Goal: Task Accomplishment & Management: Manage account settings

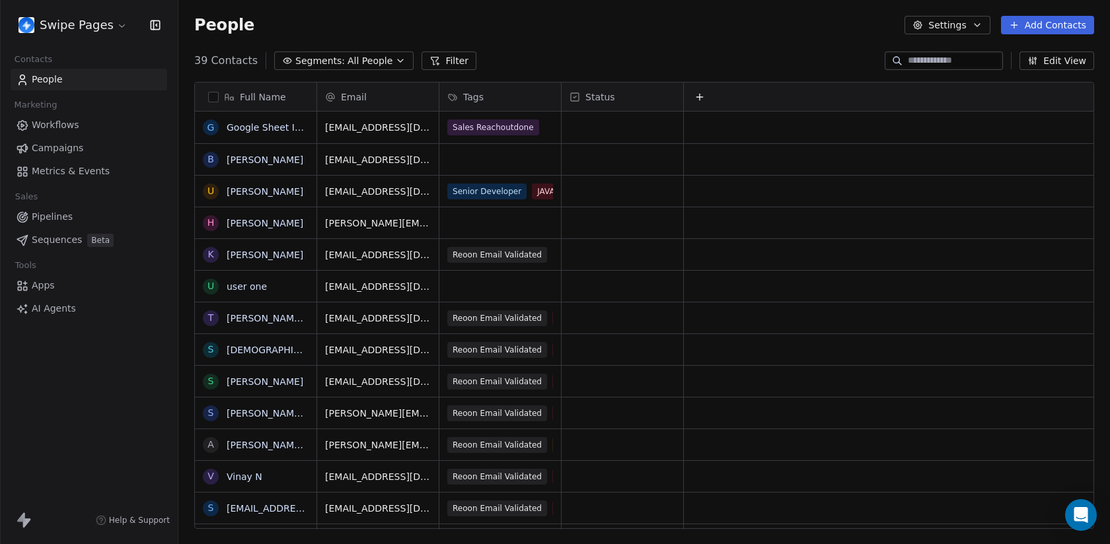
scroll to position [1, 1]
click at [51, 241] on span "Sequences" at bounding box center [57, 240] width 50 height 14
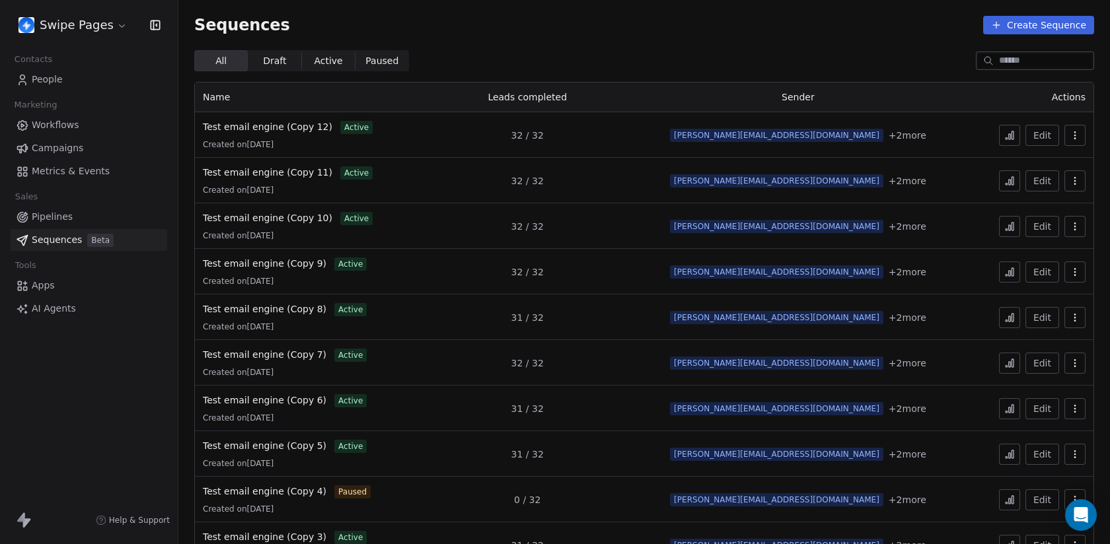
click at [1079, 135] on icon "button" at bounding box center [1074, 135] width 11 height 11
click at [1039, 186] on span "Duplicate" at bounding box center [1053, 186] width 44 height 14
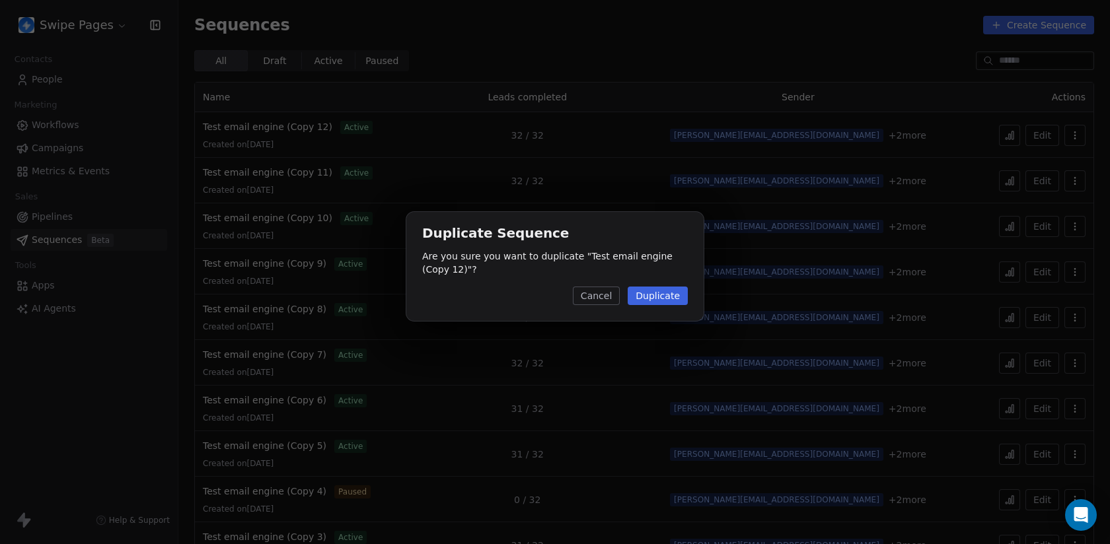
click at [662, 298] on button "Duplicate" at bounding box center [658, 296] width 60 height 18
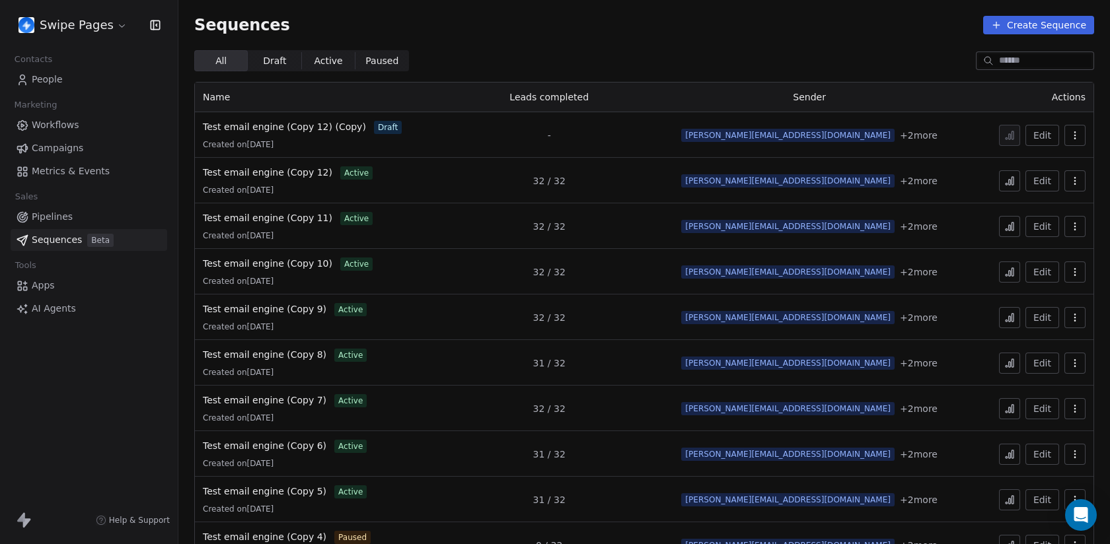
click at [1070, 130] on icon "button" at bounding box center [1074, 135] width 11 height 11
click at [1037, 167] on span "Rename" at bounding box center [1050, 165] width 38 height 14
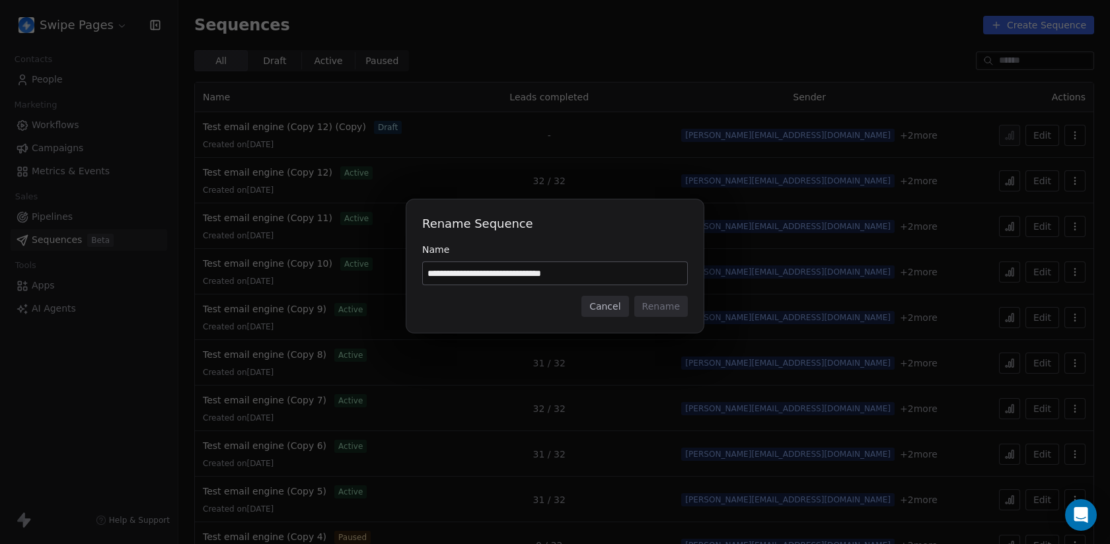
click at [559, 273] on input "**********" at bounding box center [555, 273] width 264 height 22
type input "**********"
click at [673, 302] on button "Rename" at bounding box center [661, 306] width 54 height 21
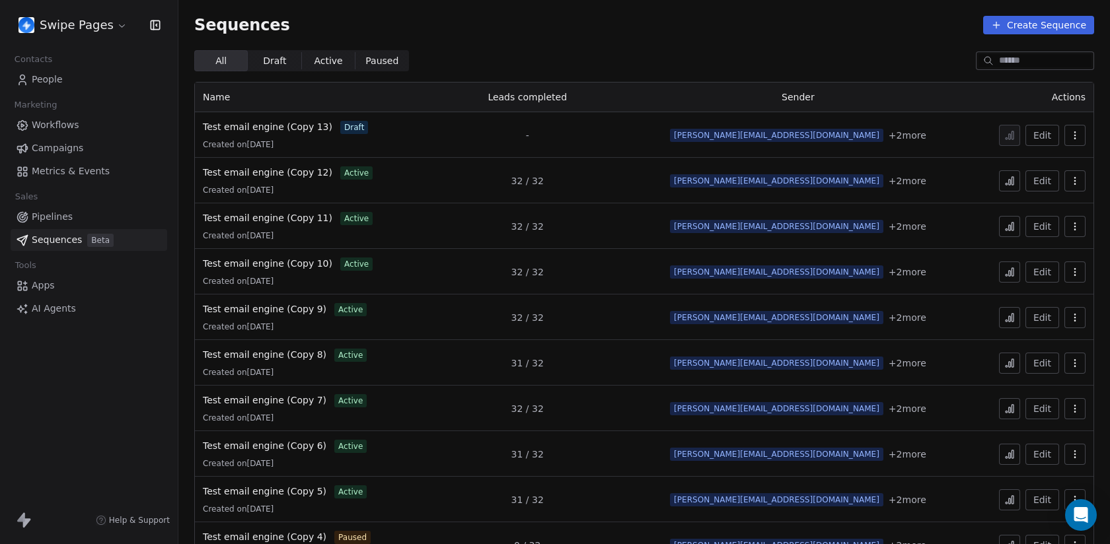
click at [69, 22] on html "Swipe Pages Contacts People Marketing Workflows Campaigns Metrics & Events Sale…" at bounding box center [555, 272] width 1110 height 544
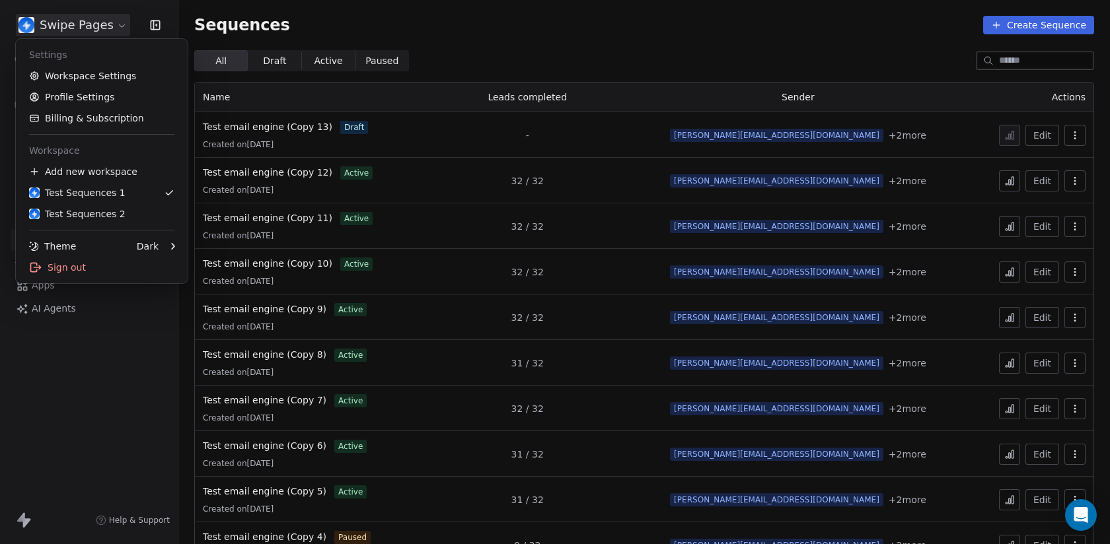
click at [84, 401] on html "Swipe Pages Contacts People Marketing Workflows Campaigns Metrics & Events Sale…" at bounding box center [555, 272] width 1110 height 544
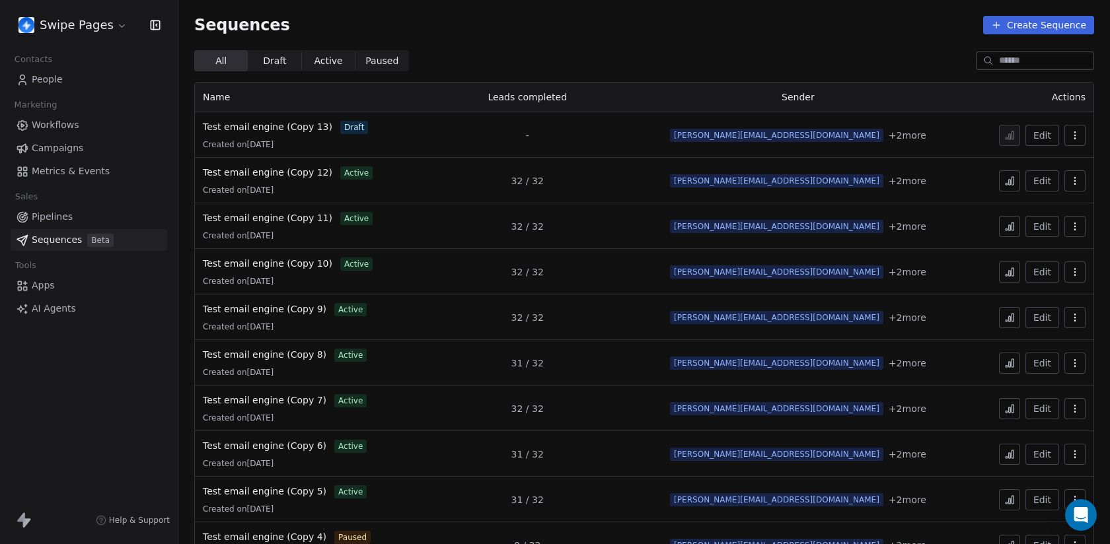
click at [71, 81] on link "People" at bounding box center [89, 80] width 157 height 22
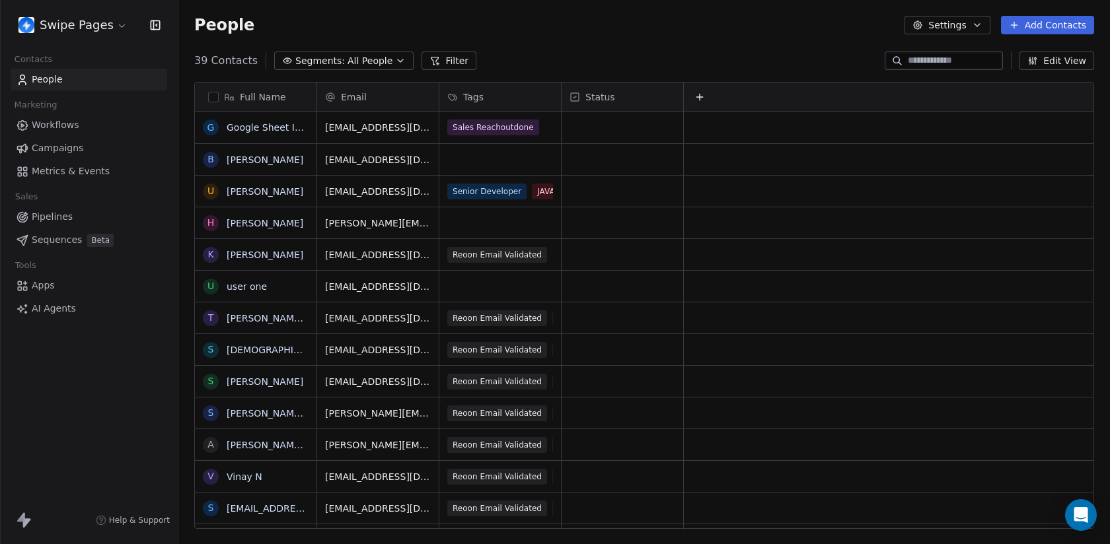
scroll to position [479, 931]
click at [305, 65] on span "Segments:" at bounding box center [320, 61] width 50 height 14
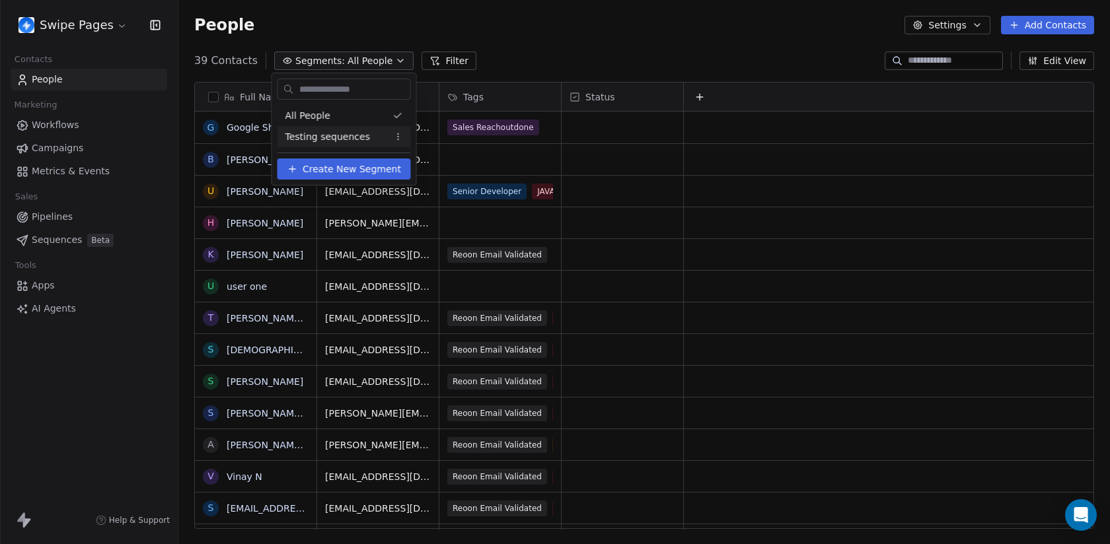
click at [318, 135] on span "Testing sequences" at bounding box center [327, 137] width 85 height 14
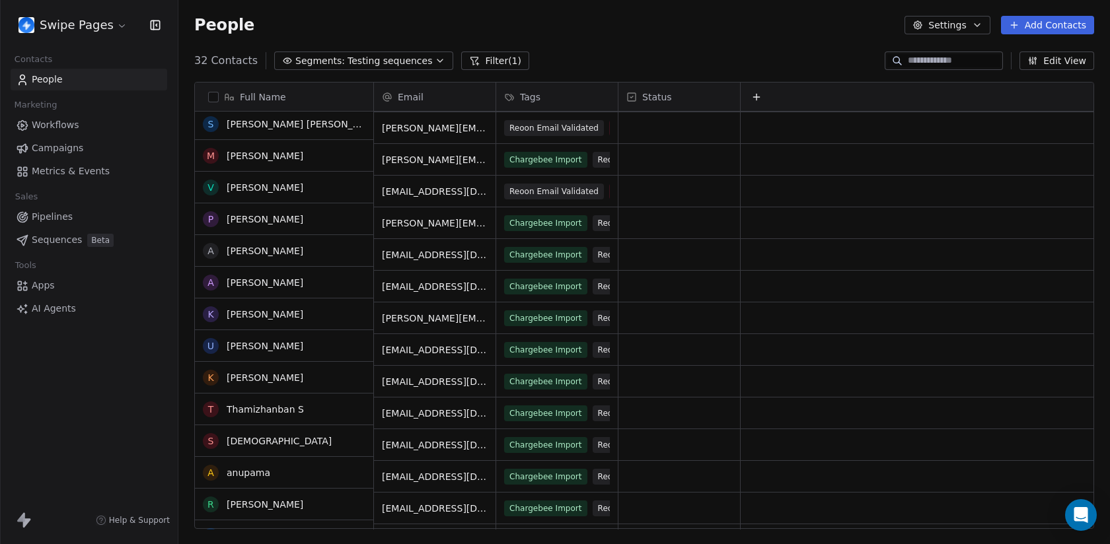
scroll to position [0, 0]
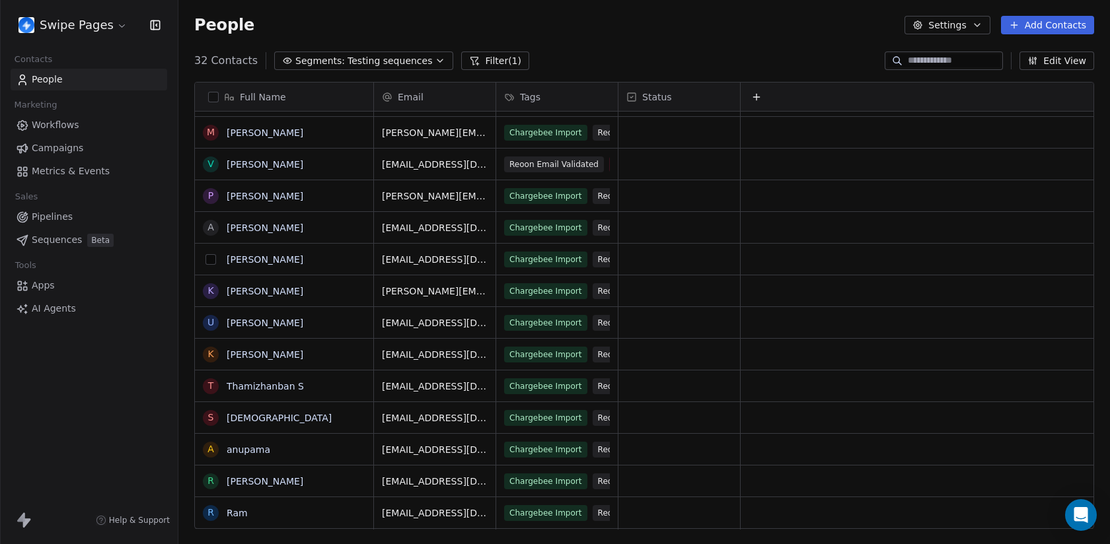
click at [209, 263] on button "grid" at bounding box center [210, 259] width 11 height 11
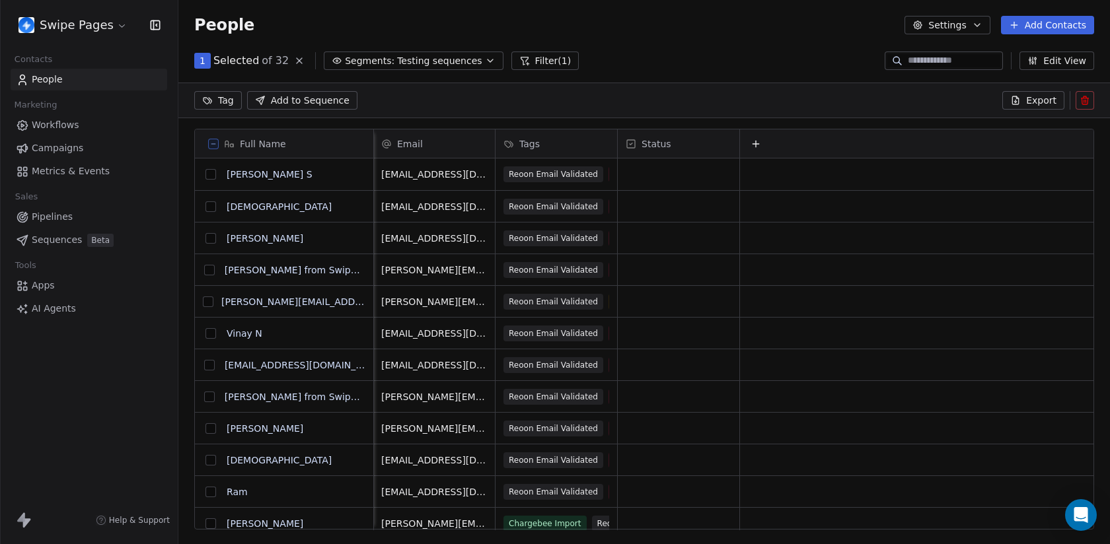
click at [933, 64] on input at bounding box center [954, 60] width 92 height 13
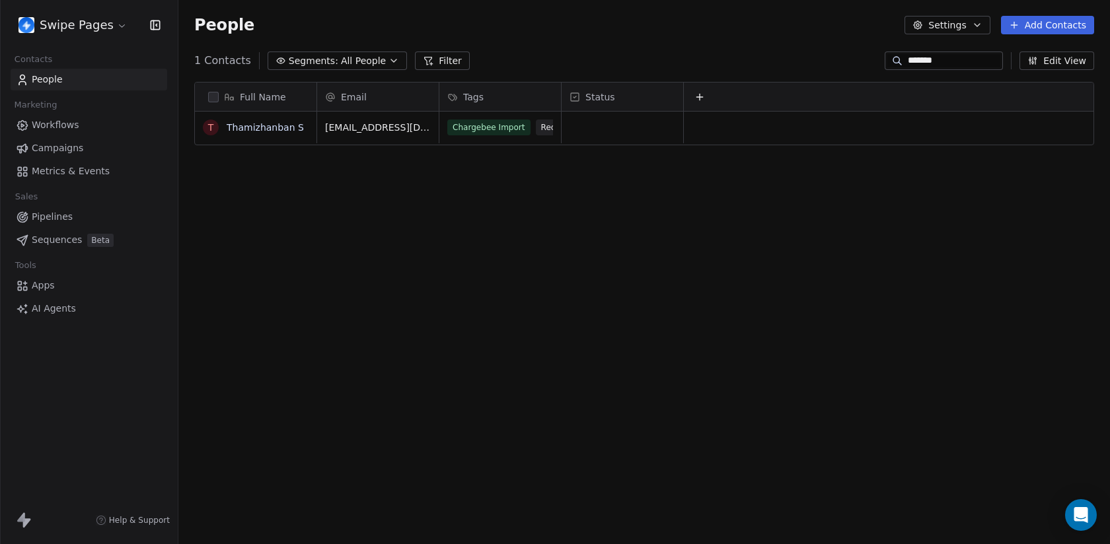
type input "*******"
click at [898, 63] on div at bounding box center [896, 60] width 21 height 13
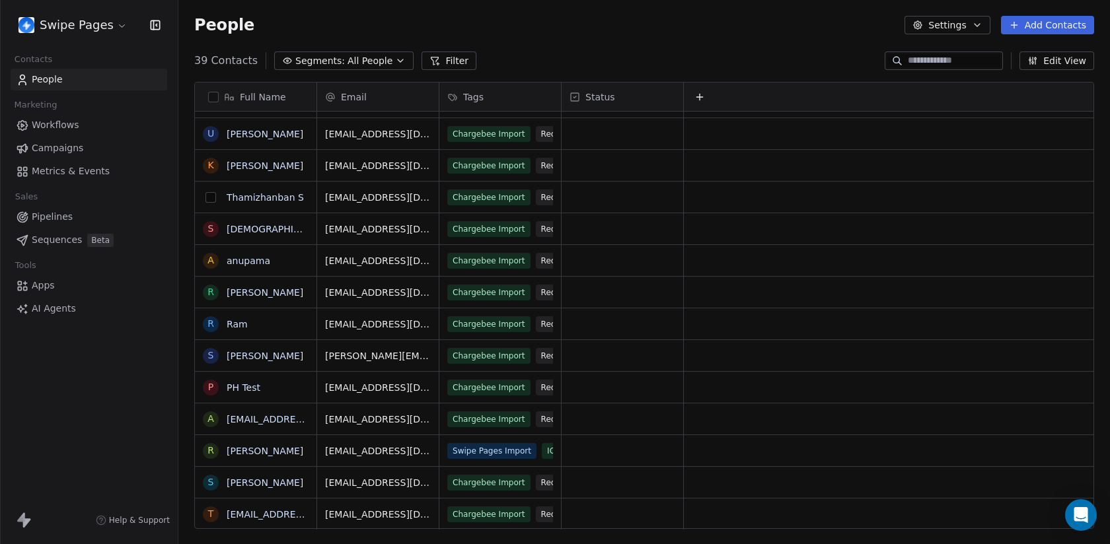
click at [206, 197] on button "grid" at bounding box center [210, 197] width 11 height 11
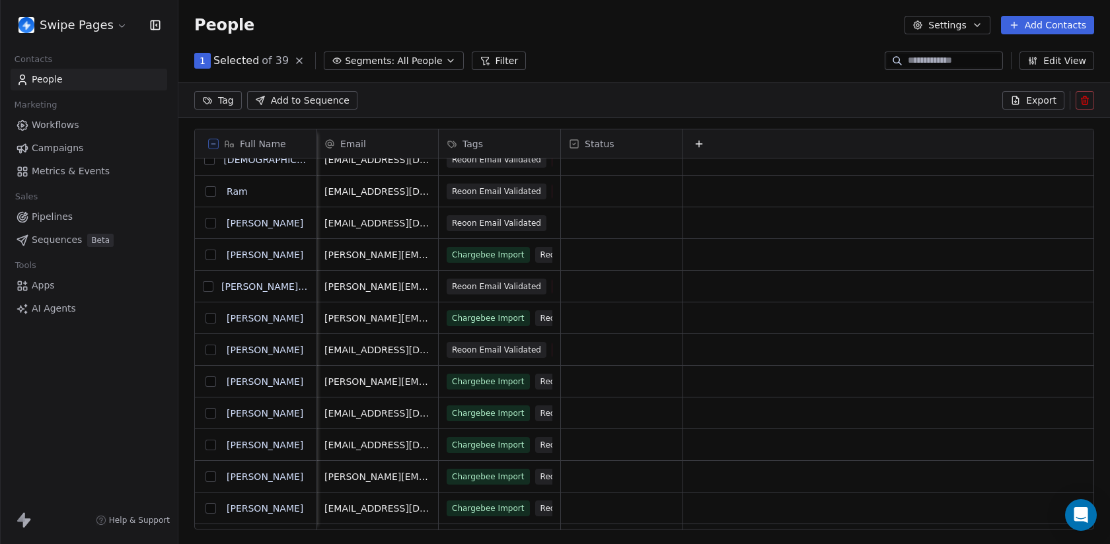
click at [209, 445] on button "grid" at bounding box center [210, 445] width 11 height 11
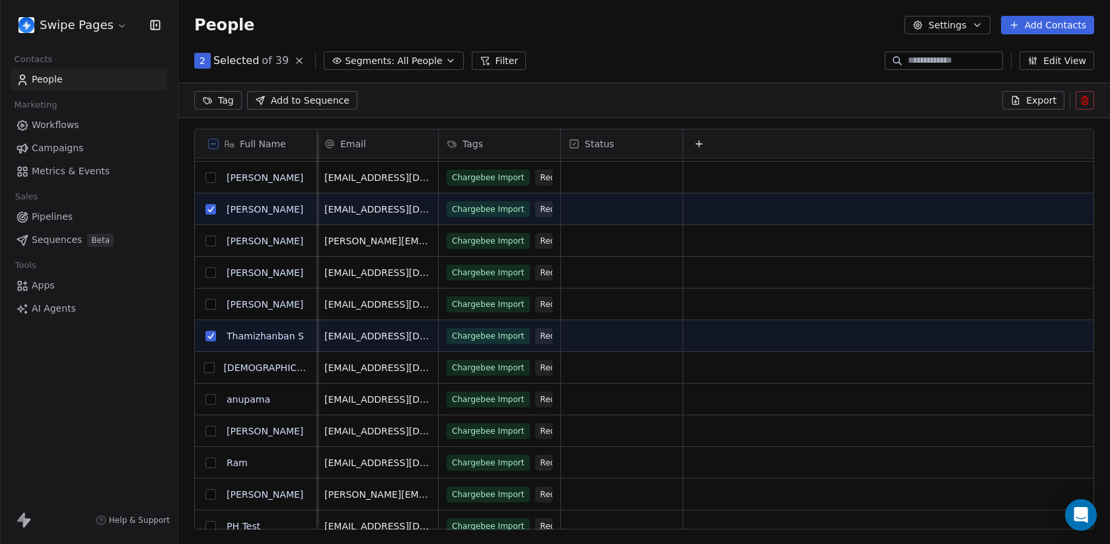
click at [304, 103] on span "Add to Sequence" at bounding box center [310, 100] width 79 height 13
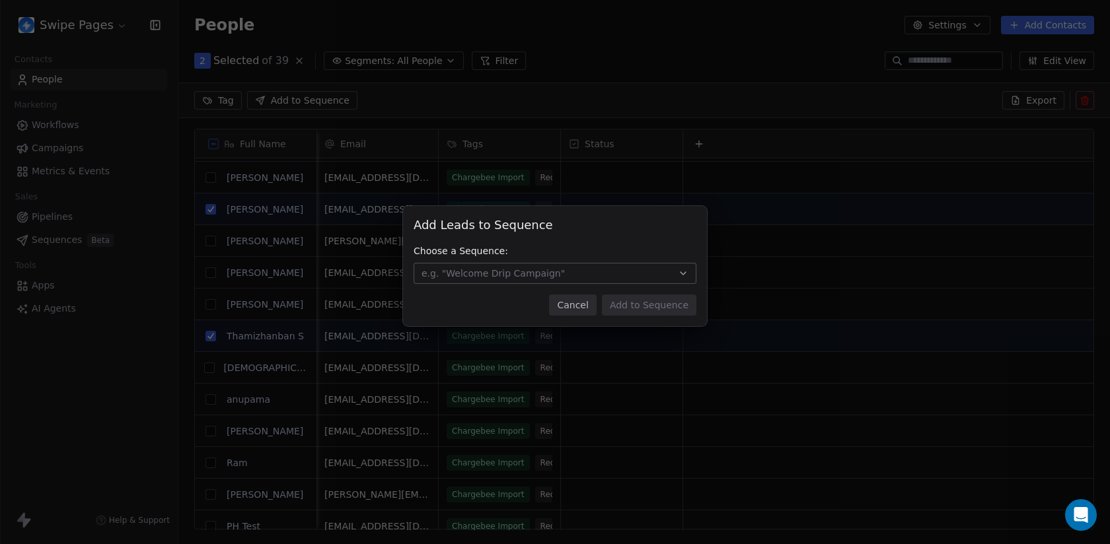
click at [549, 277] on span "e.g. "Welcome Drip Campaign"" at bounding box center [492, 273] width 143 height 13
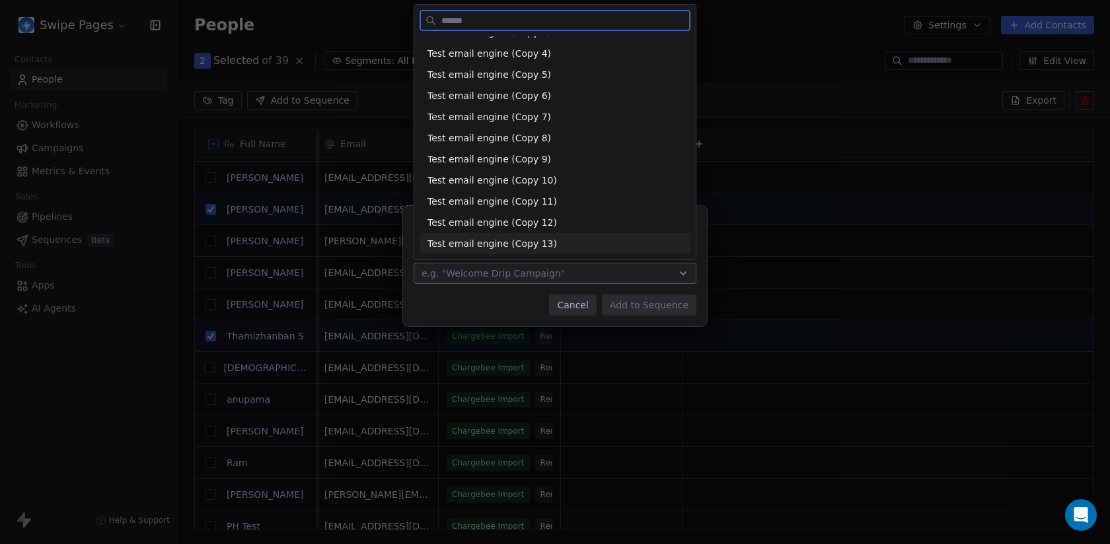
click at [526, 246] on span "Test email engine (Copy 13)" at bounding box center [491, 244] width 129 height 14
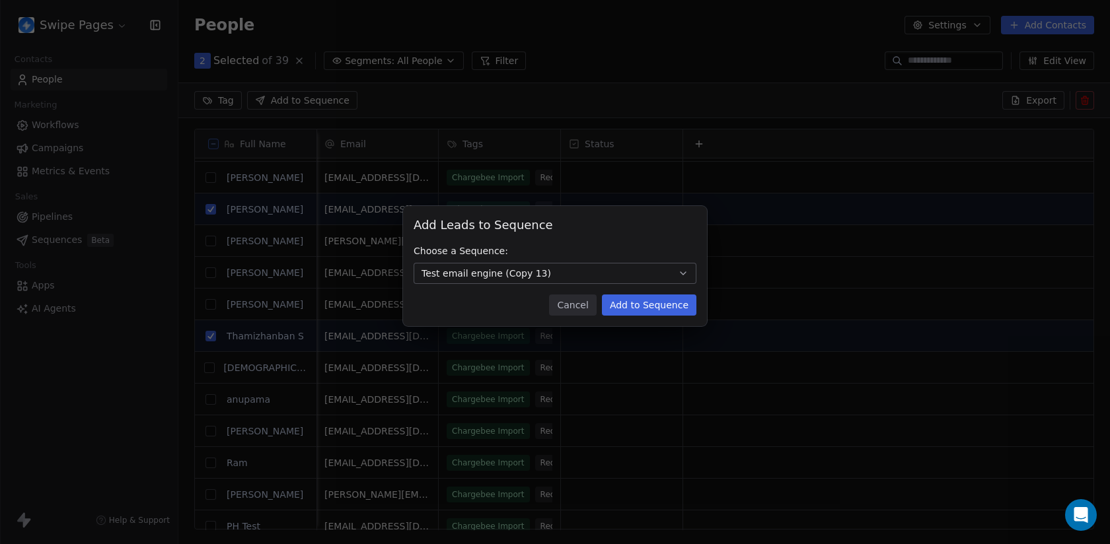
click at [659, 306] on button "Add to Sequence" at bounding box center [649, 305] width 94 height 21
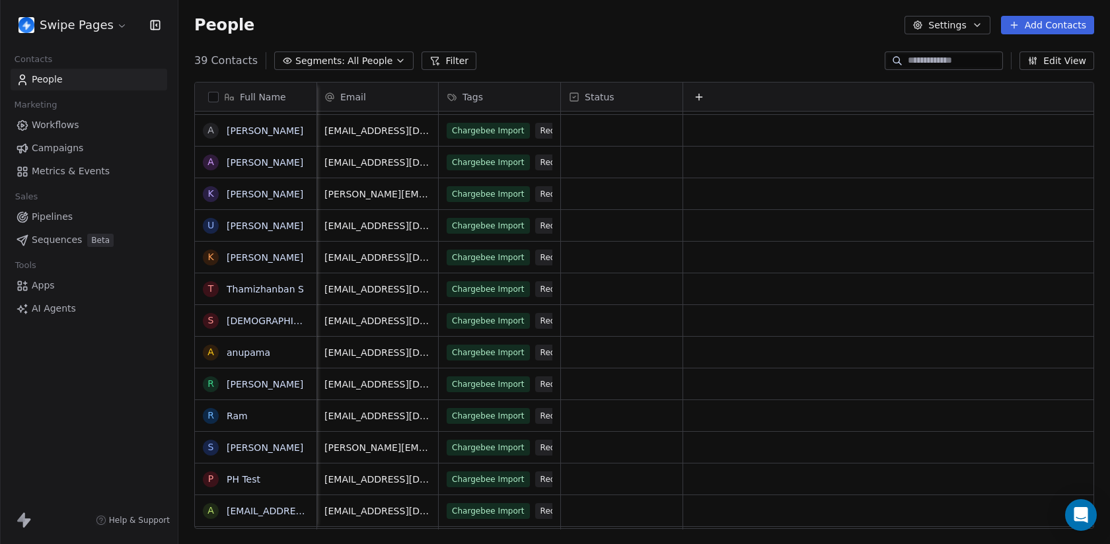
click at [81, 244] on link "Sequences Beta" at bounding box center [89, 240] width 157 height 22
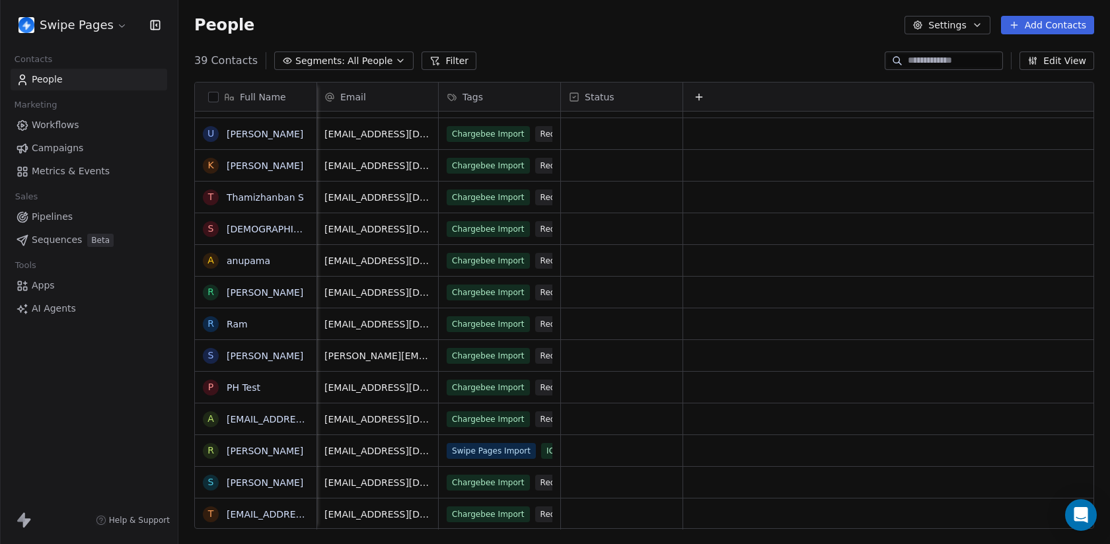
click at [931, 61] on input at bounding box center [954, 60] width 92 height 13
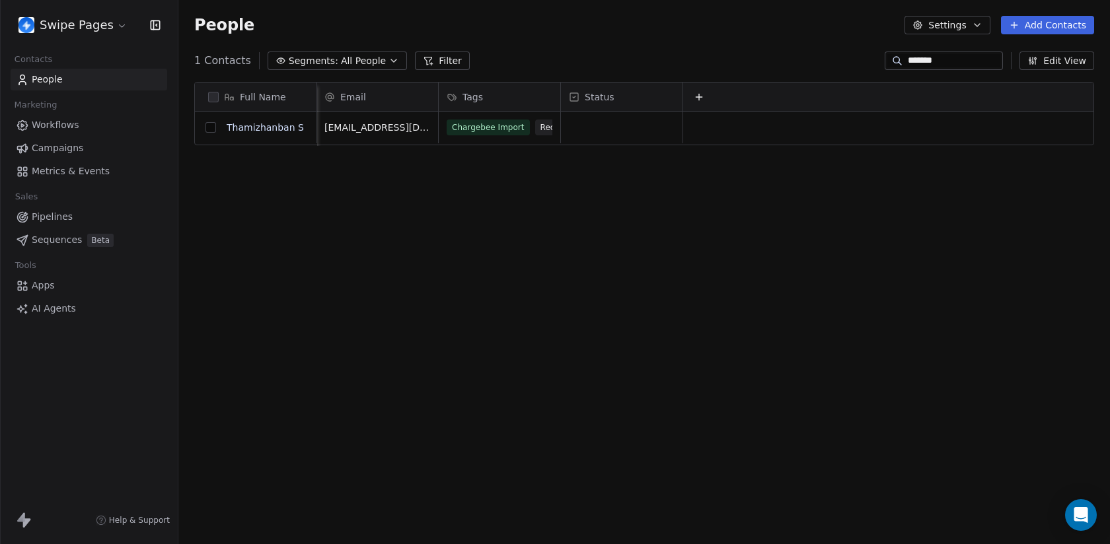
type input "*******"
click at [210, 127] on button "grid" at bounding box center [210, 127] width 11 height 11
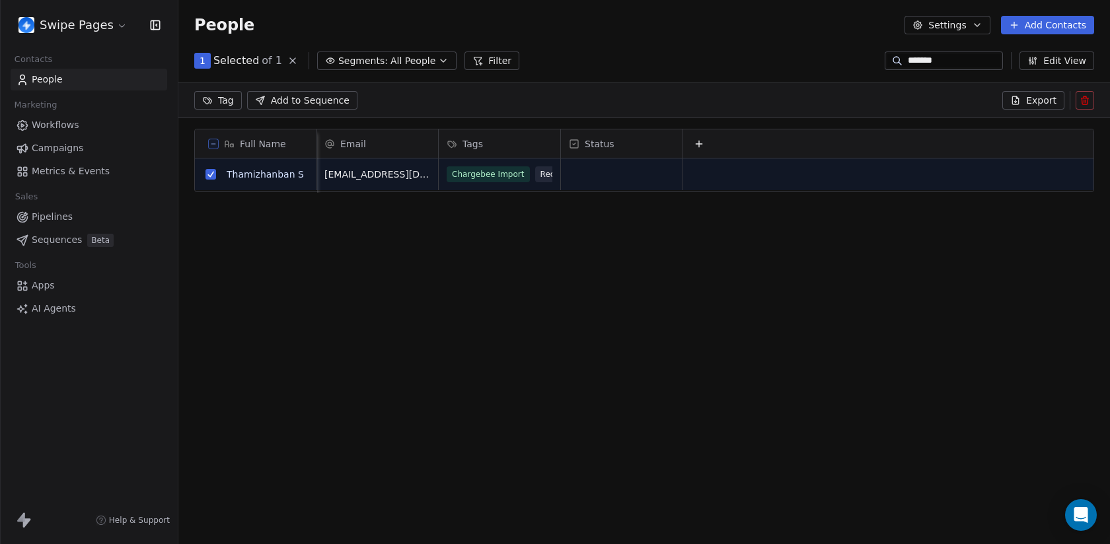
click at [1083, 102] on icon at bounding box center [1084, 100] width 11 height 11
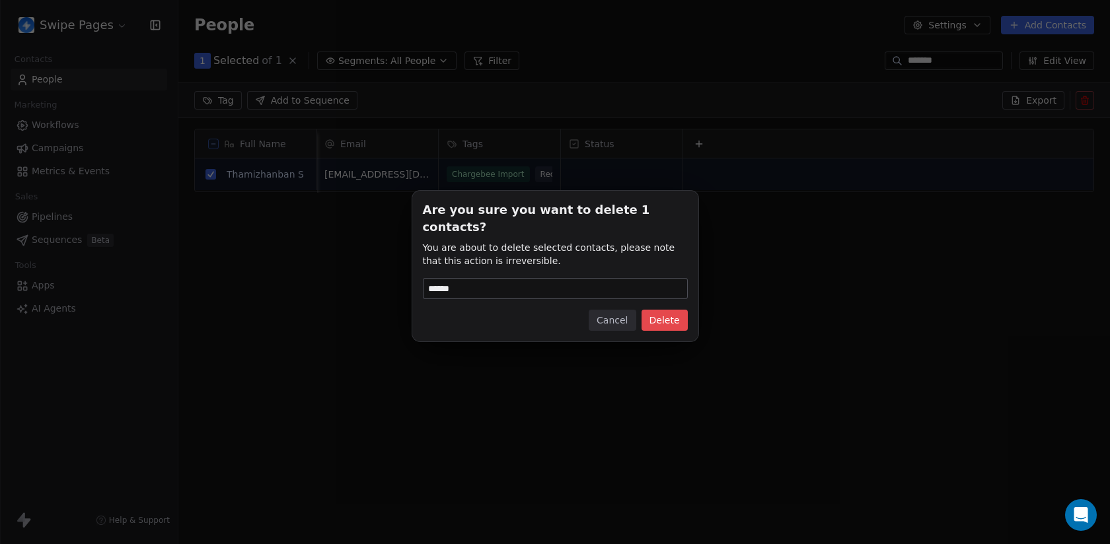
type input "******"
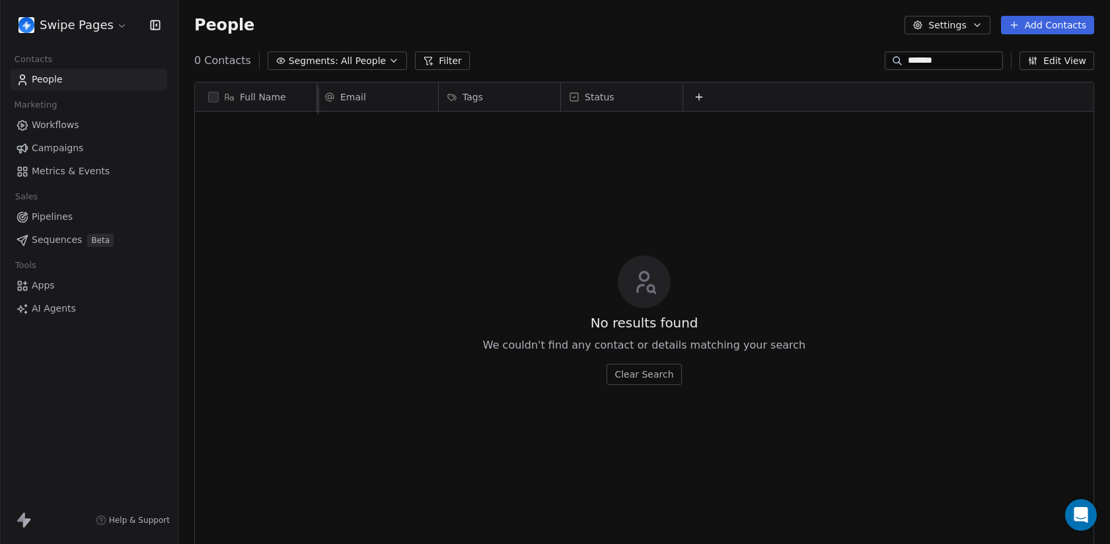
click at [69, 83] on link "People" at bounding box center [89, 80] width 157 height 22
click at [96, 79] on link "People" at bounding box center [89, 80] width 157 height 22
click at [908, 63] on input "*******" at bounding box center [954, 60] width 92 height 13
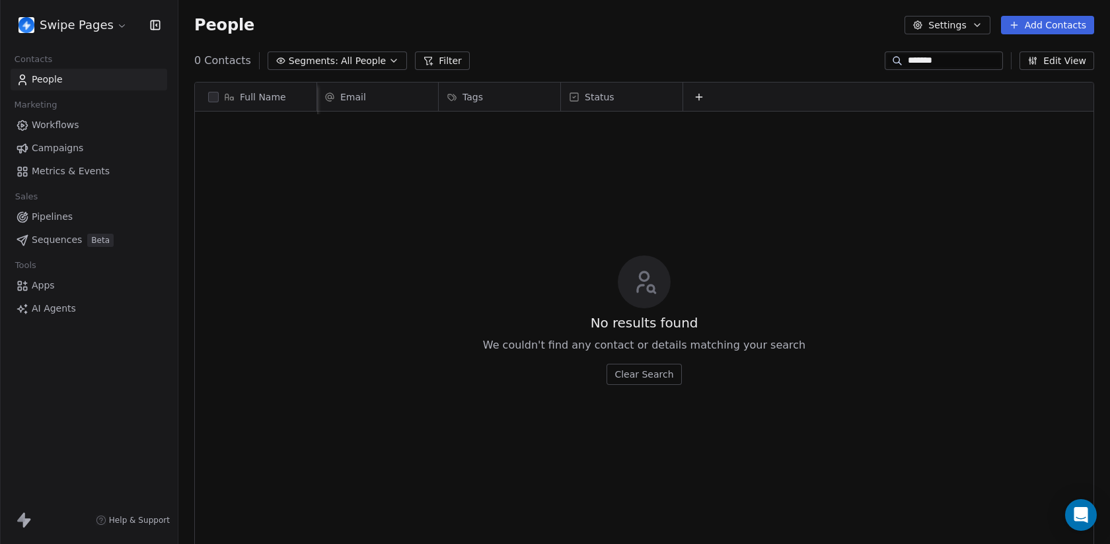
click at [908, 63] on input "*******" at bounding box center [954, 60] width 92 height 13
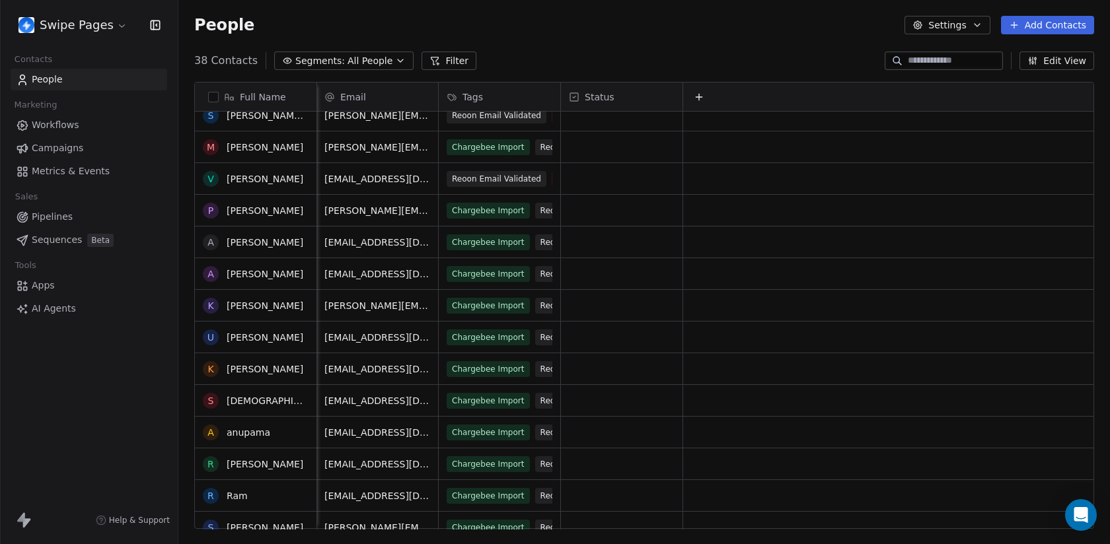
scroll to position [638, 0]
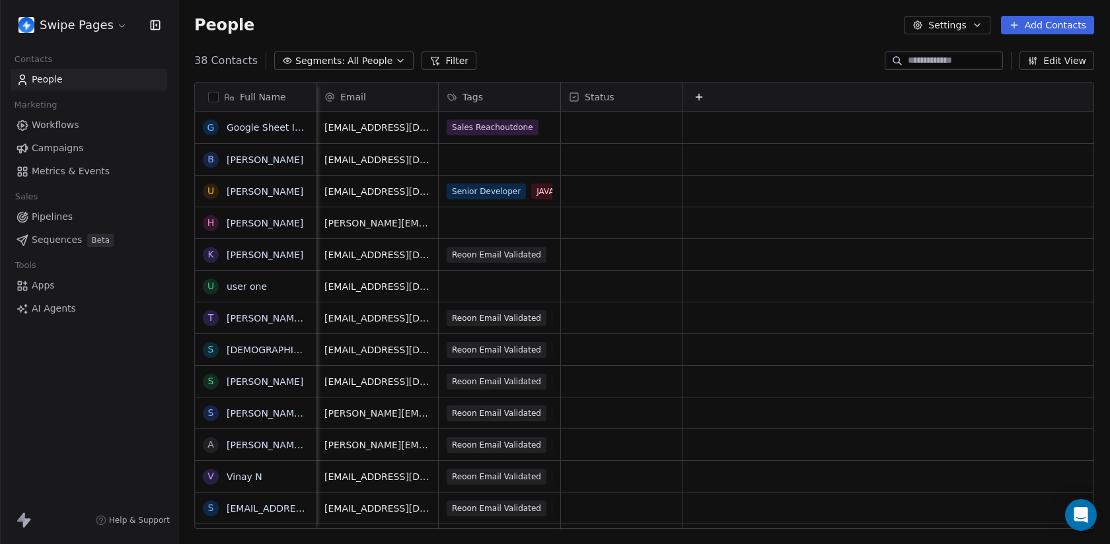
click at [71, 239] on span "Sequences" at bounding box center [57, 240] width 50 height 14
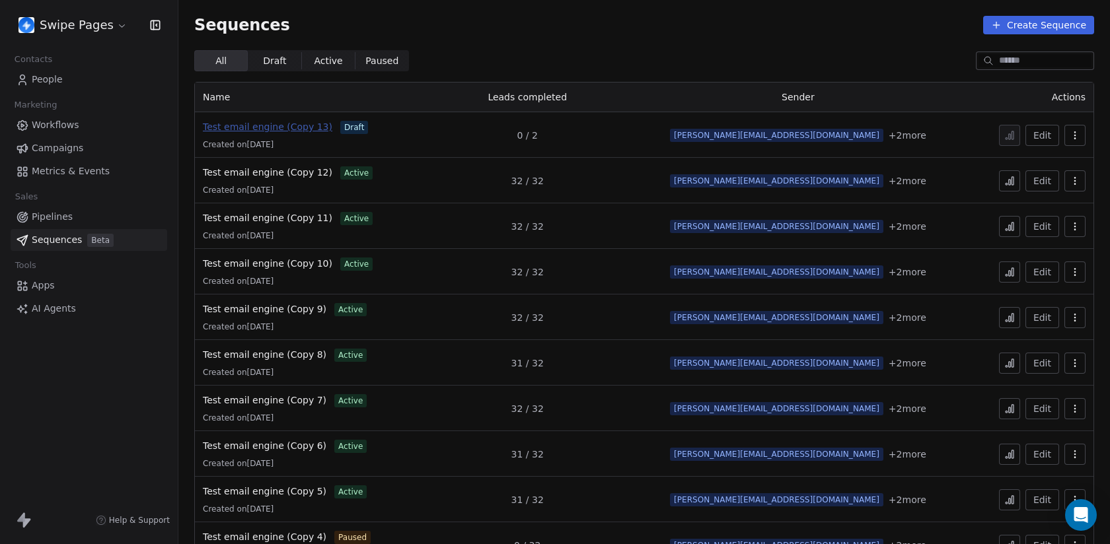
click at [235, 129] on span "Test email engine (Copy 13)" at bounding box center [267, 127] width 129 height 11
click at [291, 124] on span "Test email engine (Copy 13)" at bounding box center [267, 127] width 129 height 11
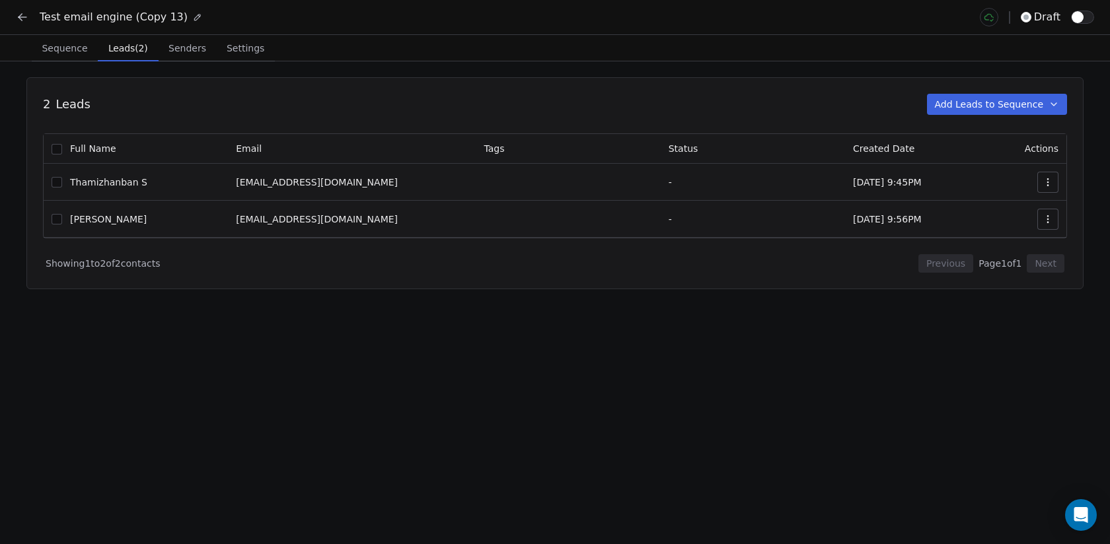
click at [121, 52] on span "Leads (2)" at bounding box center [128, 48] width 50 height 18
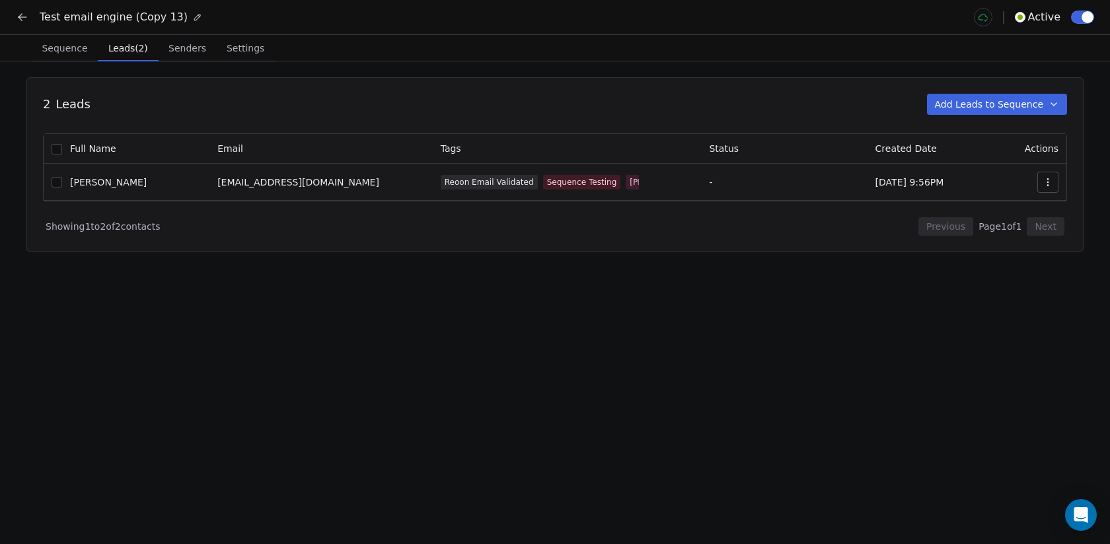
click at [18, 9] on button at bounding box center [22, 17] width 18 height 18
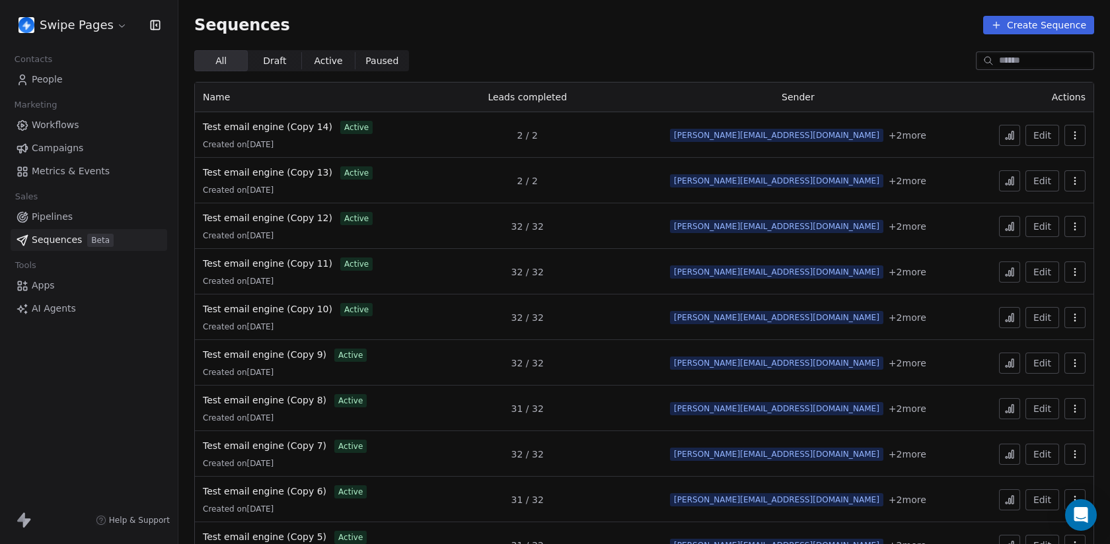
click at [45, 84] on span "People" at bounding box center [47, 80] width 31 height 14
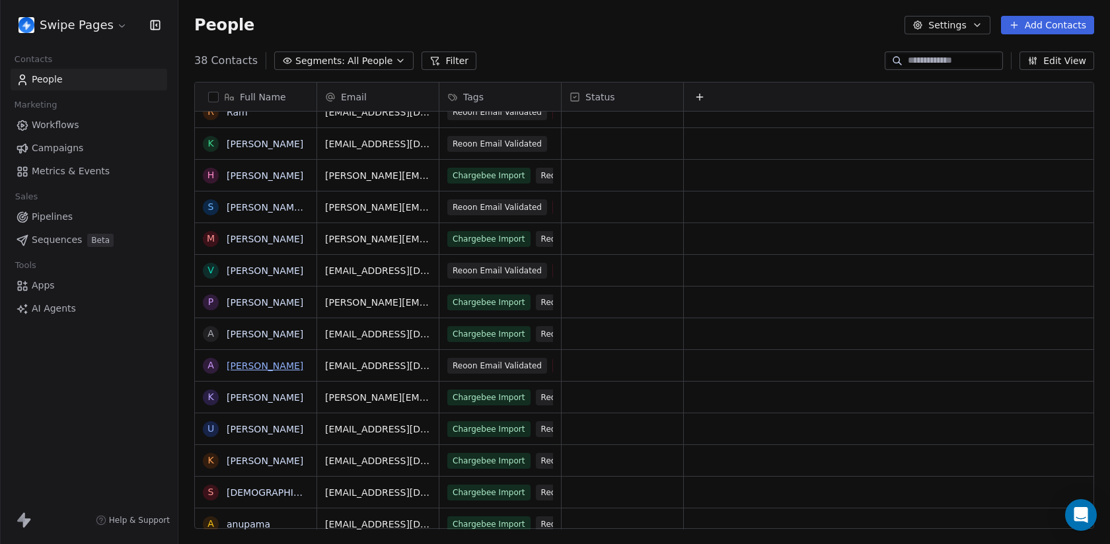
click at [262, 367] on link "Aditya Kanade" at bounding box center [265, 366] width 77 height 11
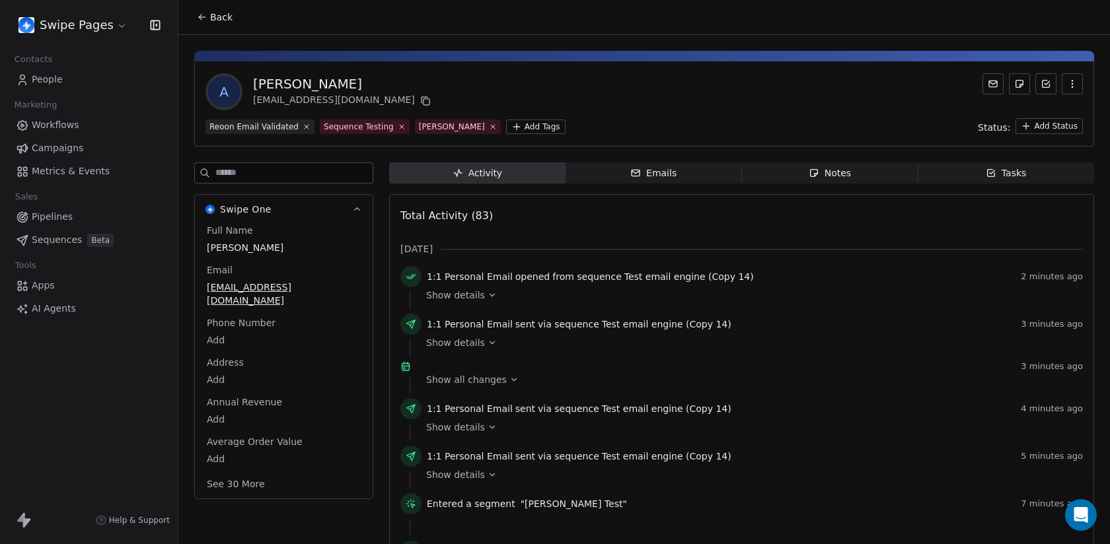
click at [463, 298] on span "Show details" at bounding box center [455, 295] width 59 height 13
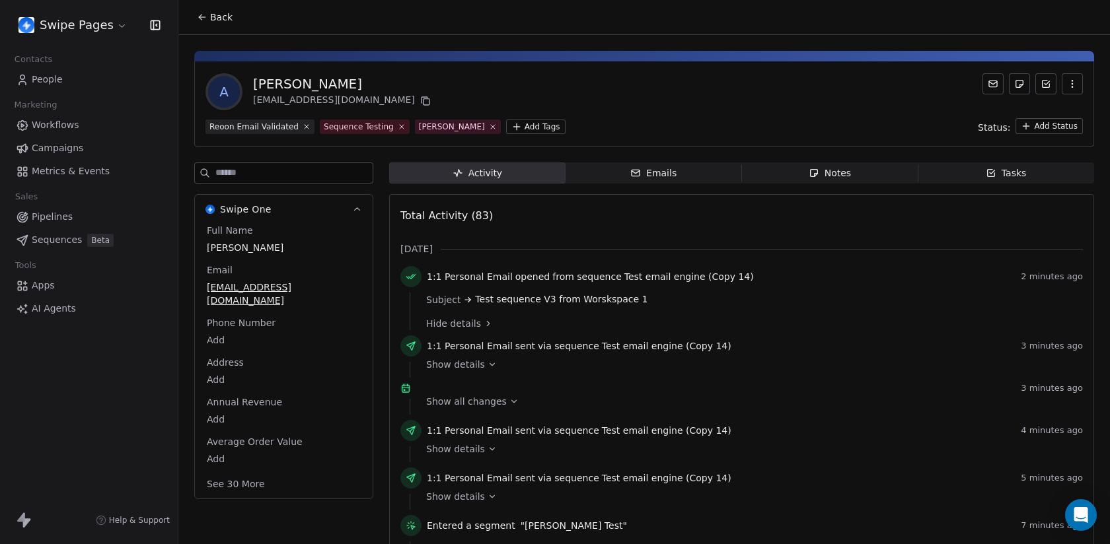
click at [59, 75] on span "People" at bounding box center [47, 80] width 31 height 14
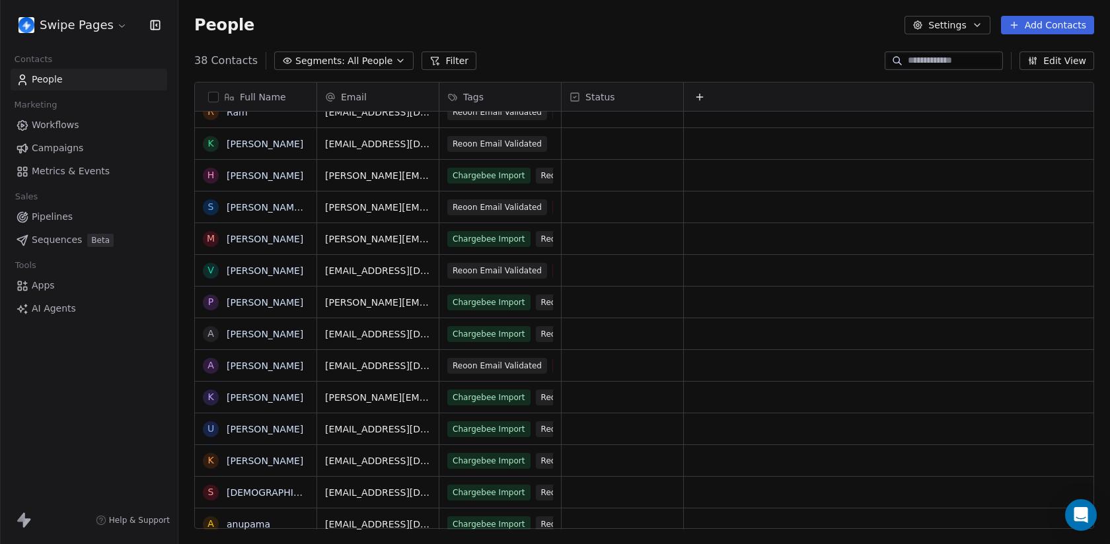
click at [53, 34] on html "Swipe Pages Contacts People Marketing Workflows Campaigns Metrics & Events Sale…" at bounding box center [555, 272] width 1110 height 544
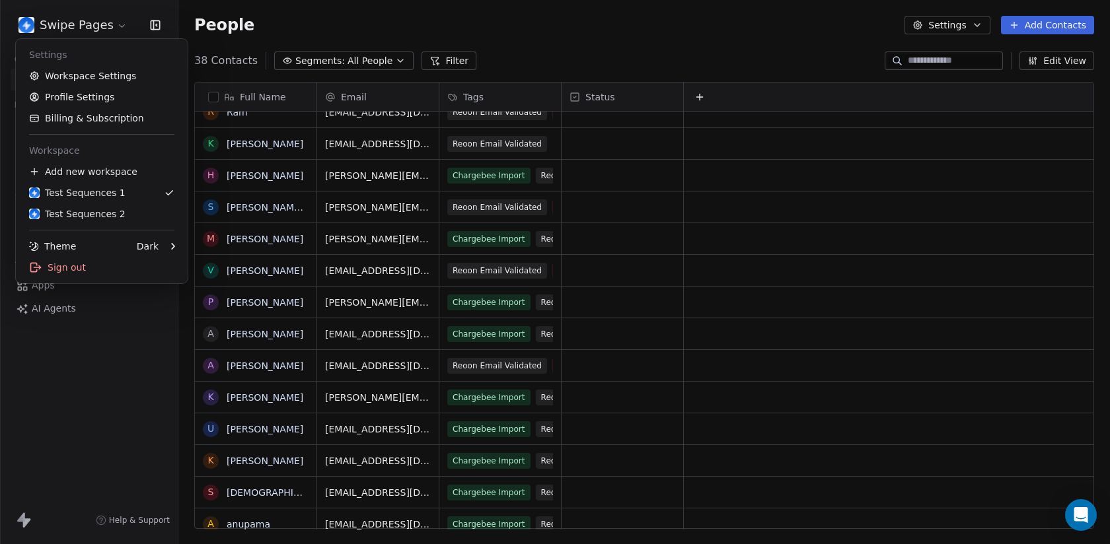
click at [92, 363] on html "Swipe Pages Contacts People Marketing Workflows Campaigns Metrics & Events Sale…" at bounding box center [555, 272] width 1110 height 544
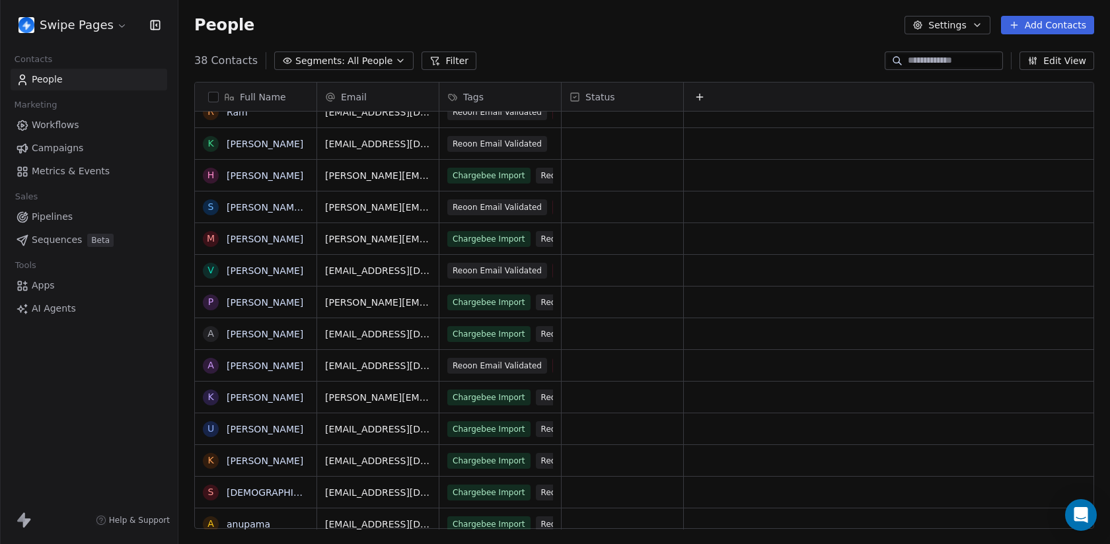
click at [87, 238] on span "Beta" at bounding box center [100, 240] width 26 height 13
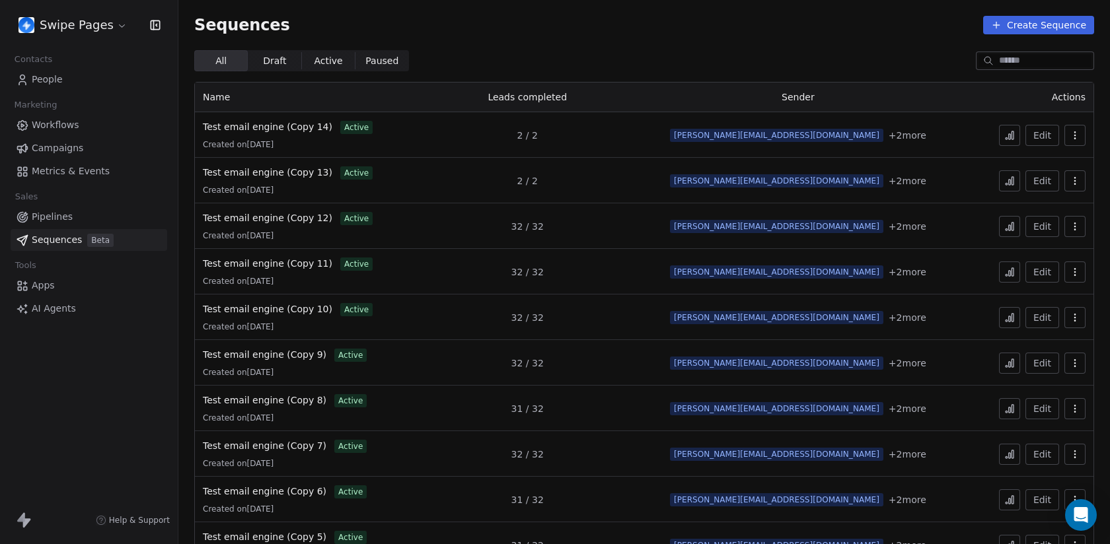
click at [277, 135] on div "Test email engine (Copy 14) active Created on 25 Sept 2025" at bounding box center [310, 135] width 214 height 30
click at [1008, 136] on icon at bounding box center [1009, 135] width 11 height 11
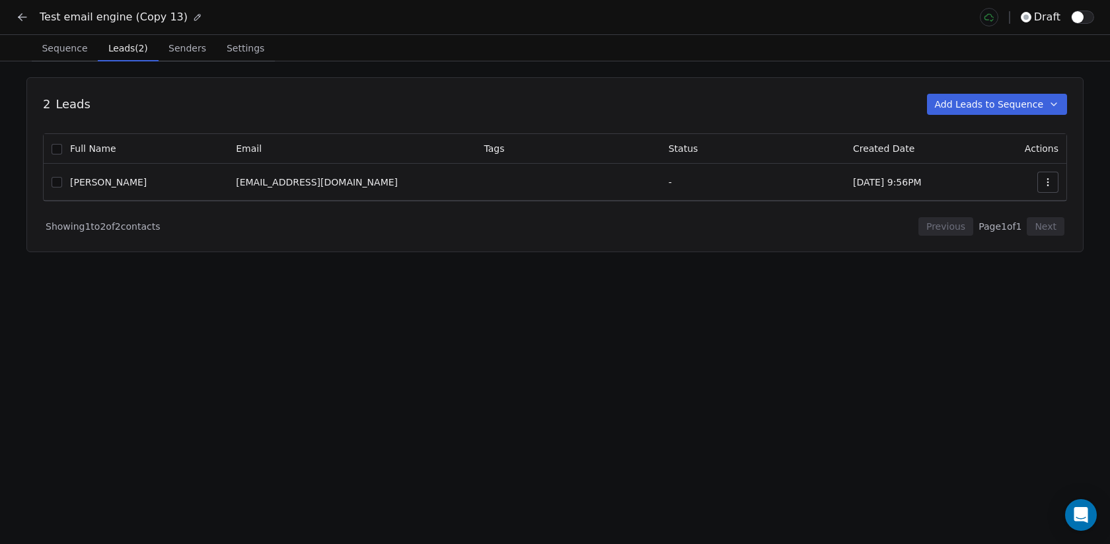
click at [124, 57] on span "Leads (2)" at bounding box center [128, 48] width 50 height 18
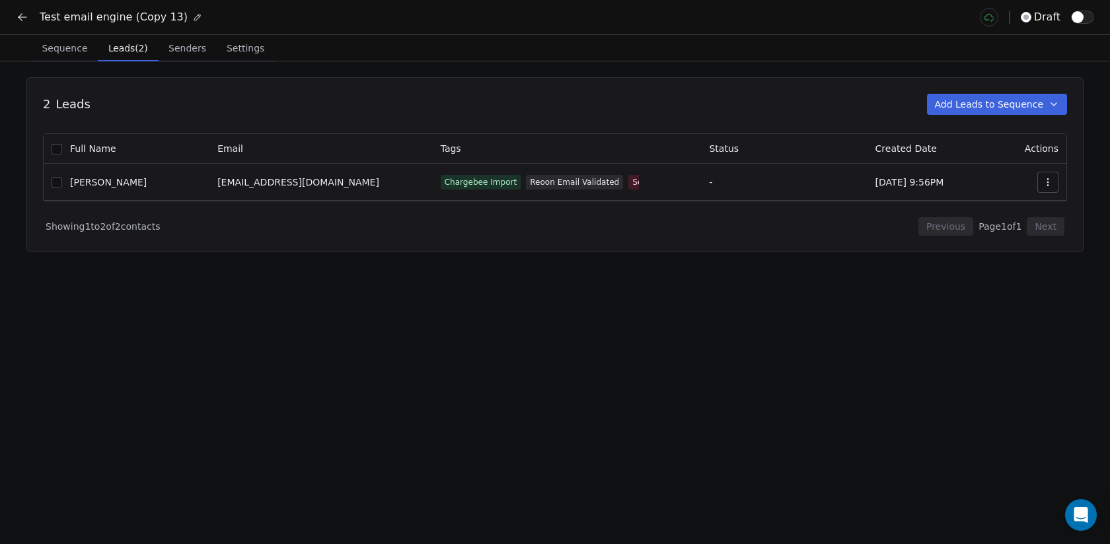
click at [1083, 17] on button "button" at bounding box center [1082, 17] width 23 height 13
click at [20, 19] on icon at bounding box center [22, 17] width 13 height 13
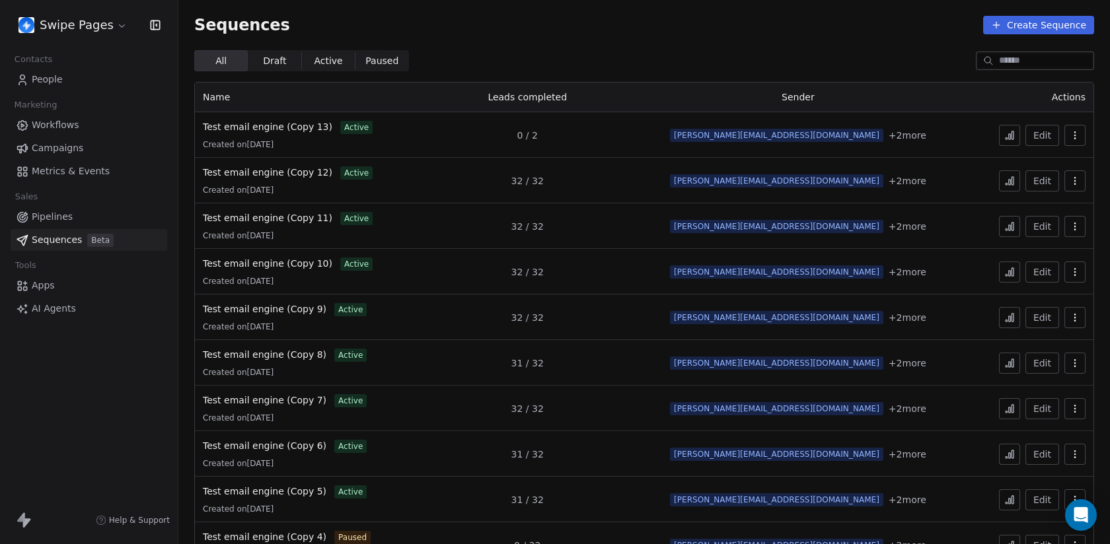
click at [1011, 135] on icon at bounding box center [1010, 136] width 2 height 5
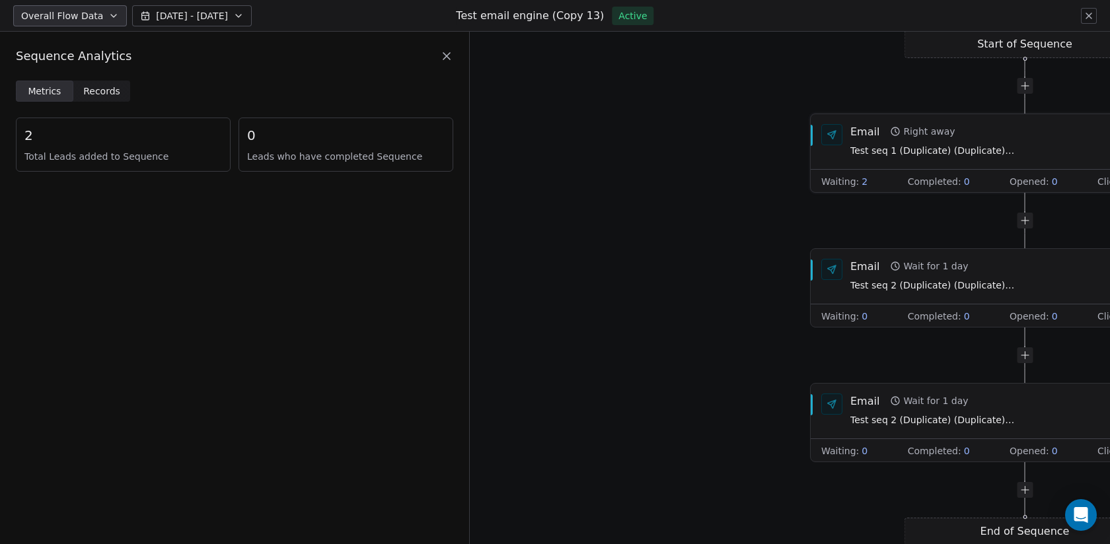
click at [919, 164] on div "Email Right away Test seq 1 (Duplicate) (Duplicate) (Duplicate) (Duplicate) (Du…" at bounding box center [1025, 141] width 428 height 55
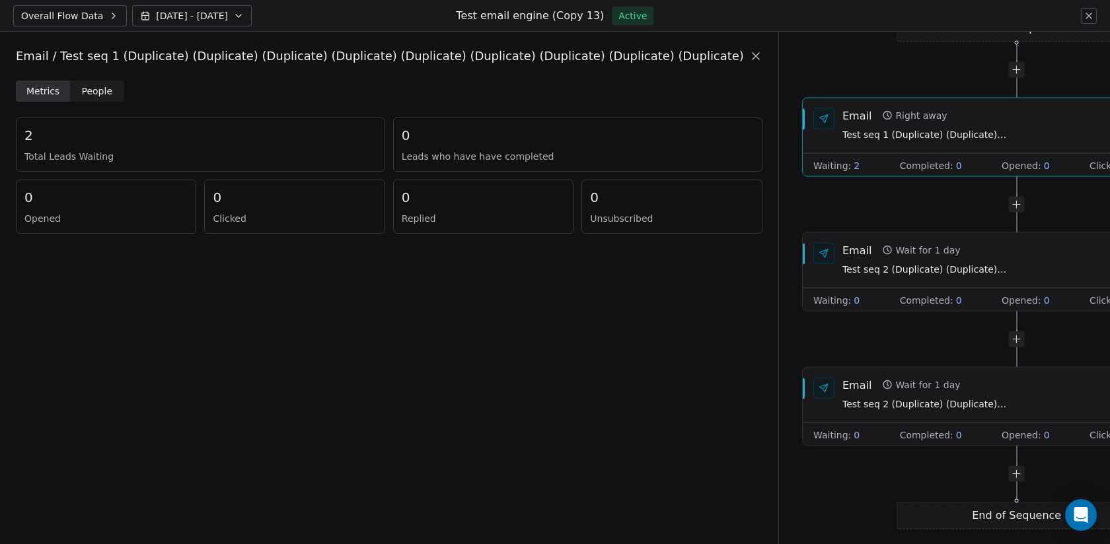
click at [74, 88] on span "People People" at bounding box center [97, 91] width 54 height 21
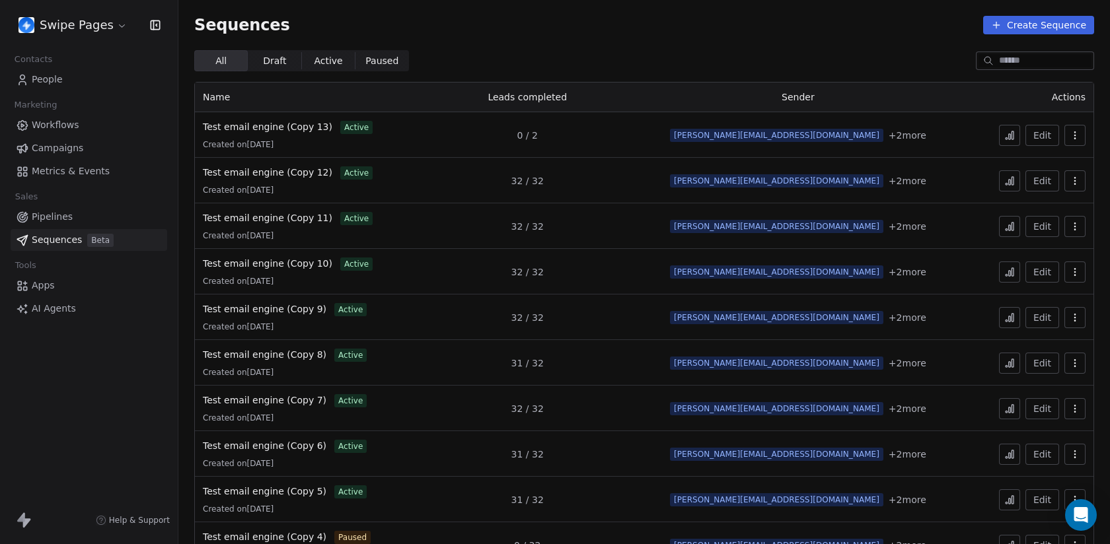
click at [1013, 141] on button at bounding box center [1009, 135] width 21 height 21
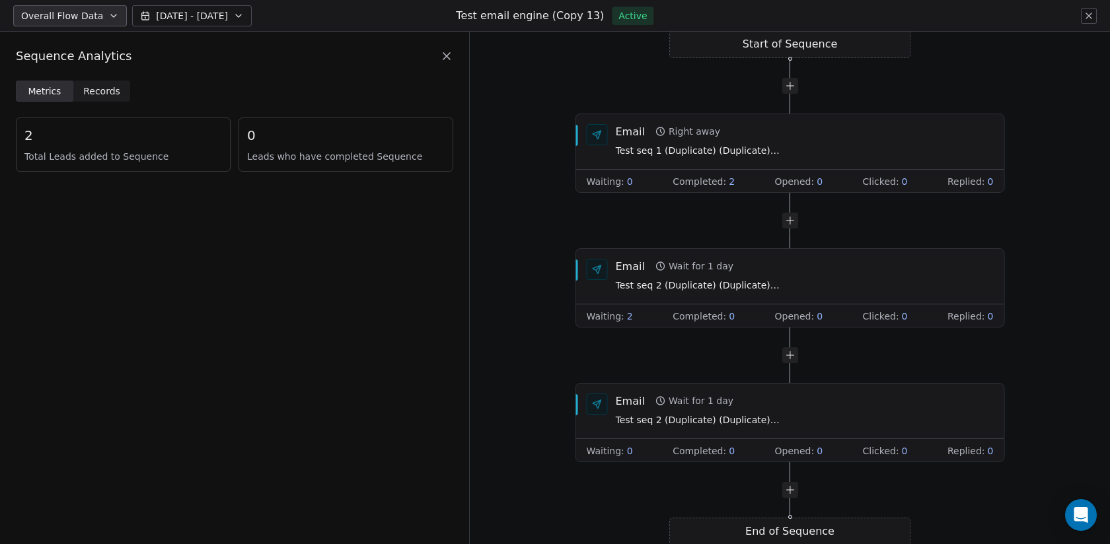
click at [92, 87] on span "Records" at bounding box center [101, 92] width 37 height 14
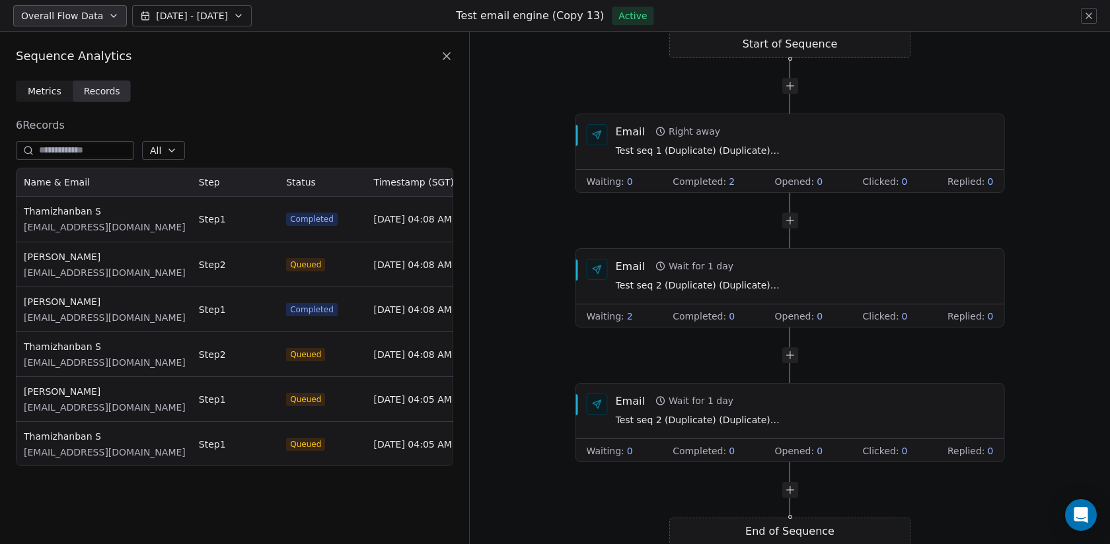
scroll to position [299, 437]
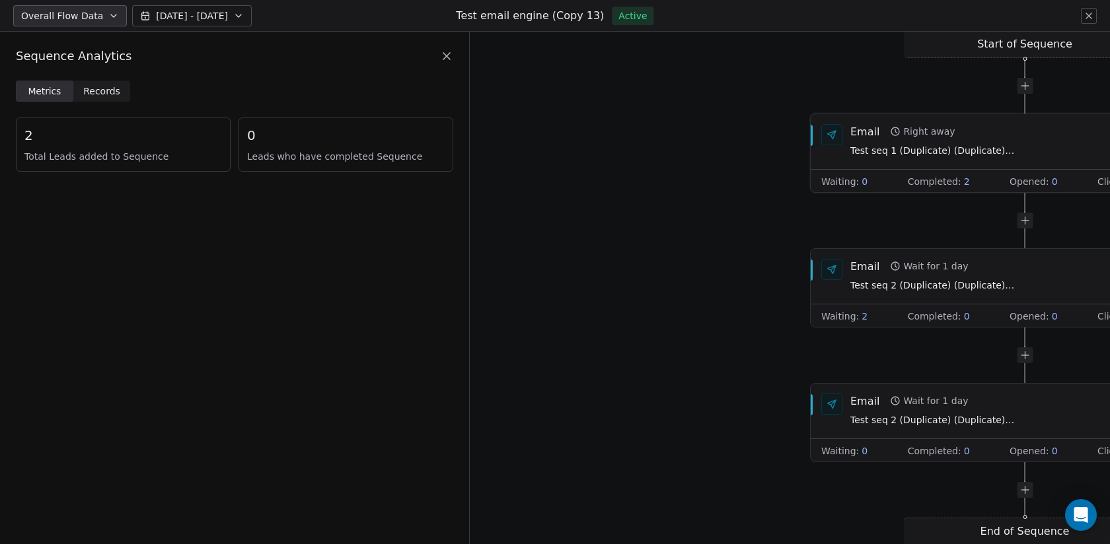
click at [894, 153] on span "Test seq 1 (Duplicate) (Duplicate) (Duplicate) (Duplicate) (Duplicate) (Duplica…" at bounding box center [932, 151] width 165 height 15
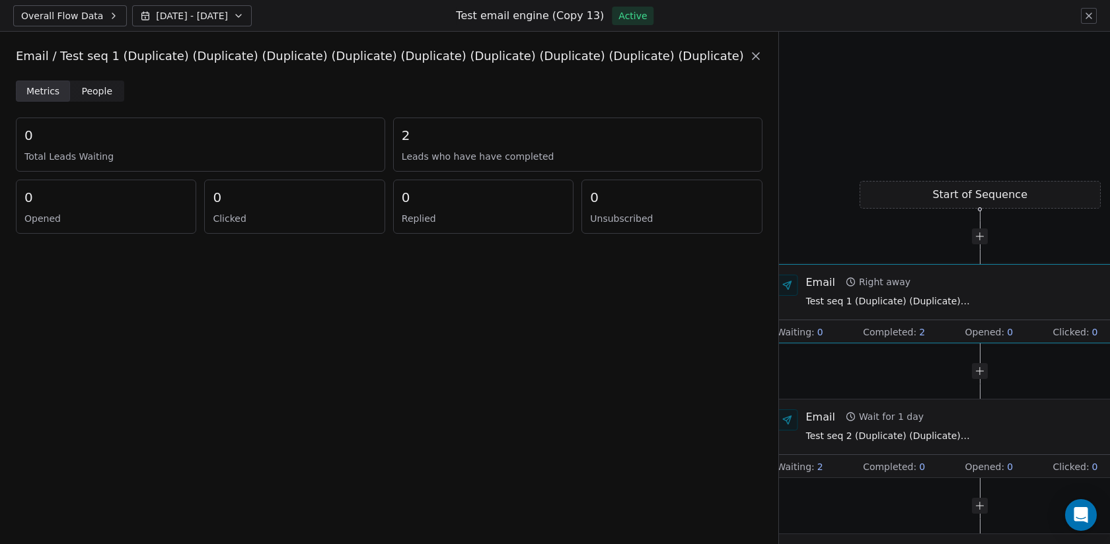
click at [90, 88] on span "People" at bounding box center [97, 92] width 31 height 14
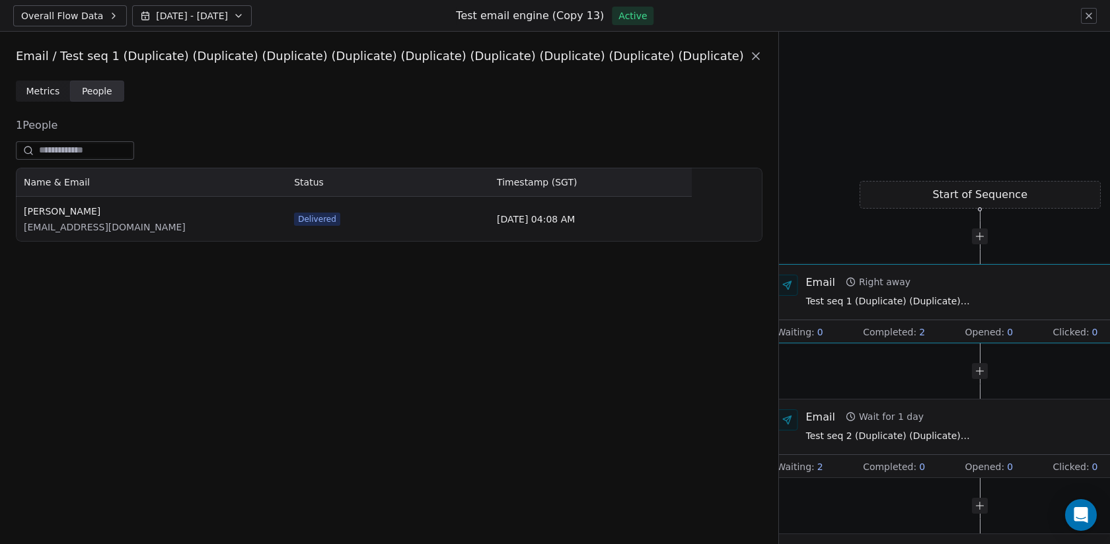
scroll to position [74, 676]
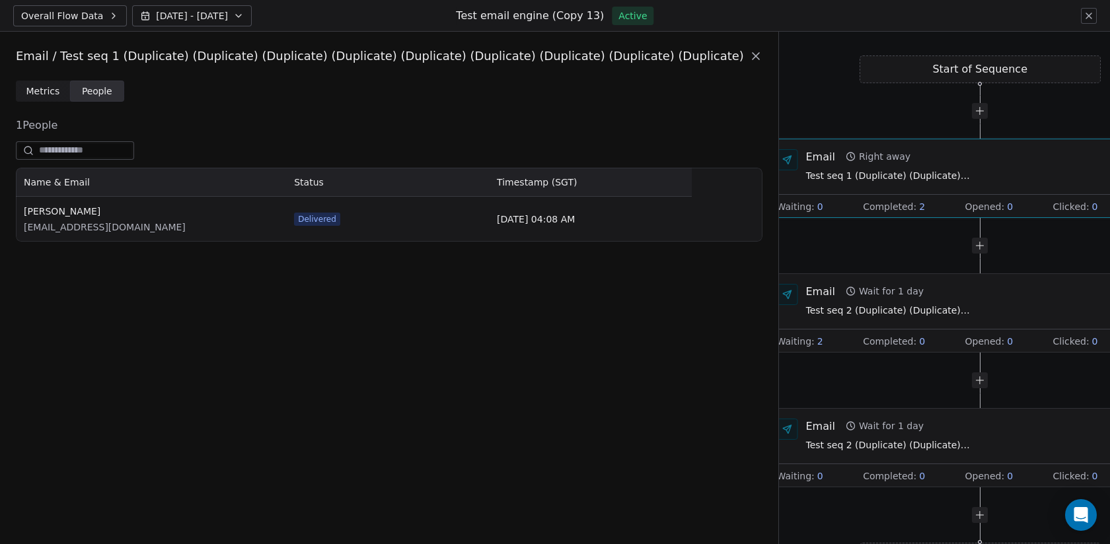
click at [913, 265] on div "Start of Sequence Email Right away Test seq 1 (Duplicate) (Duplicate) (Duplicat…" at bounding box center [944, 288] width 331 height 513
click at [880, 193] on div "Email Right away Test seq 1 (Duplicate) (Duplicate) (Duplicate) (Duplicate) (Du…" at bounding box center [980, 166] width 428 height 55
drag, startPoint x: 348, startPoint y: 221, endPoint x: 279, endPoint y: 221, distance: 68.7
click at [279, 221] on div "[PERSON_NAME] [EMAIL_ADDRESS][DOMAIN_NAME] Delivered [DATE] 04:08 AM" at bounding box center [354, 219] width 676 height 45
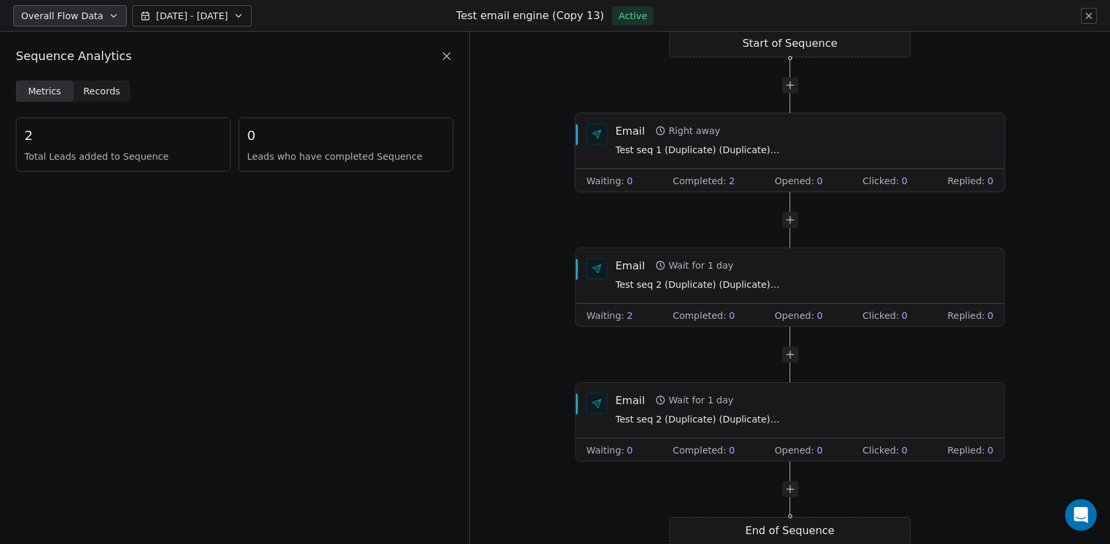
click at [665, 147] on span "Test seq 1 (Duplicate) (Duplicate) (Duplicate) (Duplicate) (Duplicate) (Duplica…" at bounding box center [698, 150] width 165 height 15
click at [663, 149] on span "Test seq 1 (Duplicate) (Duplicate) (Duplicate) (Duplicate) (Duplicate) (Duplica…" at bounding box center [698, 150] width 165 height 15
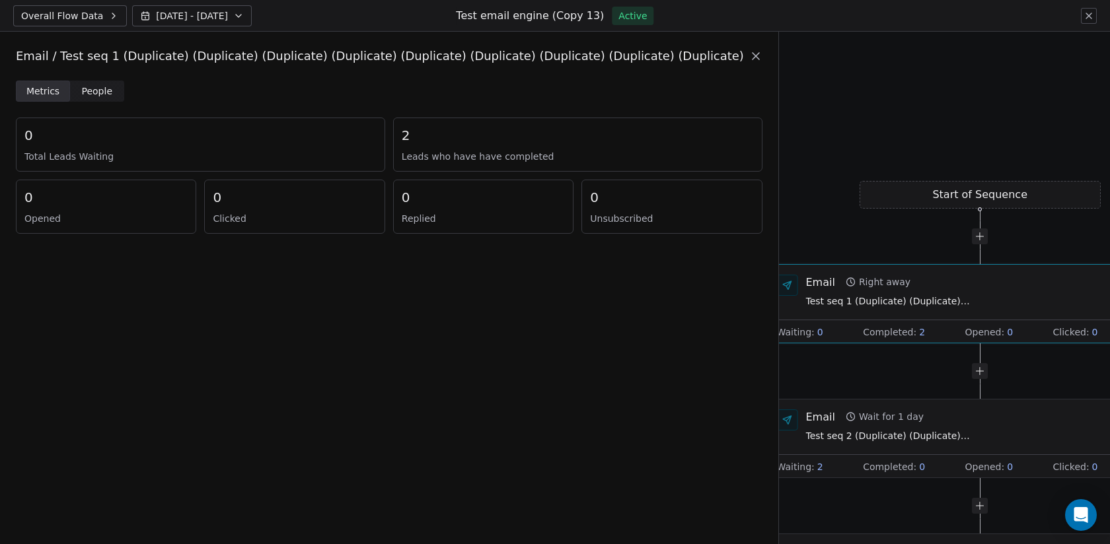
click at [102, 90] on span "People" at bounding box center [97, 92] width 31 height 14
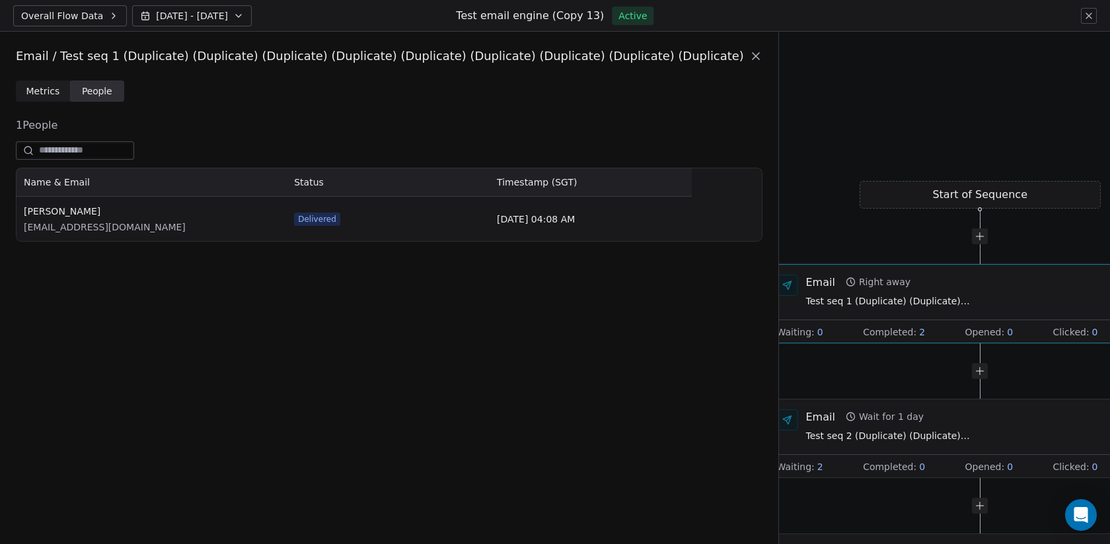
scroll to position [74, 676]
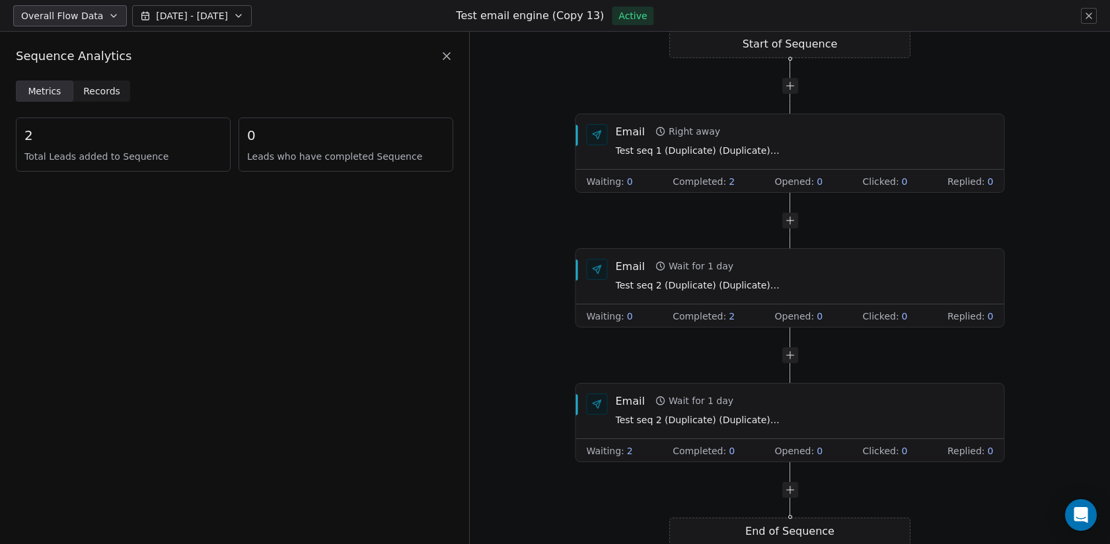
click at [138, 112] on div "Metrics Metrics Records Records 2 Total Leads added to Sequence 0 Leads who hav…" at bounding box center [234, 134] width 469 height 107
click at [114, 92] on span "Records" at bounding box center [101, 92] width 37 height 14
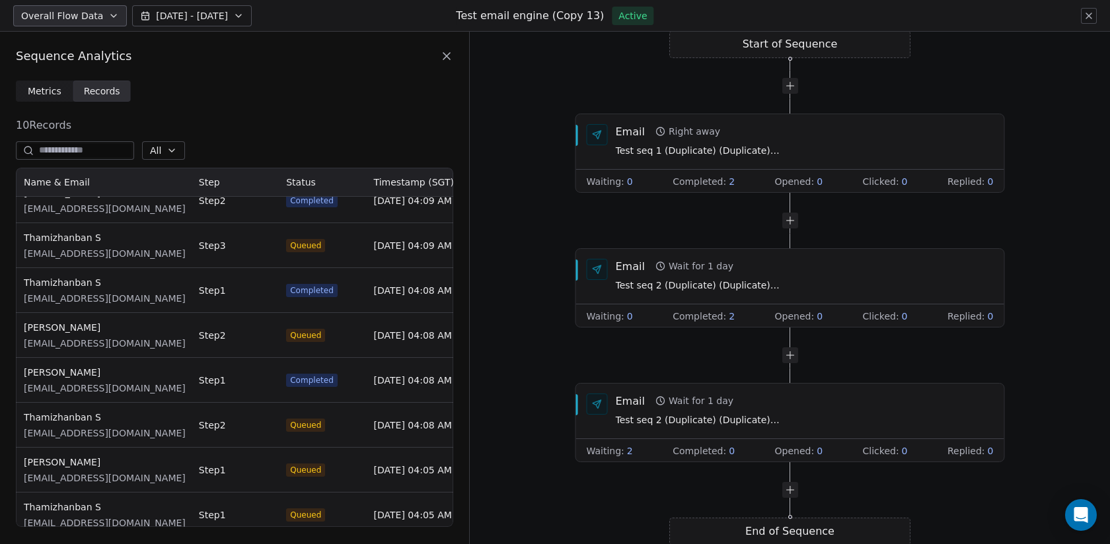
scroll to position [119, 0]
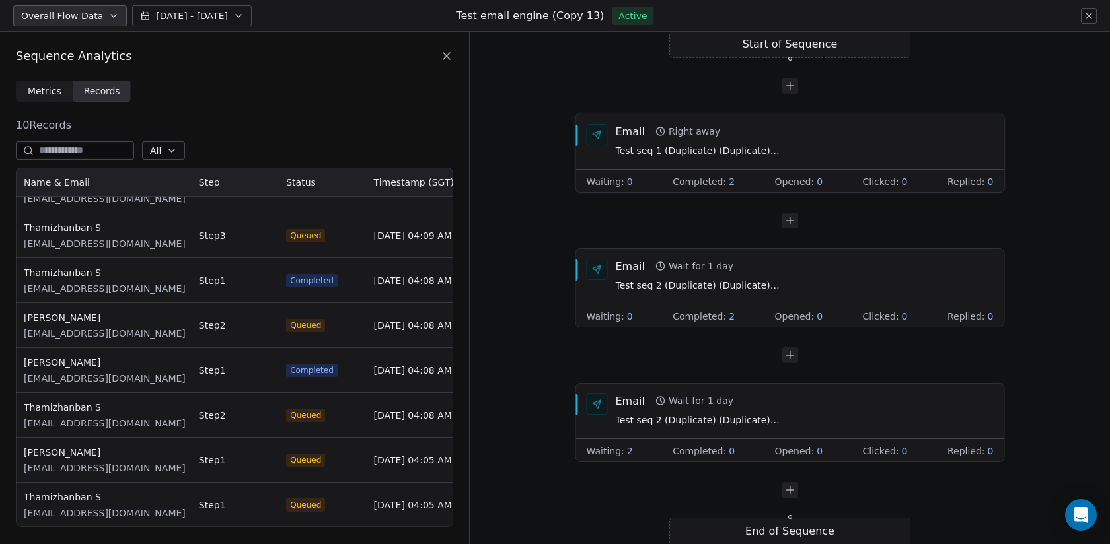
click at [690, 170] on div "Waiting : 0 Completed : 2 Opened : 0 Clicked : 0 Replied : 0" at bounding box center [790, 182] width 428 height 24
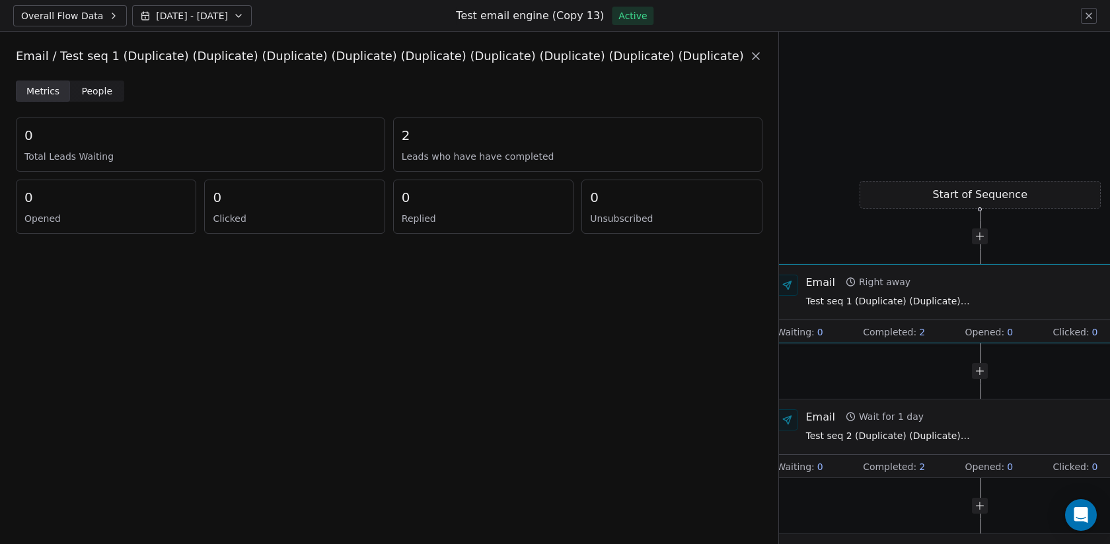
click at [107, 93] on span "People" at bounding box center [97, 92] width 31 height 14
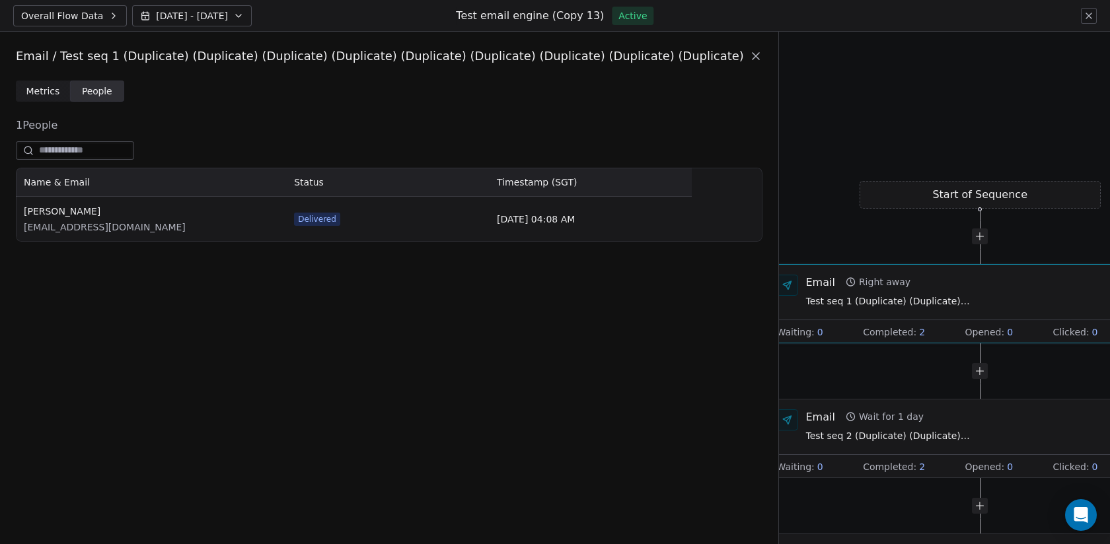
scroll to position [74, 676]
click at [851, 433] on span "Test seq 2 (Duplicate) (Duplicate) (Duplicate) (Duplicate) (Duplicate) (Duplica…" at bounding box center [887, 436] width 165 height 15
click at [807, 293] on div "Email Right away Test seq 1 (Duplicate) (Duplicate) (Duplicate) (Duplicate) (Du…" at bounding box center [887, 292] width 165 height 34
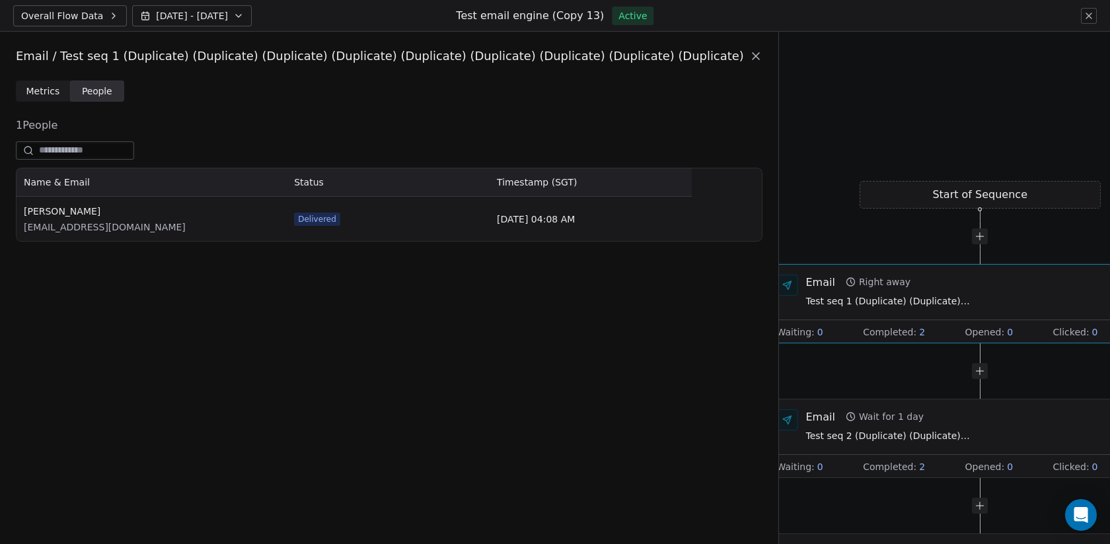
click at [38, 89] on span "Metrics" at bounding box center [43, 92] width 34 height 14
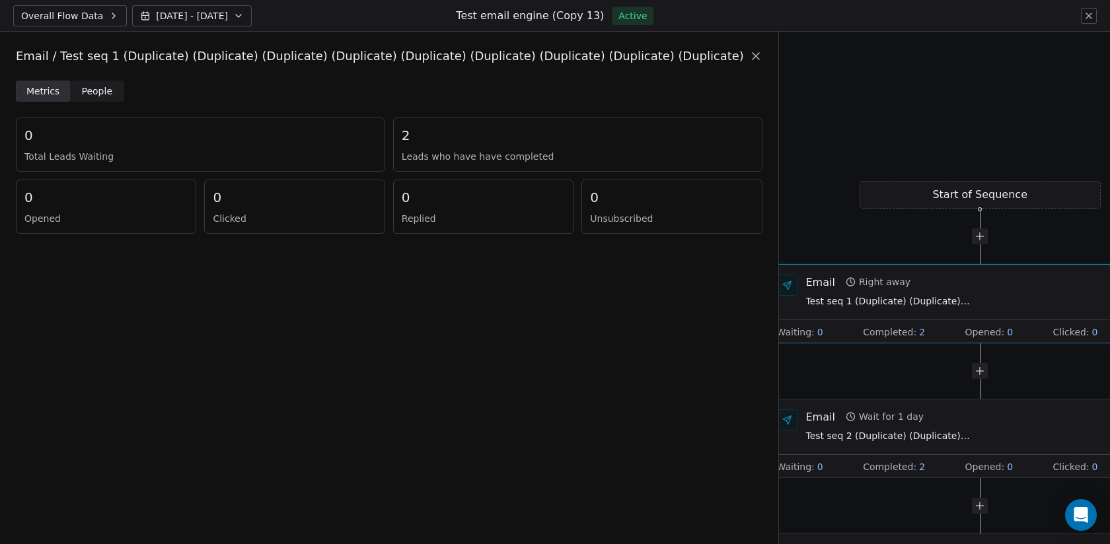
click at [99, 89] on span "People" at bounding box center [97, 92] width 31 height 14
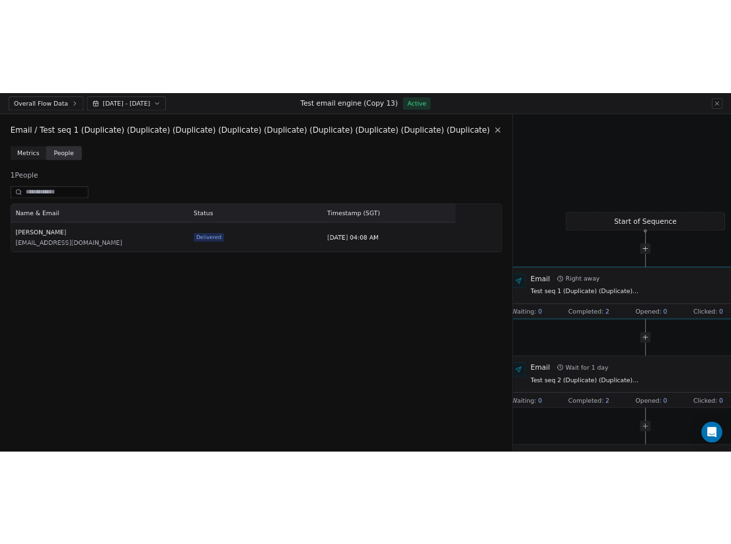
scroll to position [74, 676]
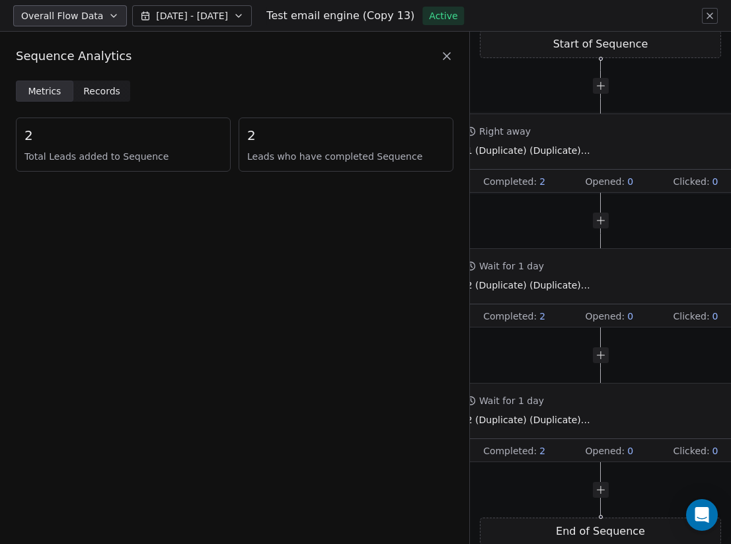
click at [620, 148] on div "Email Right away Test seq 1 (Duplicate) (Duplicate) (Duplicate) (Duplicate) (Du…" at bounding box center [615, 141] width 378 height 34
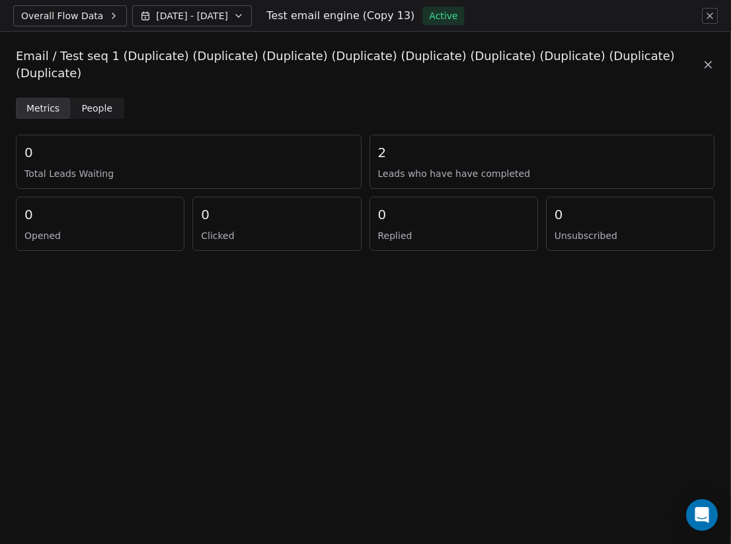
click at [100, 102] on span "People" at bounding box center [97, 109] width 31 height 14
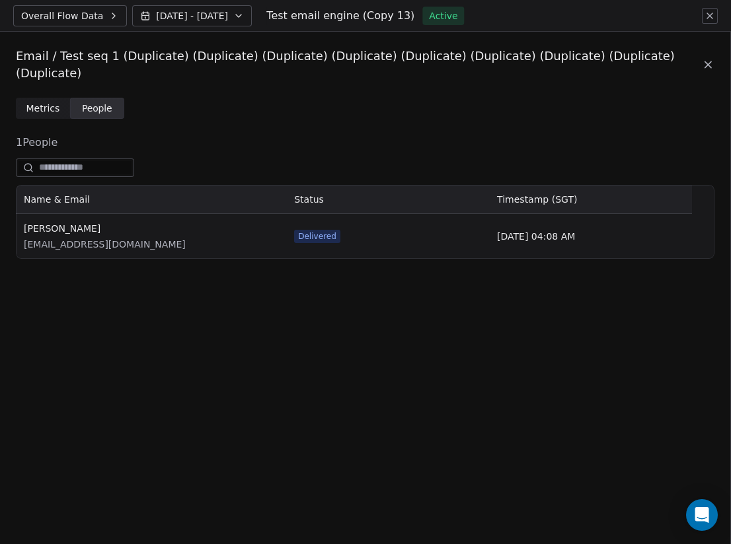
scroll to position [74, 676]
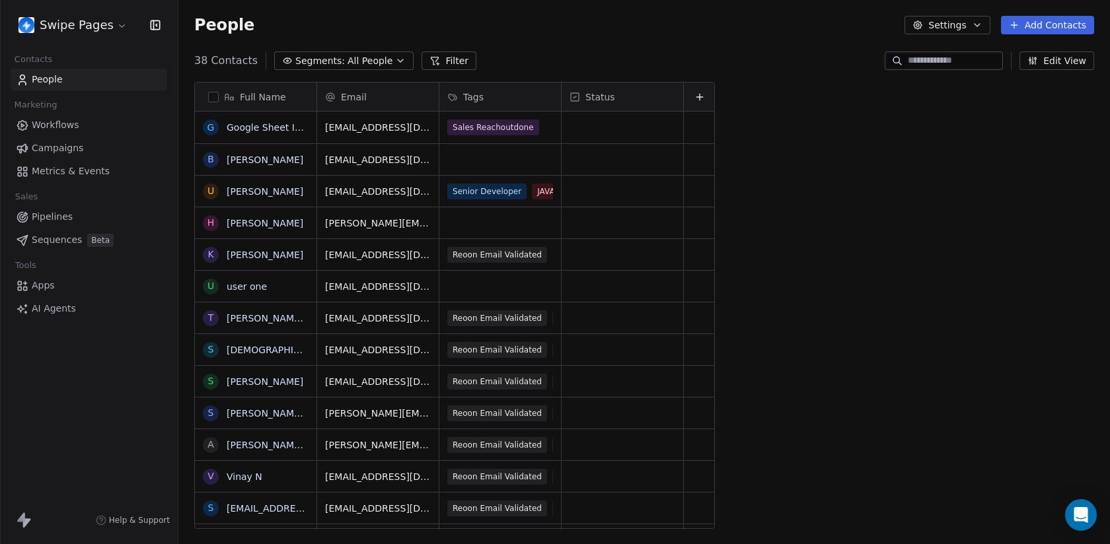
scroll to position [479, 931]
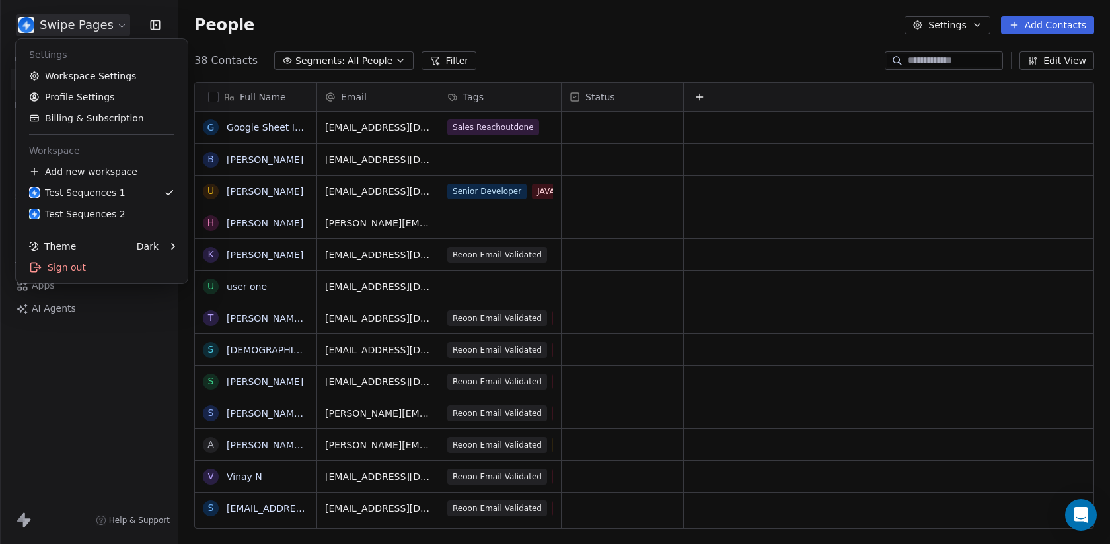
click at [89, 28] on html "Swipe Pages Contacts People Marketing Workflows Campaigns Metrics & Events Sale…" at bounding box center [555, 272] width 1110 height 544
click at [85, 390] on html "Swipe Pages Contacts People Marketing Workflows Campaigns Metrics & Events Sale…" at bounding box center [555, 272] width 1110 height 544
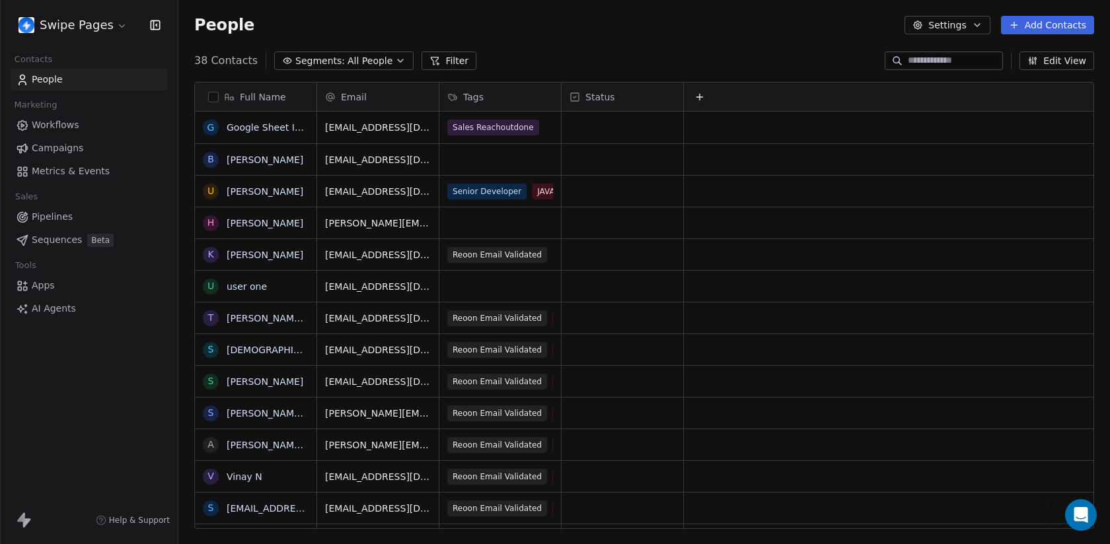
click at [319, 73] on div "Full Name G Google Sheet Integration Review B Balaji SwipeOne U Umesh Kumawat H…" at bounding box center [643, 310] width 931 height 479
click at [300, 59] on span "Segments:" at bounding box center [320, 61] width 50 height 14
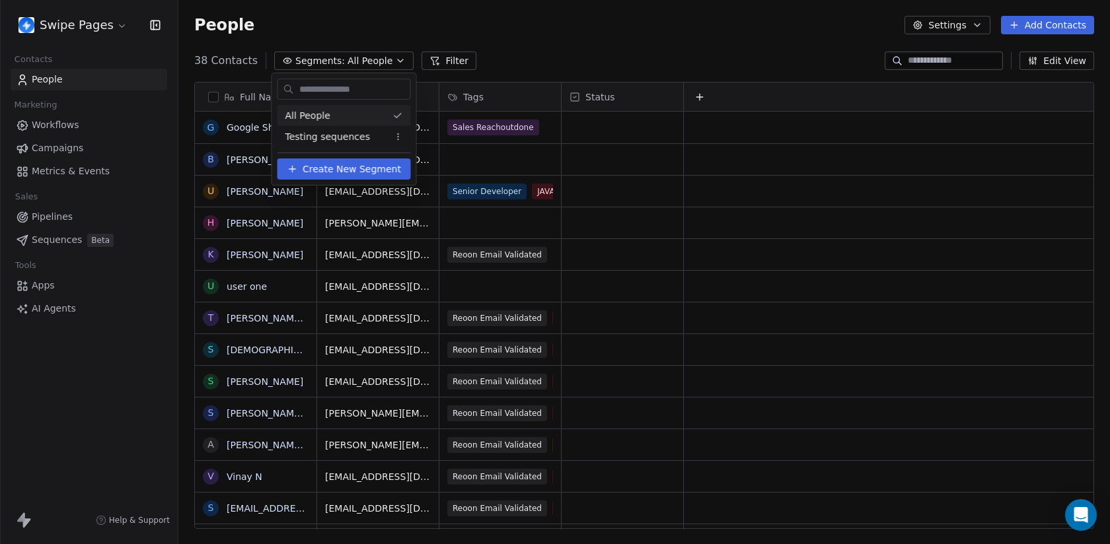
click at [50, 24] on html "Swipe Pages Contacts People Marketing Workflows Campaigns Metrics & Events Sale…" at bounding box center [555, 272] width 1110 height 544
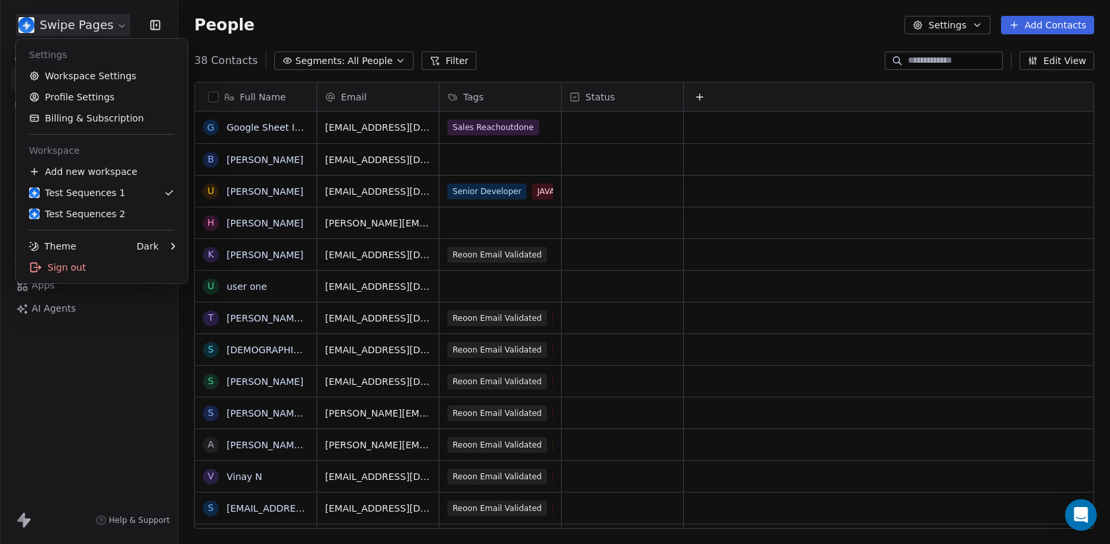
click at [50, 24] on html "Swipe Pages Contacts People Marketing Workflows Campaigns Metrics & Events Sale…" at bounding box center [555, 272] width 1110 height 544
click at [110, 390] on html "Swipe Pages Contacts People Marketing Workflows Campaigns Metrics & Events Sale…" at bounding box center [555, 272] width 1110 height 544
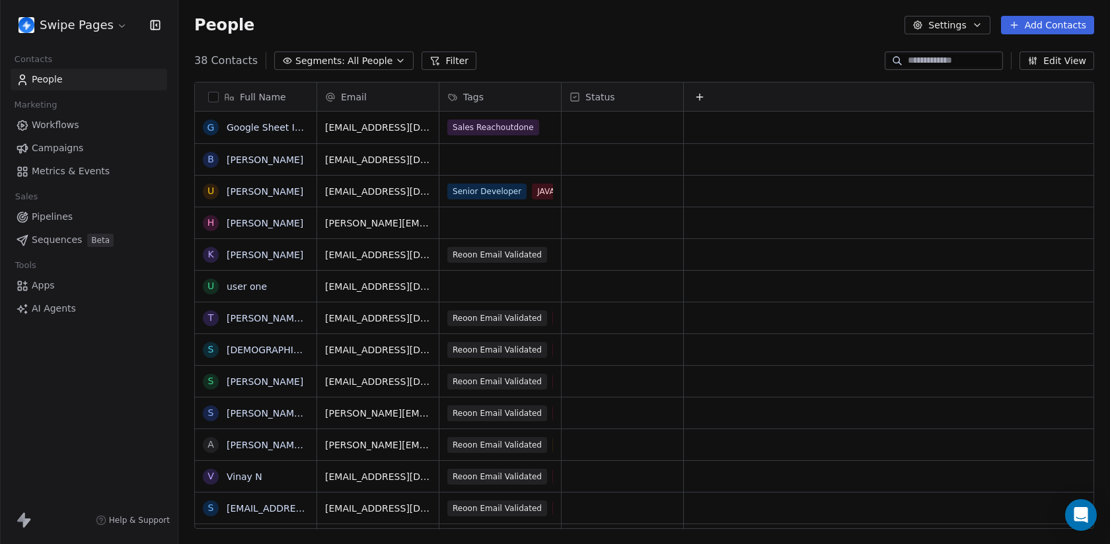
click at [93, 240] on span "Beta" at bounding box center [100, 240] width 26 height 13
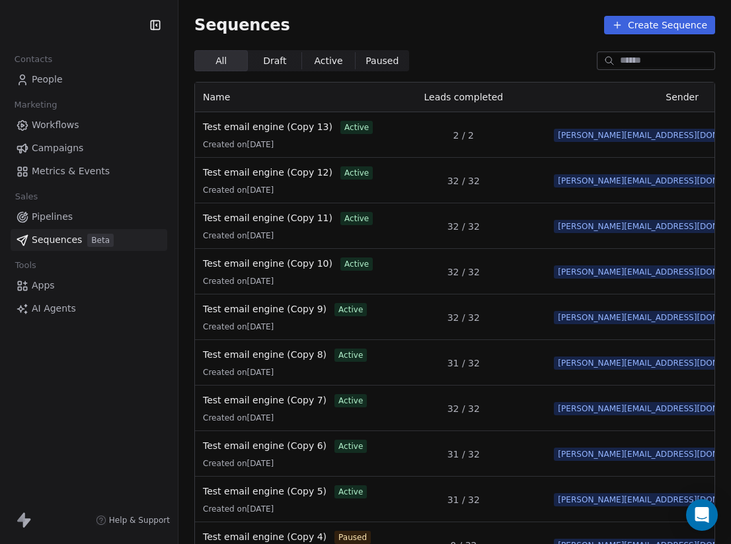
click at [79, 79] on link "People" at bounding box center [89, 80] width 157 height 22
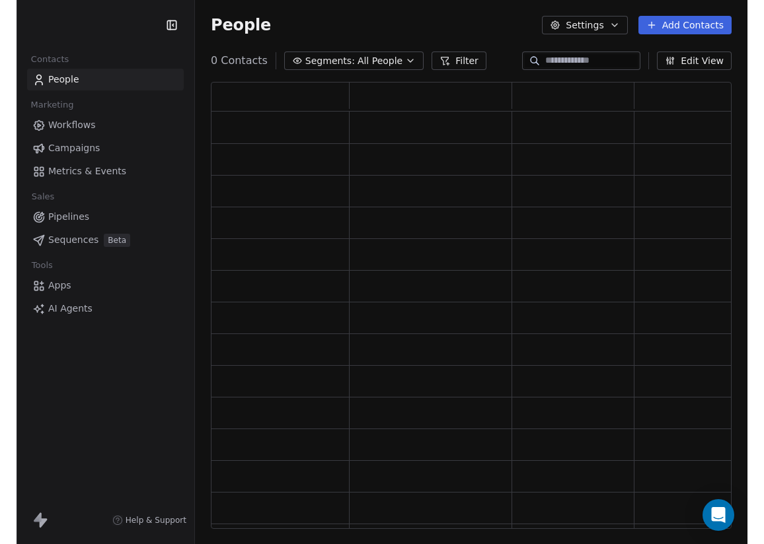
scroll to position [447, 521]
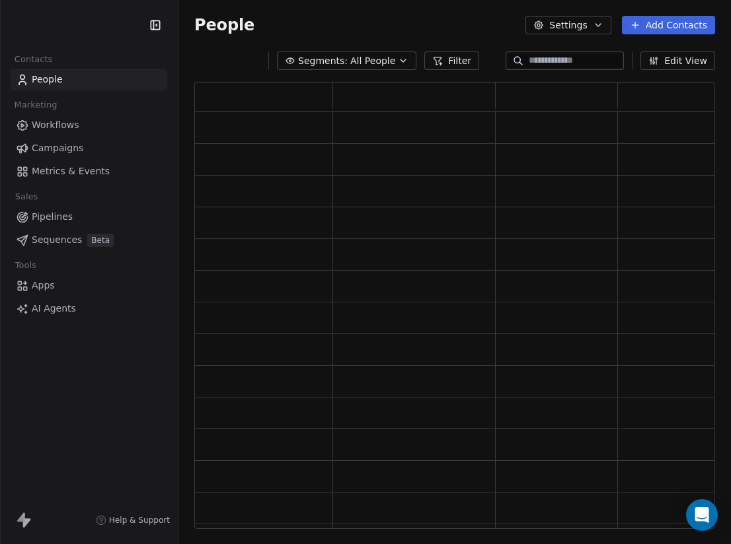
click at [581, 65] on input at bounding box center [574, 60] width 92 height 13
click at [353, 52] on button "Segments: All People" at bounding box center [346, 61] width 139 height 18
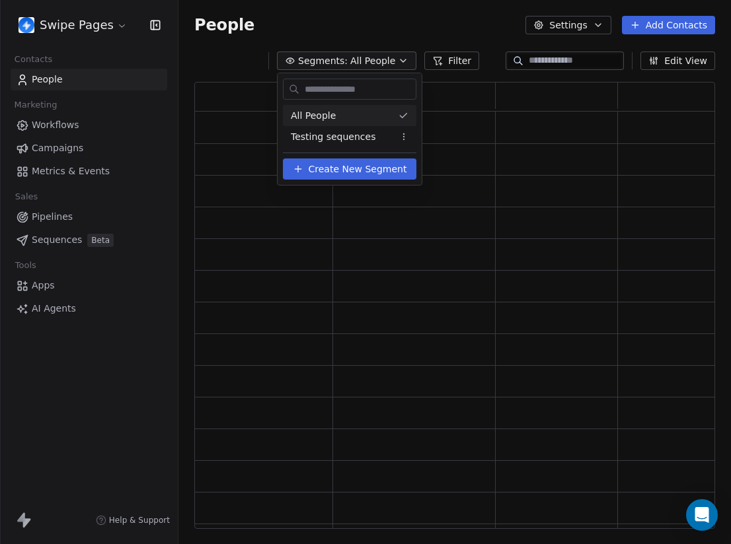
click at [353, 52] on html "Swipe Pages Contacts People Marketing Workflows Campaigns Metrics & Events Sale…" at bounding box center [365, 272] width 731 height 544
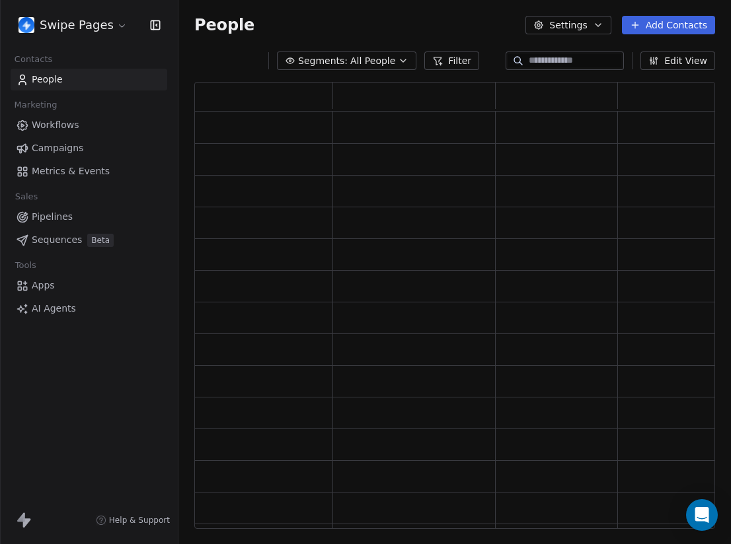
click at [553, 59] on input at bounding box center [574, 60] width 92 height 13
click at [730, 130] on html "Swipe Pages Contacts People Marketing Workflows Campaigns Metrics & Events Sale…" at bounding box center [365, 272] width 731 height 544
click at [730, 128] on html "Swipe Pages Contacts People Marketing Workflows Campaigns Metrics & Events Sale…" at bounding box center [365, 272] width 731 height 544
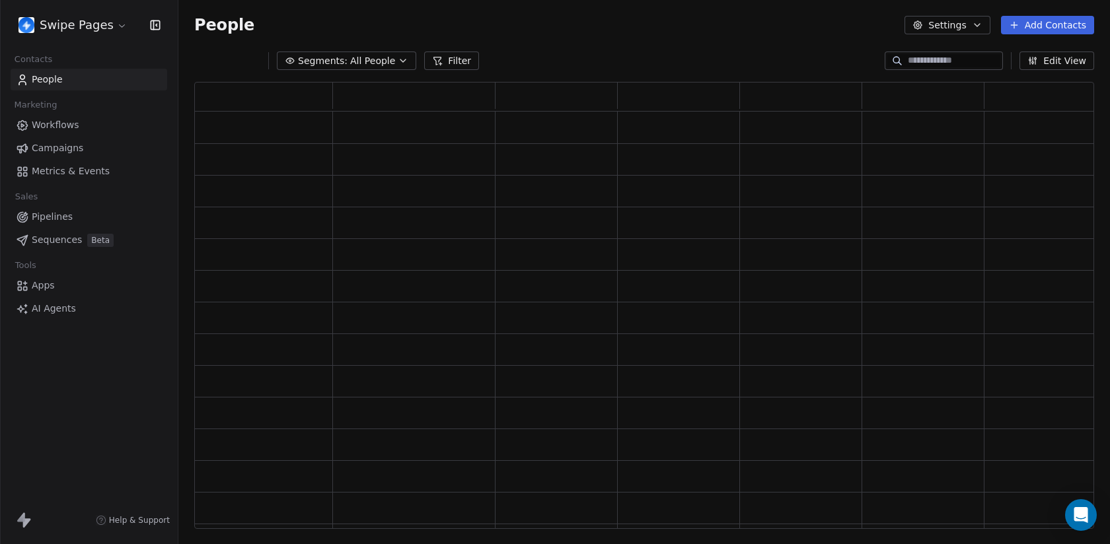
scroll to position [447, 900]
click at [342, 63] on span "Segments:" at bounding box center [323, 61] width 50 height 14
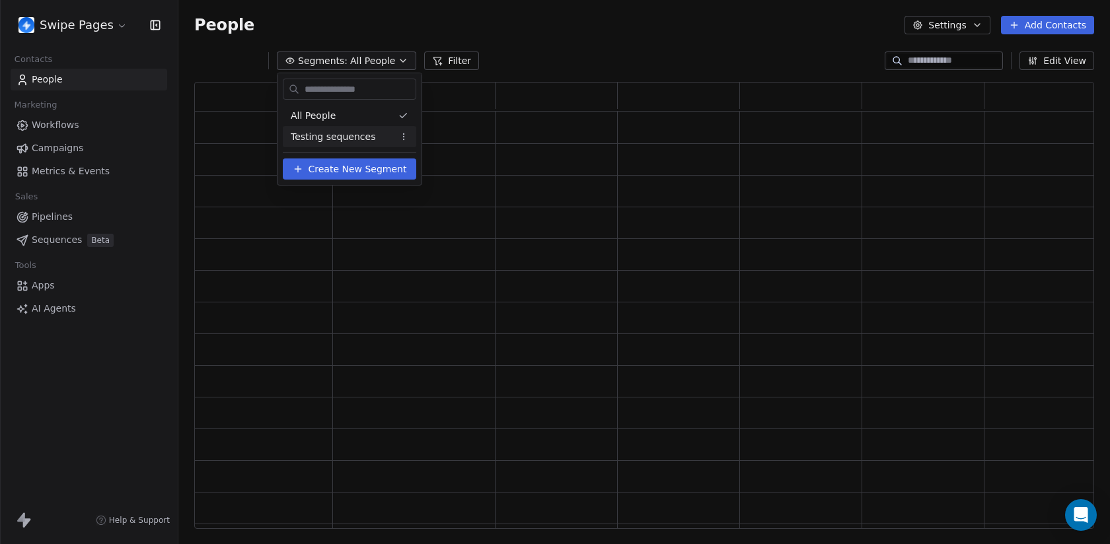
click at [365, 138] on span "Testing sequences" at bounding box center [333, 137] width 85 height 14
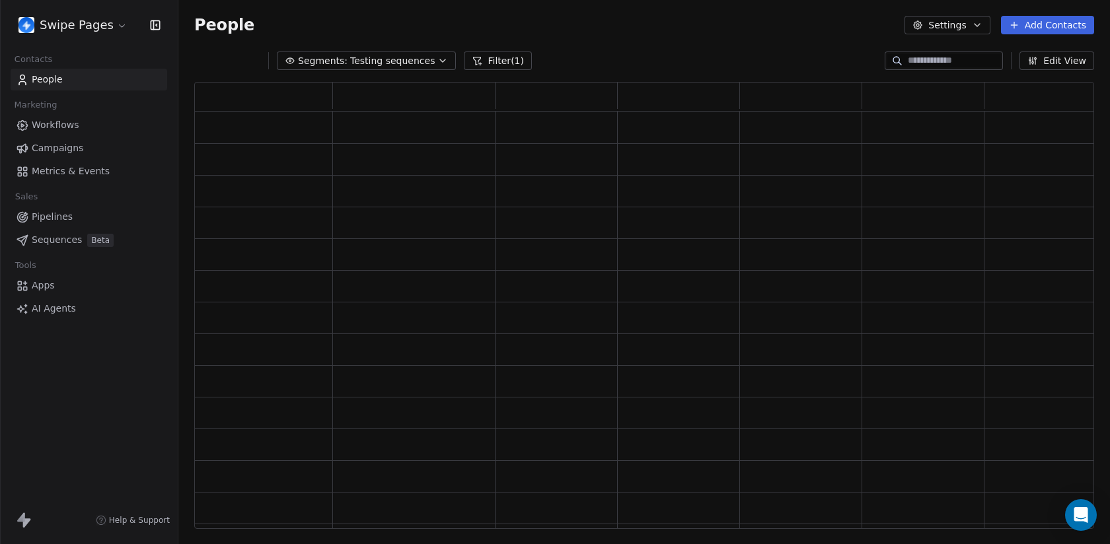
click at [509, 55] on button "Filter (1)" at bounding box center [498, 61] width 68 height 18
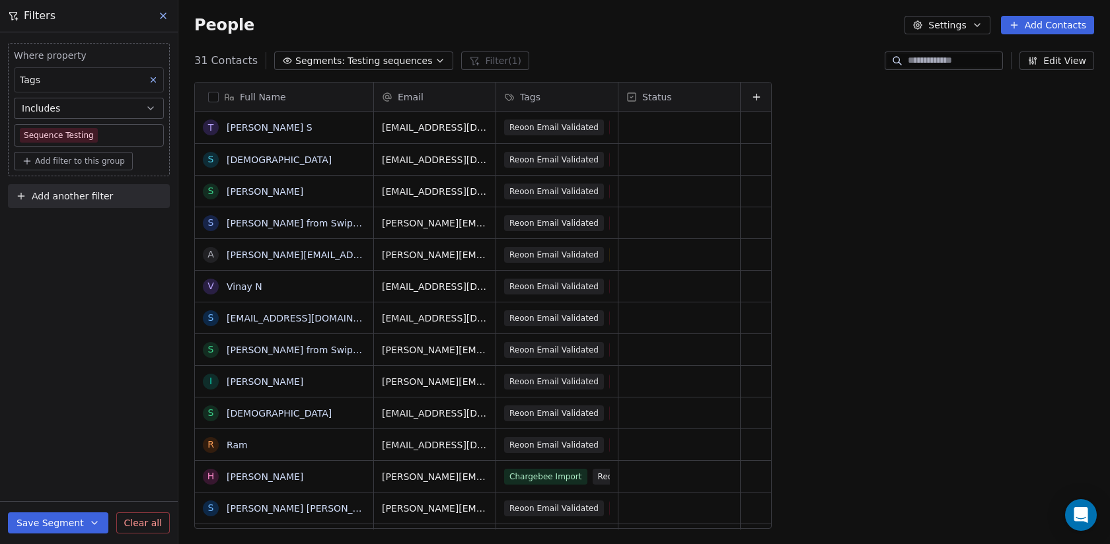
scroll to position [479, 931]
click at [616, 55] on div "31 Contacts Segments: Testing sequences Filter (1) Edit View" at bounding box center [643, 60] width 931 height 21
click at [730, 30] on icon at bounding box center [1014, 25] width 11 height 11
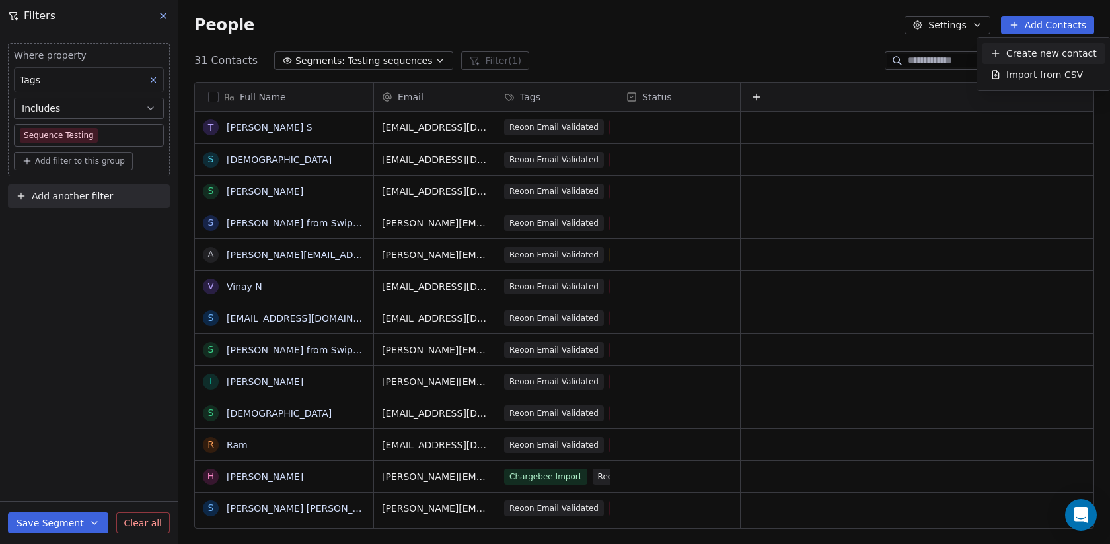
click at [730, 56] on span "Create new contact" at bounding box center [1051, 54] width 90 height 14
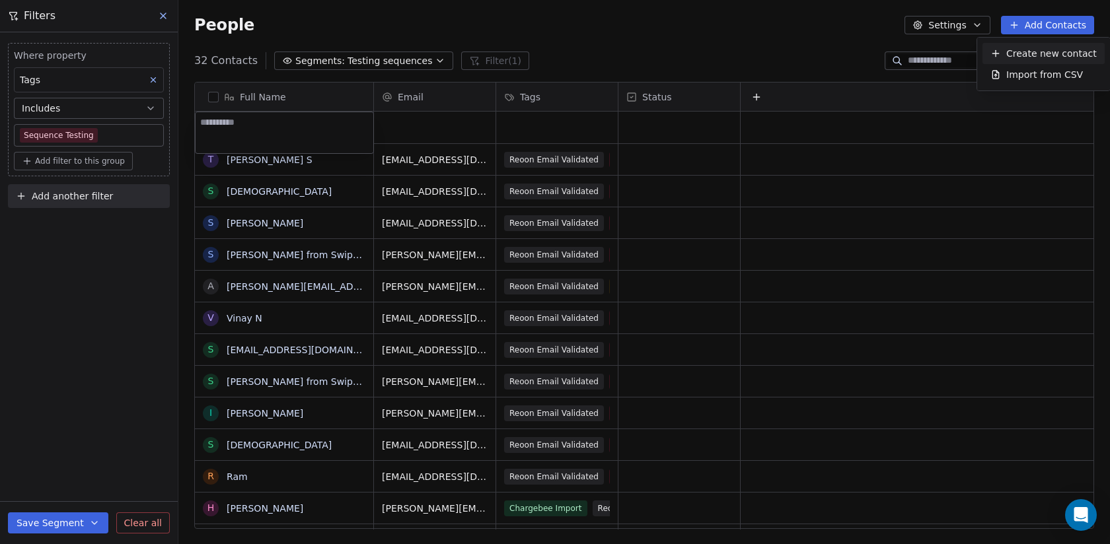
click at [730, 56] on html "Swipe Pages Contacts People Marketing Workflows Campaigns Metrics & Events Sale…" at bounding box center [555, 272] width 1110 height 544
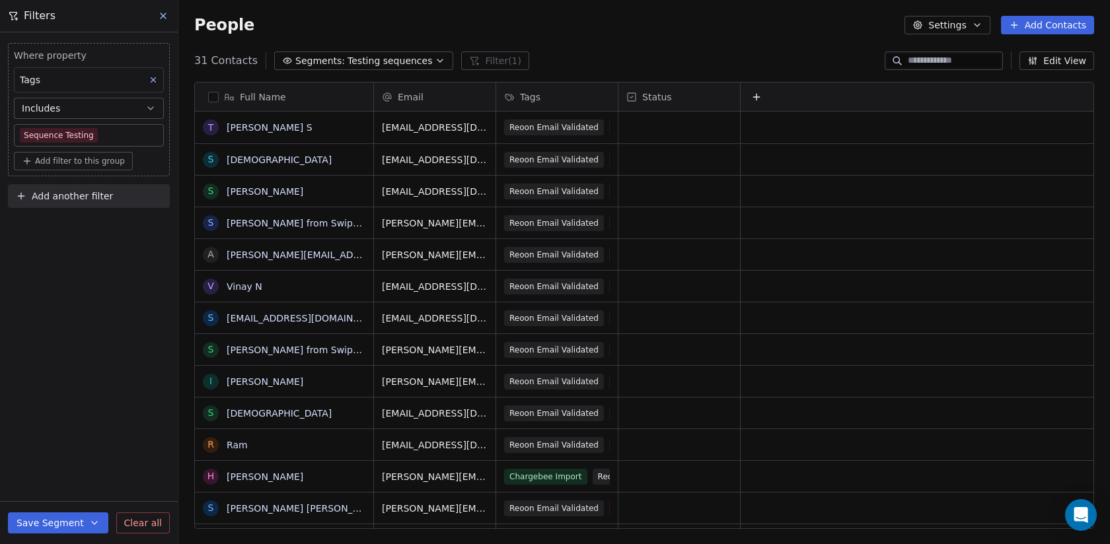
click at [730, 54] on html "Swipe Pages Contacts People Marketing Workflows Campaigns Metrics & Events Sale…" at bounding box center [555, 272] width 1110 height 544
click at [730, 54] on button "Edit View" at bounding box center [1056, 61] width 75 height 18
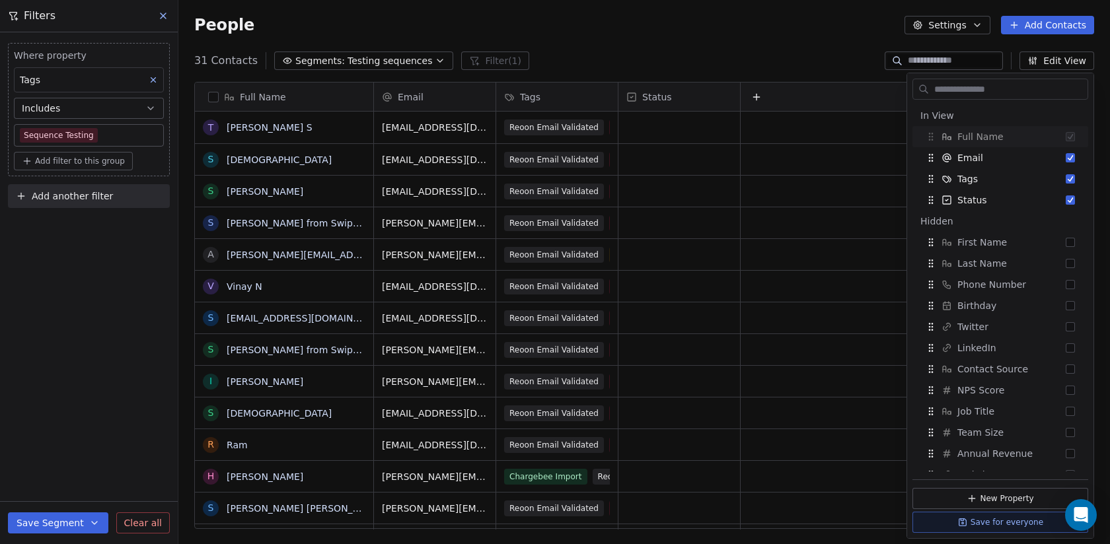
click at [730, 48] on div "People Settings Add Contacts" at bounding box center [643, 25] width 931 height 50
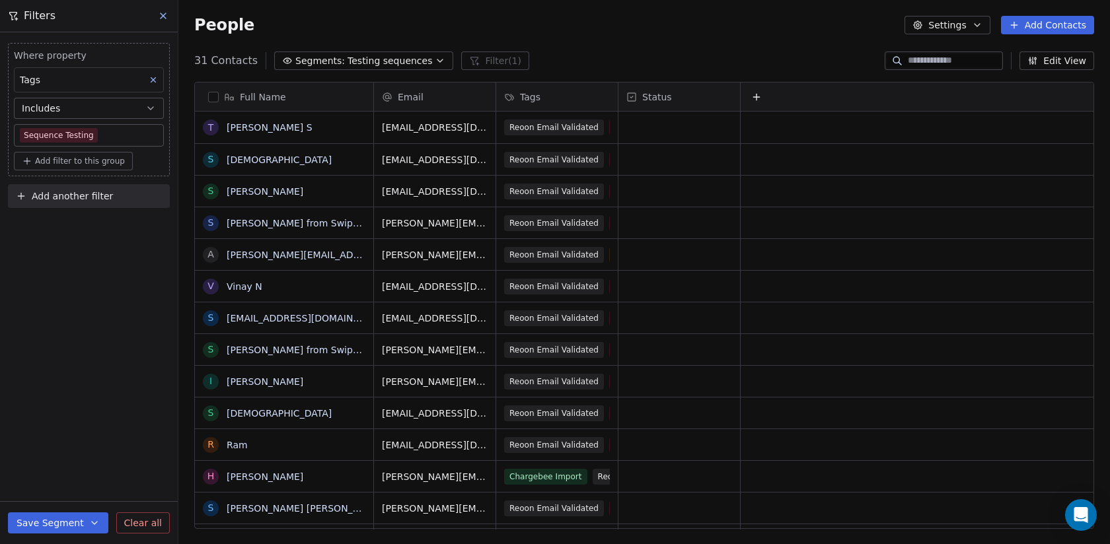
click at [161, 20] on icon at bounding box center [163, 16] width 11 height 11
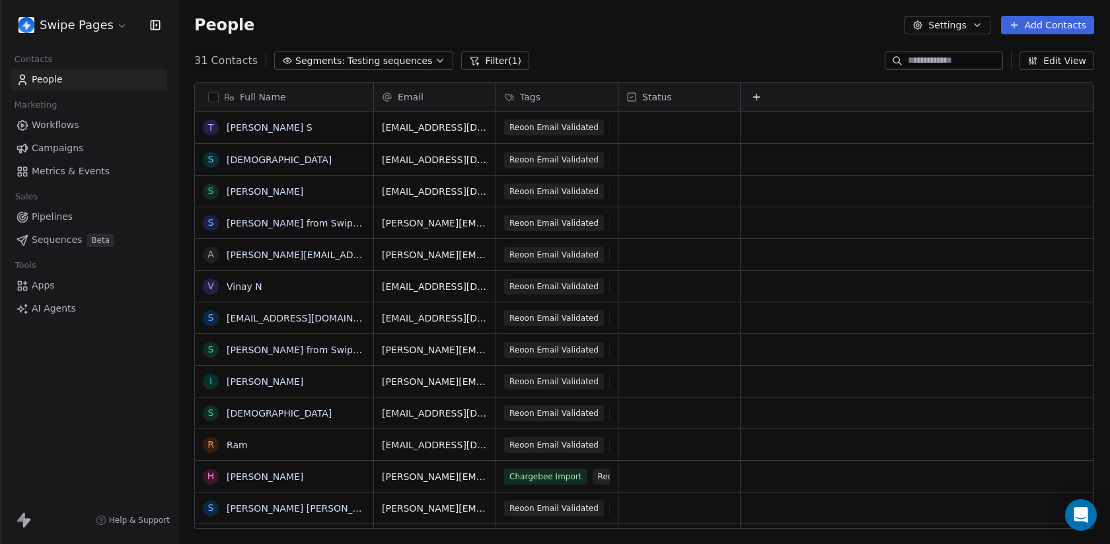
click at [730, 22] on button "Add Contacts" at bounding box center [1047, 25] width 93 height 18
click at [730, 58] on div "Create new contact" at bounding box center [1043, 53] width 122 height 21
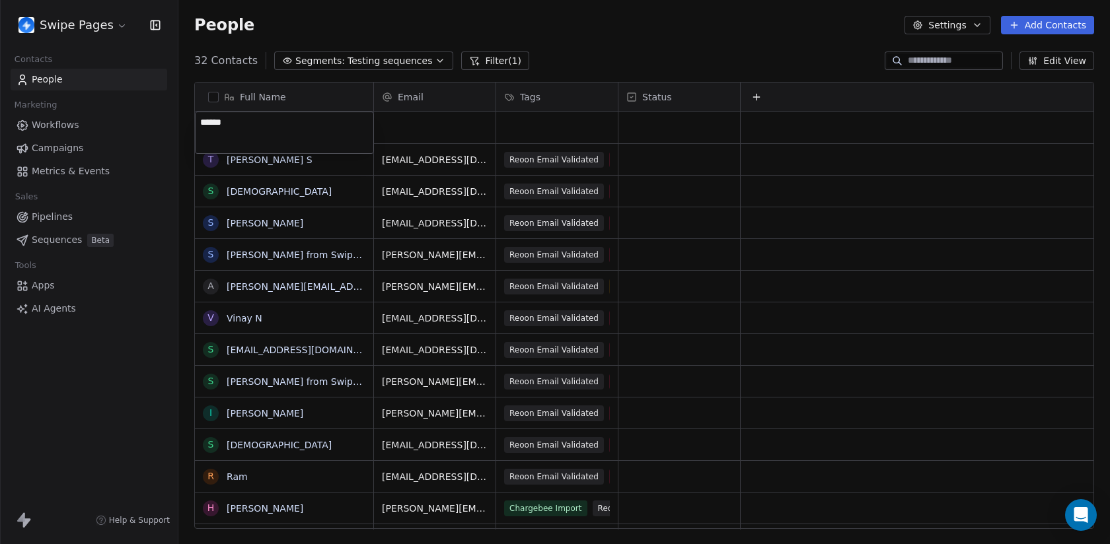
type textarea "*******"
click at [383, 126] on div "grid" at bounding box center [435, 128] width 122 height 32
type input "**********"
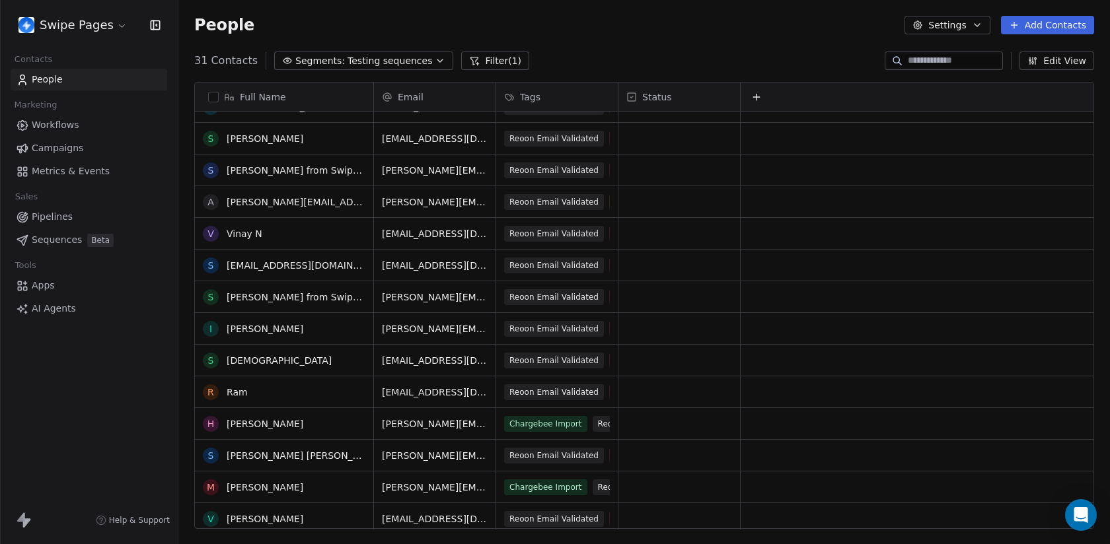
scroll to position [0, 0]
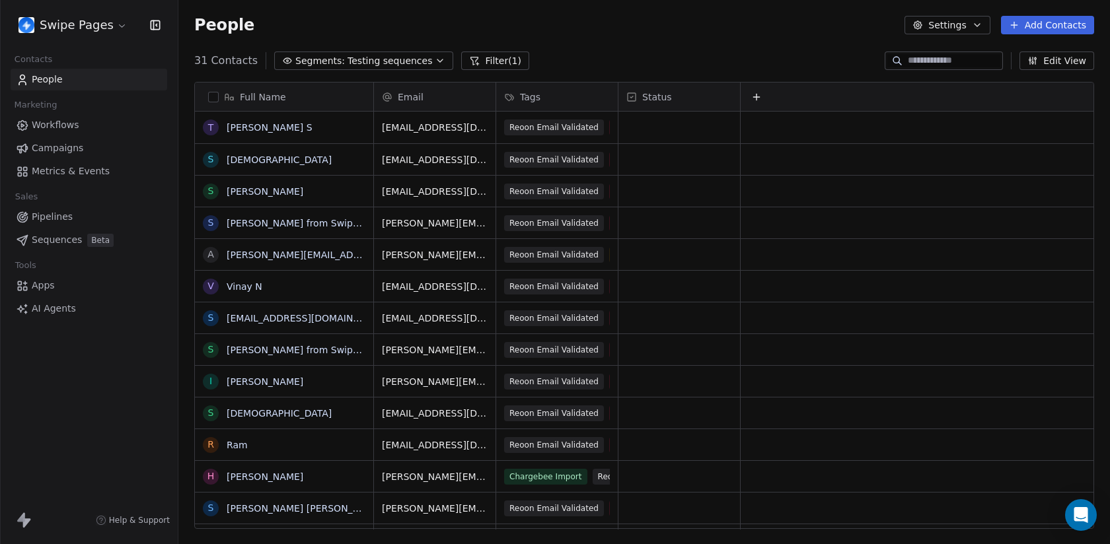
click at [730, 63] on input at bounding box center [954, 60] width 92 height 13
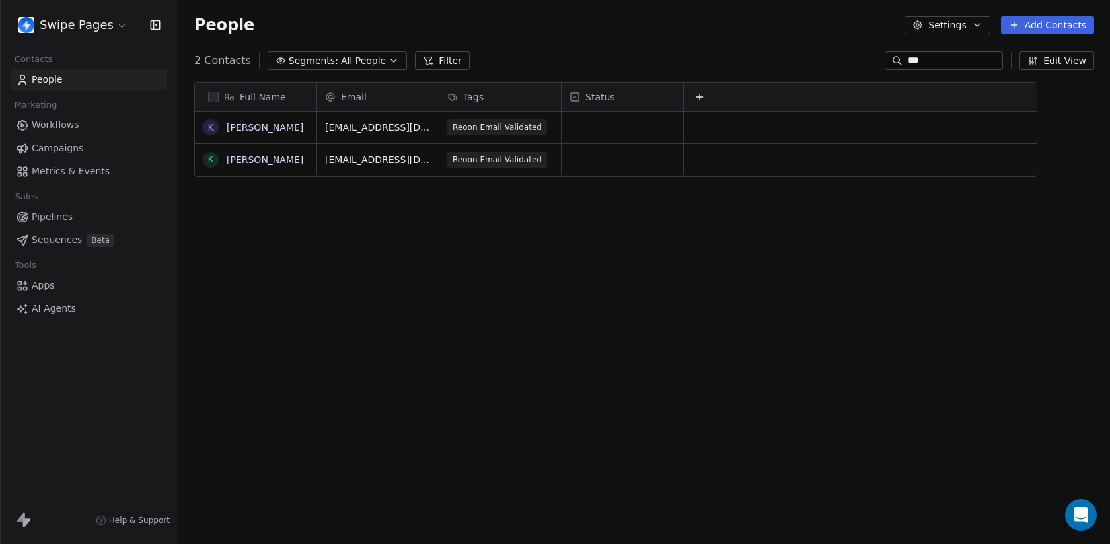
scroll to position [479, 931]
type input "*"
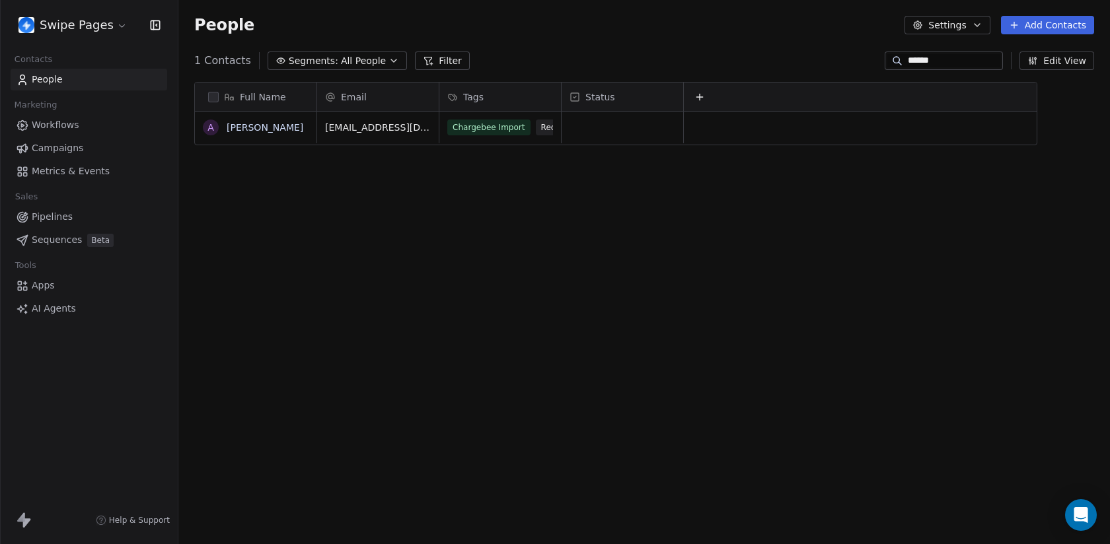
type input "******"
click at [485, 124] on span "Chargebee Import" at bounding box center [489, 126] width 83 height 16
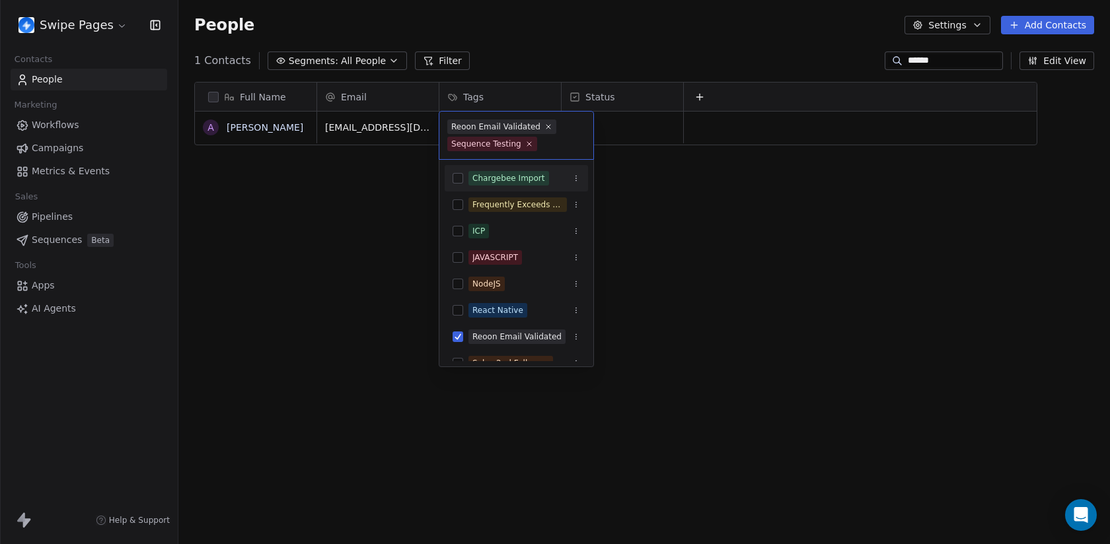
type input "*"
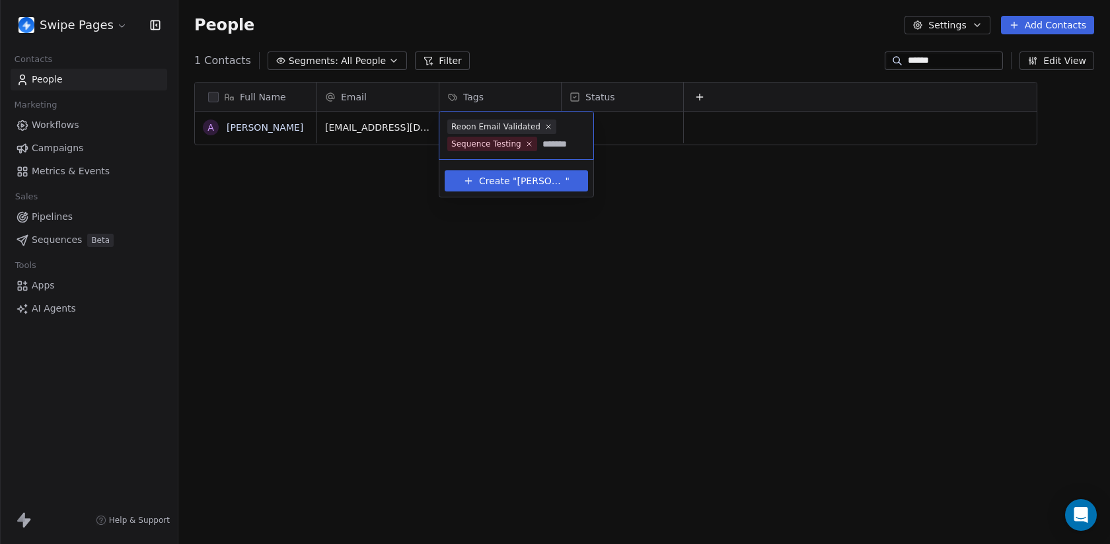
type input "********"
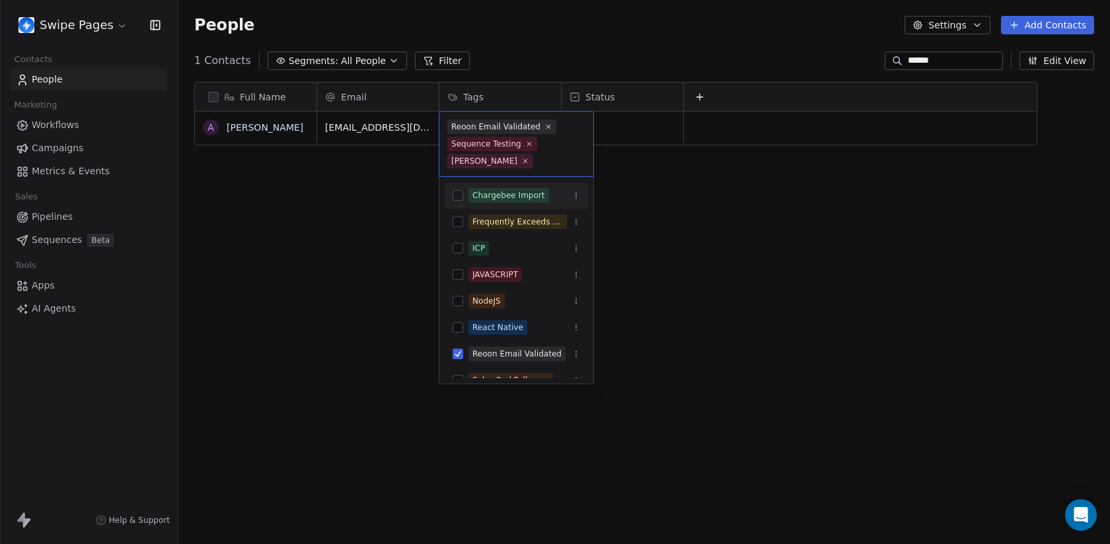
click at [384, 183] on html "Swipe Pages Contacts People Marketing Workflows Campaigns Metrics & Events Sale…" at bounding box center [555, 272] width 1110 height 544
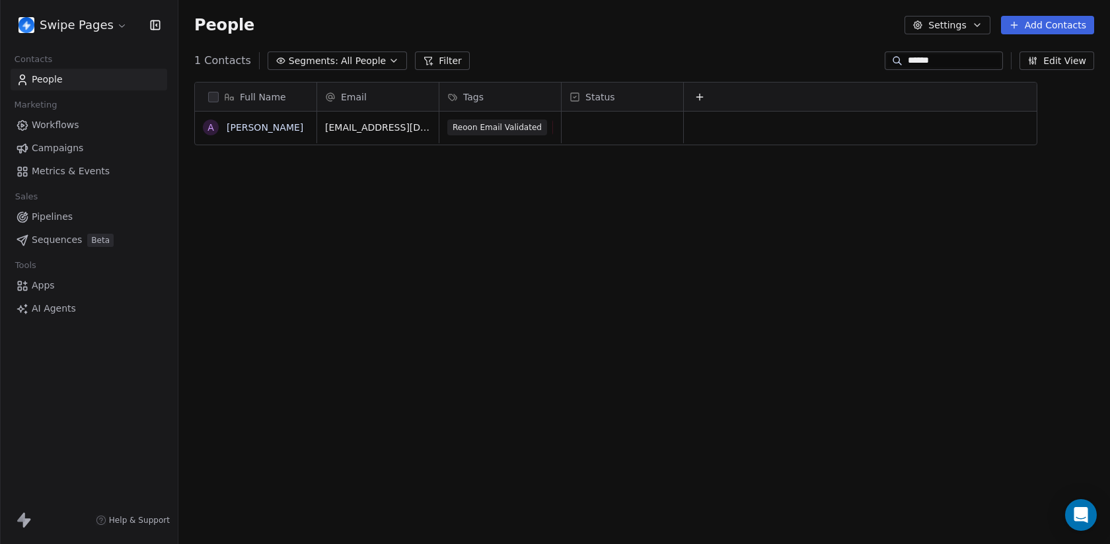
click at [730, 63] on input "******" at bounding box center [954, 60] width 92 height 13
type input "*******"
click at [493, 128] on div "grid" at bounding box center [500, 128] width 122 height 32
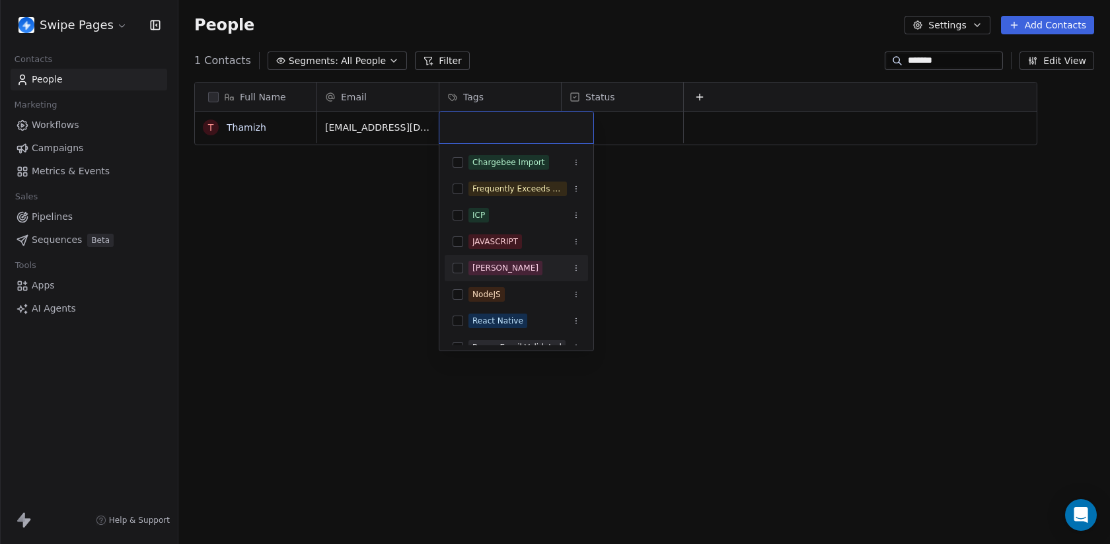
click at [513, 275] on div "Ken Test" at bounding box center [516, 268] width 143 height 21
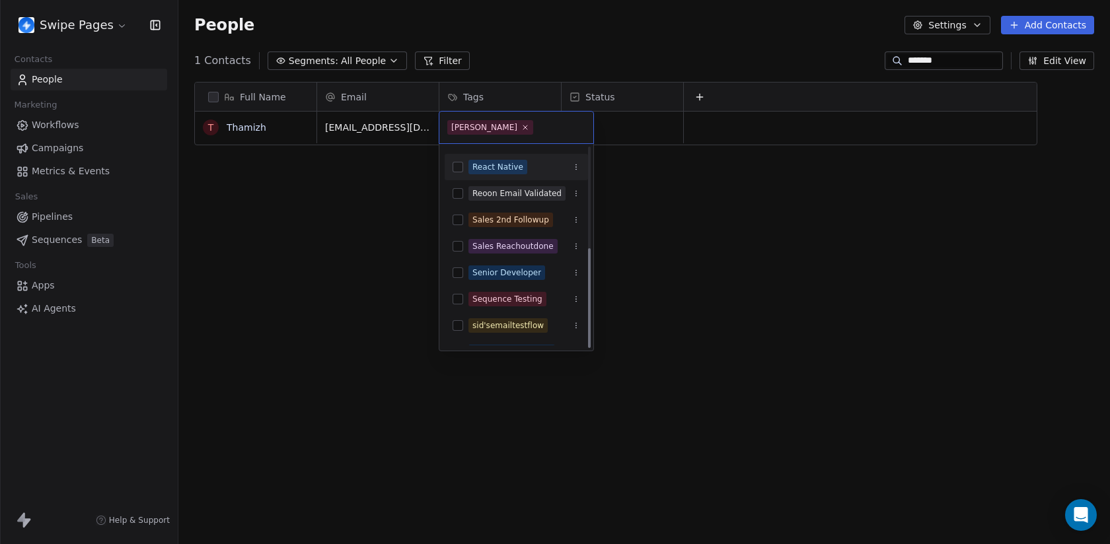
scroll to position [200, 0]
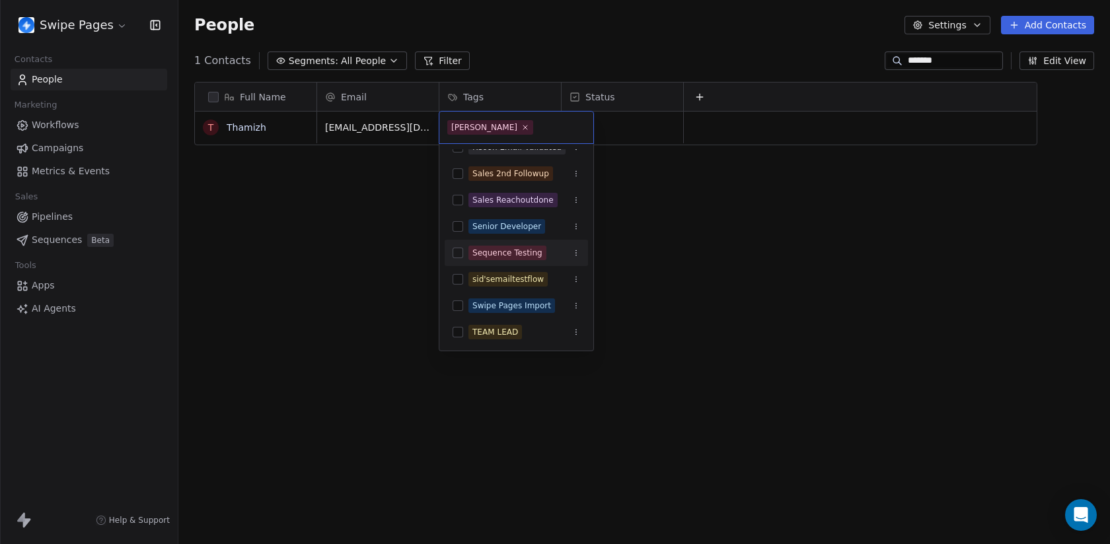
click at [507, 258] on div "Sequence Testing" at bounding box center [507, 253] width 70 height 12
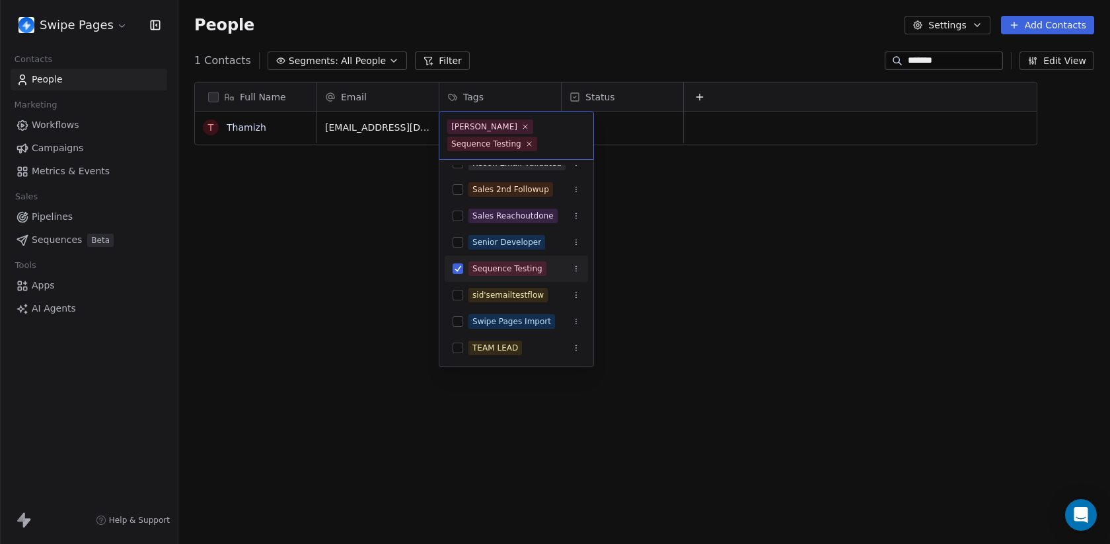
click at [730, 261] on html "Swipe Pages Contacts People Marketing Workflows Campaigns Metrics & Events Sale…" at bounding box center [555, 272] width 1110 height 544
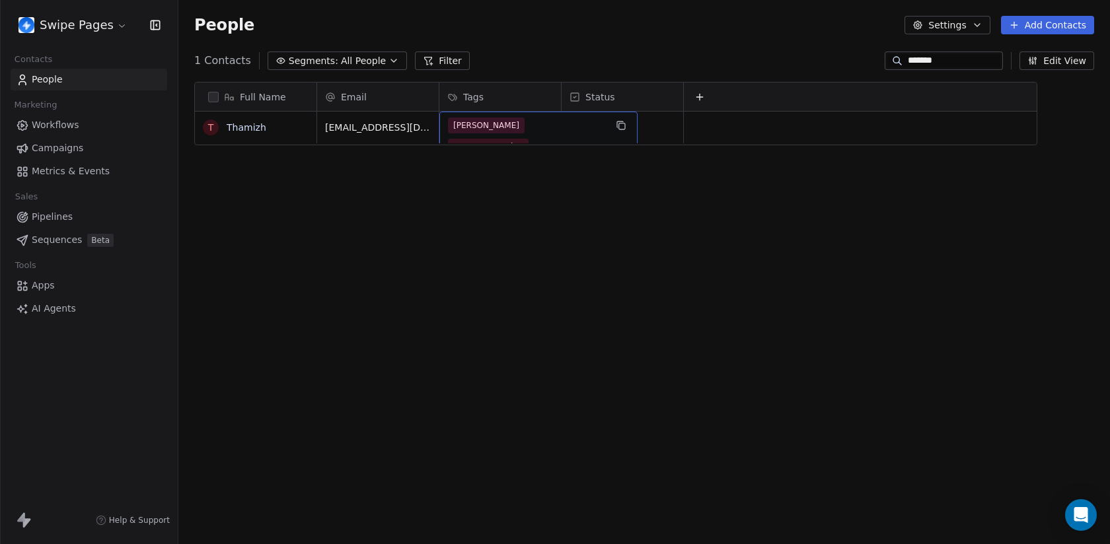
click at [519, 139] on span "Sequence Testing" at bounding box center [488, 147] width 81 height 16
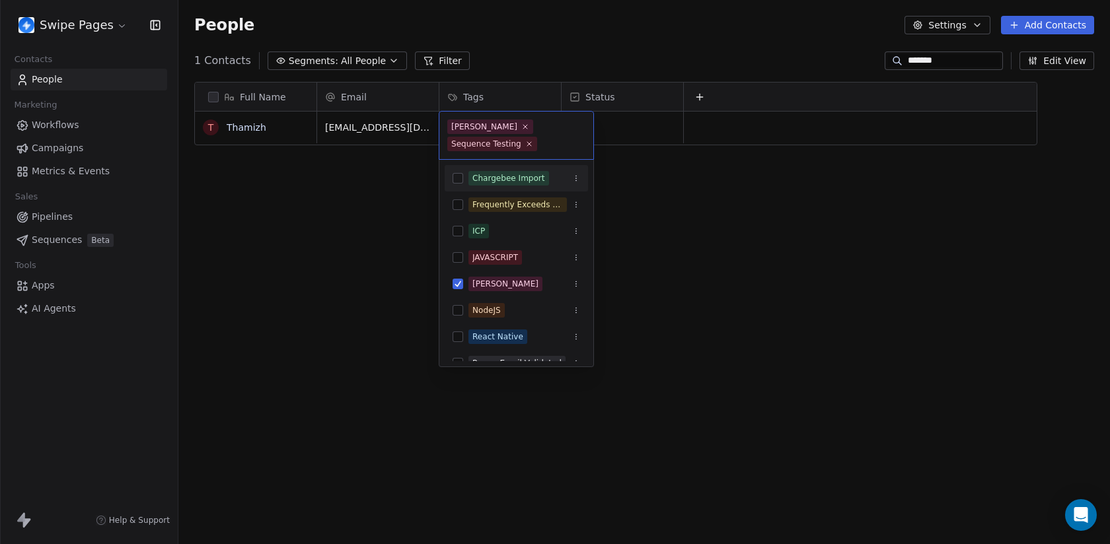
click at [730, 206] on html "Swipe Pages Contacts People Marketing Workflows Campaigns Metrics & Events Sale…" at bounding box center [555, 272] width 1110 height 544
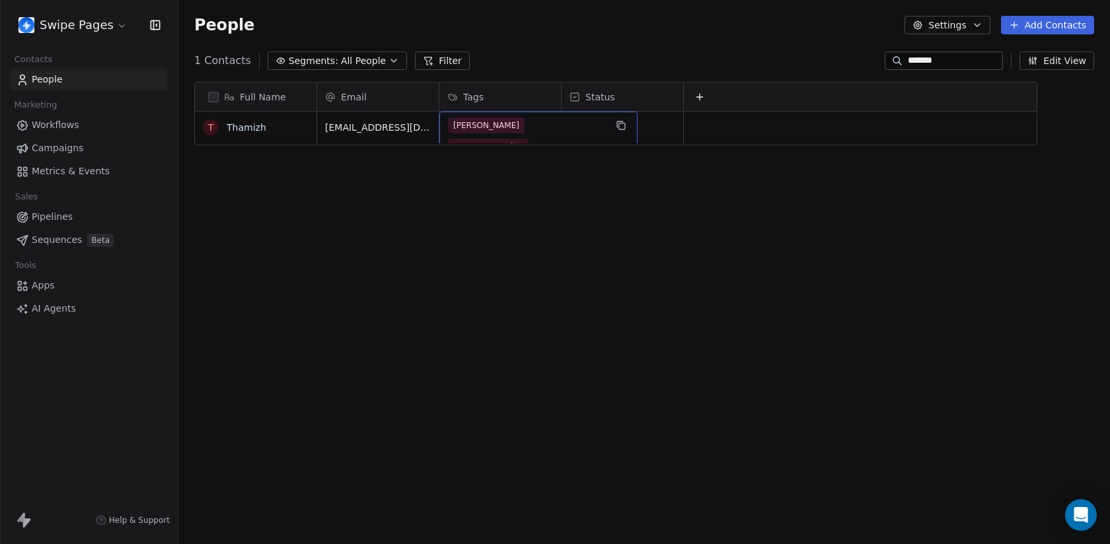
click at [528, 139] on span "Sequence Testing" at bounding box center [488, 147] width 81 height 16
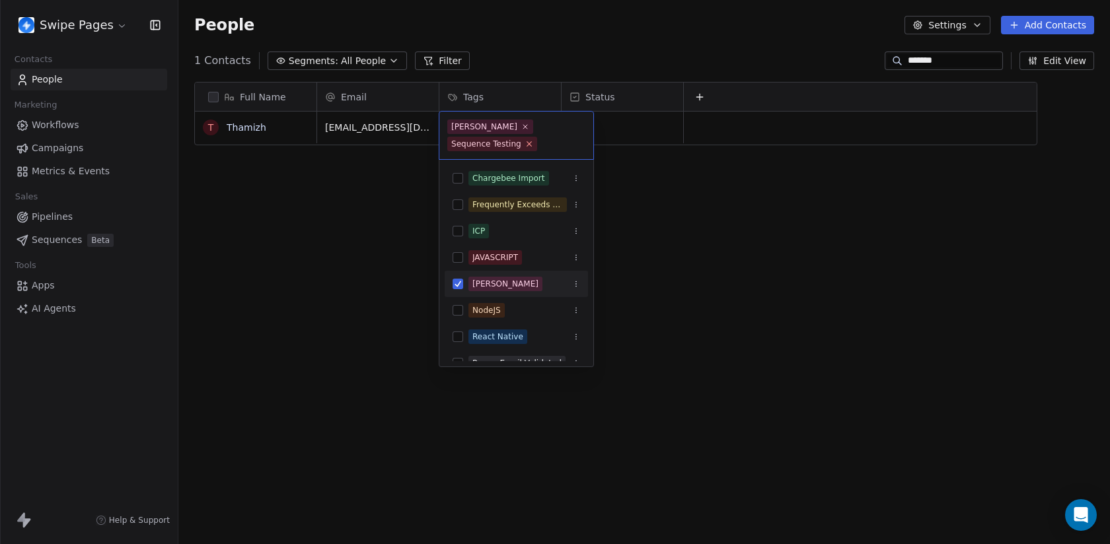
click at [526, 146] on icon at bounding box center [528, 143] width 9 height 9
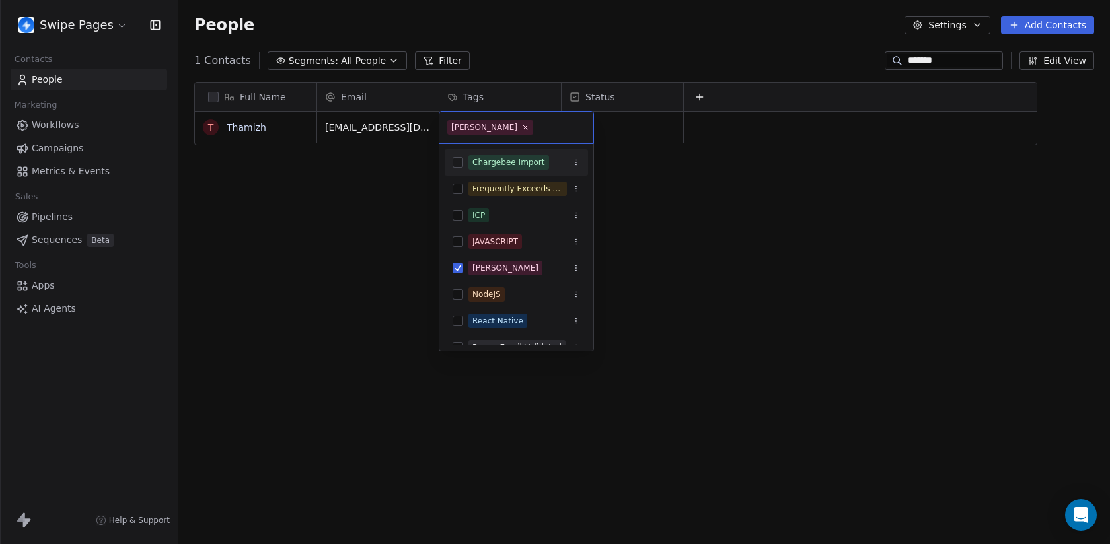
click at [730, 229] on html "Swipe Pages Contacts People Marketing Workflows Campaigns Metrics & Events Sale…" at bounding box center [555, 272] width 1110 height 544
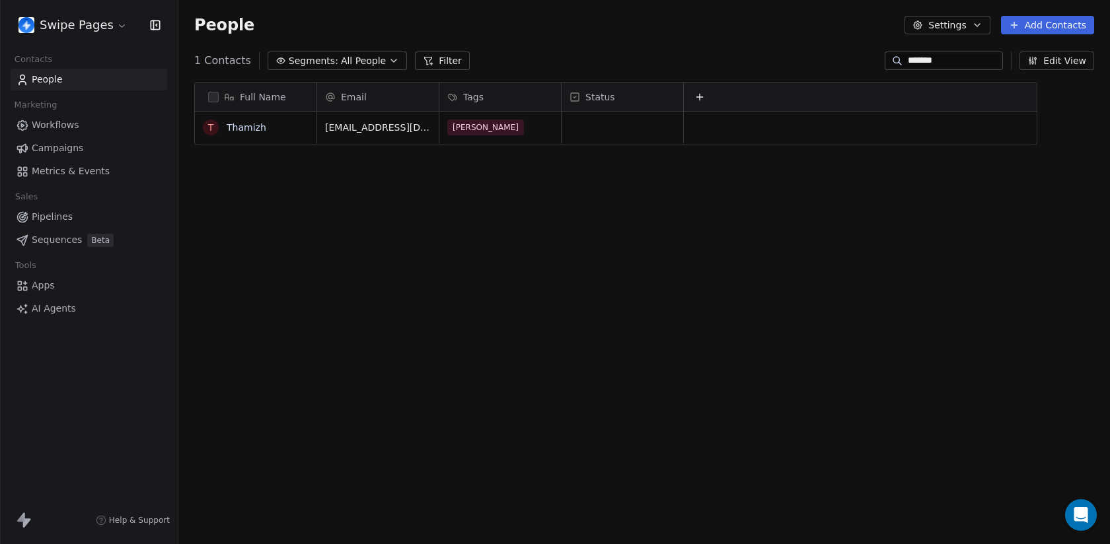
click at [373, 67] on span "All People" at bounding box center [363, 61] width 45 height 14
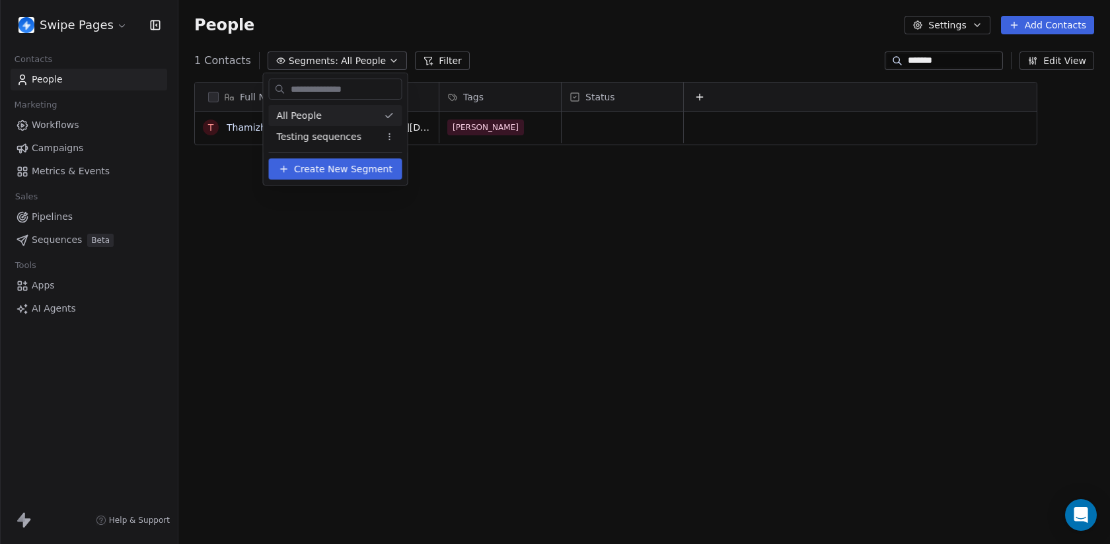
click at [451, 67] on html "Swipe Pages Contacts People Marketing Workflows Campaigns Metrics & Events Sale…" at bounding box center [555, 272] width 1110 height 544
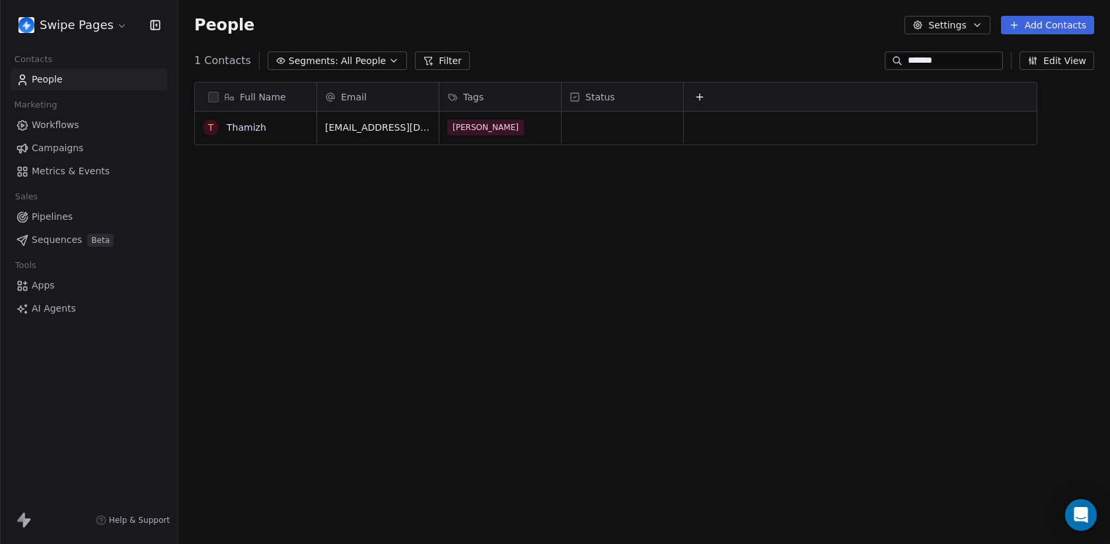
click at [451, 67] on button "Filter" at bounding box center [442, 61] width 55 height 18
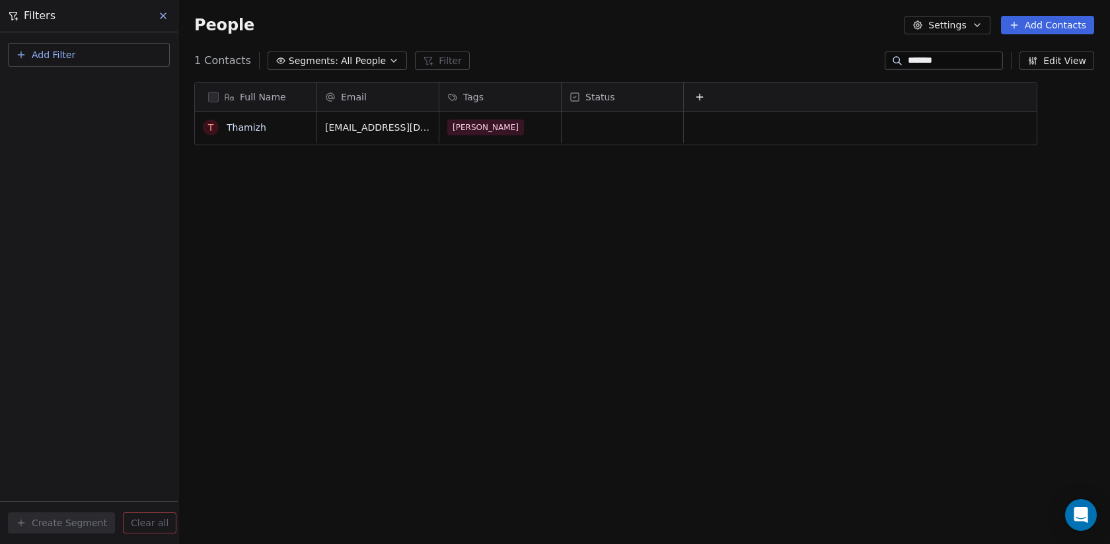
click at [32, 52] on span "Add Filter" at bounding box center [54, 55] width 44 height 14
click at [51, 85] on span "Contact properties" at bounding box center [65, 86] width 86 height 14
type input "****"
click at [57, 130] on div "Tags" at bounding box center [89, 133] width 134 height 13
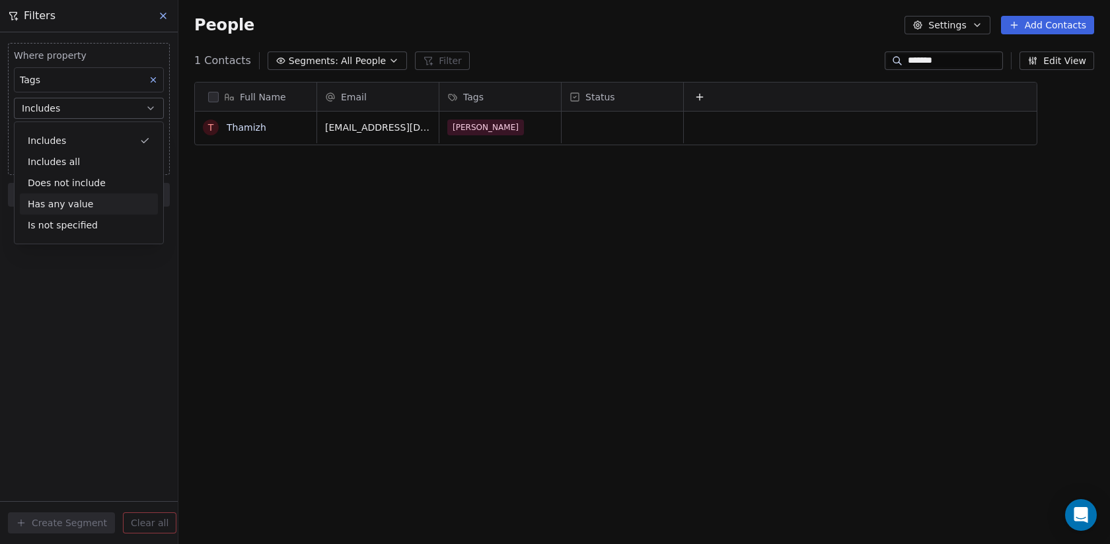
click at [105, 349] on div "Where property Tags Includes Select Tags Add filter to this group Add another f…" at bounding box center [89, 288] width 178 height 512
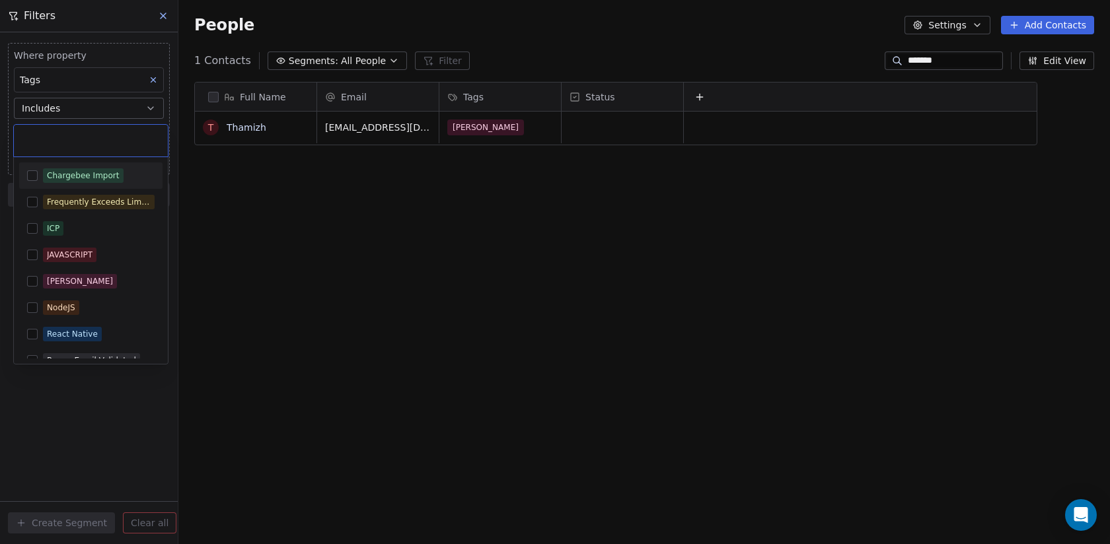
click at [104, 138] on body "Swipe Pages Contacts People Marketing Workflows Campaigns Metrics & Events Sale…" at bounding box center [555, 272] width 1110 height 544
click at [78, 289] on div "Ken Test" at bounding box center [90, 281] width 143 height 21
click at [324, 312] on html "Swipe Pages Contacts People Marketing Workflows Campaigns Metrics & Events Sale…" at bounding box center [555, 272] width 1110 height 544
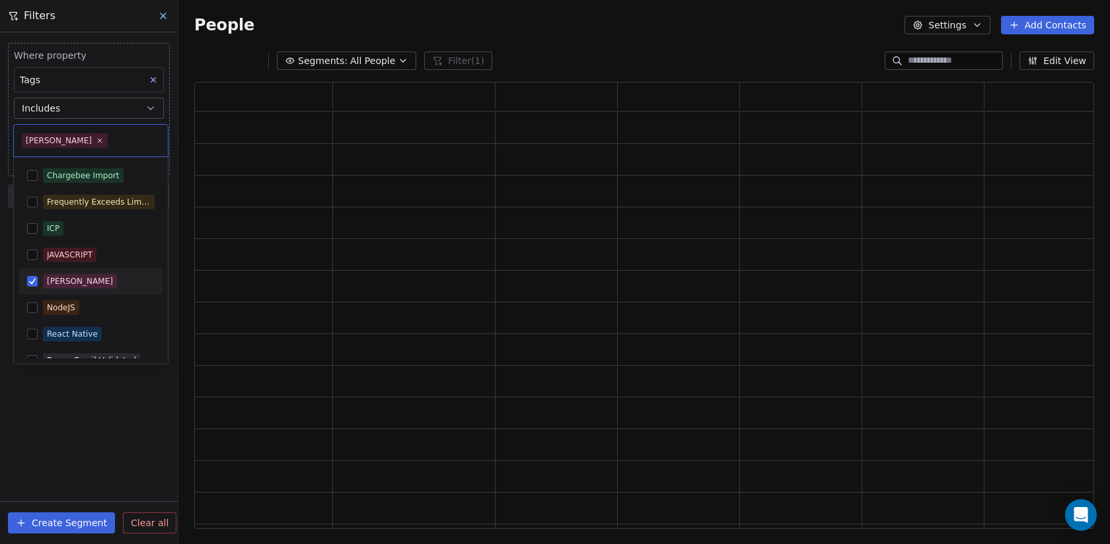
scroll to position [447, 900]
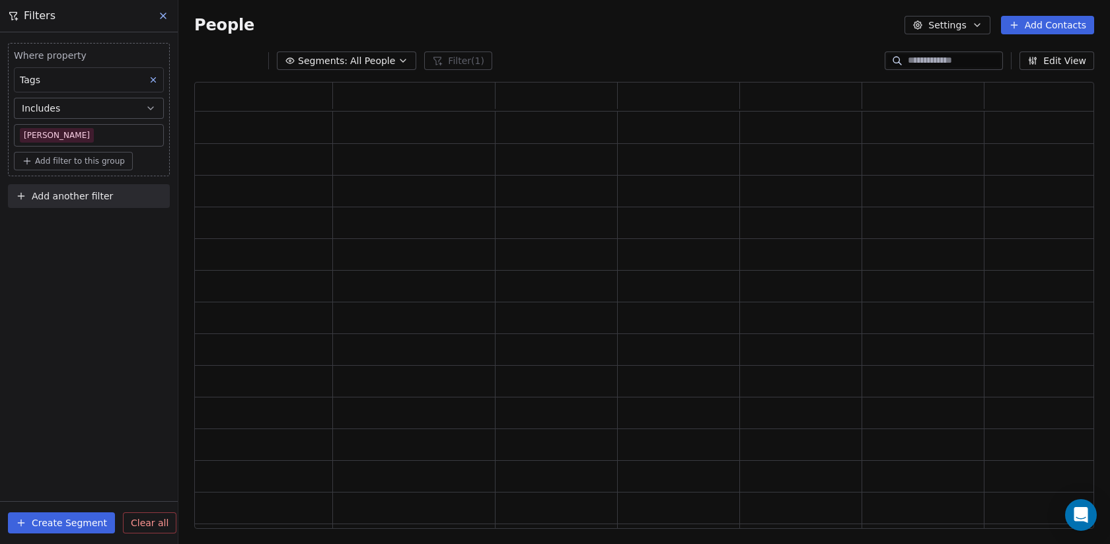
click at [87, 515] on button "Create Segment" at bounding box center [61, 523] width 107 height 21
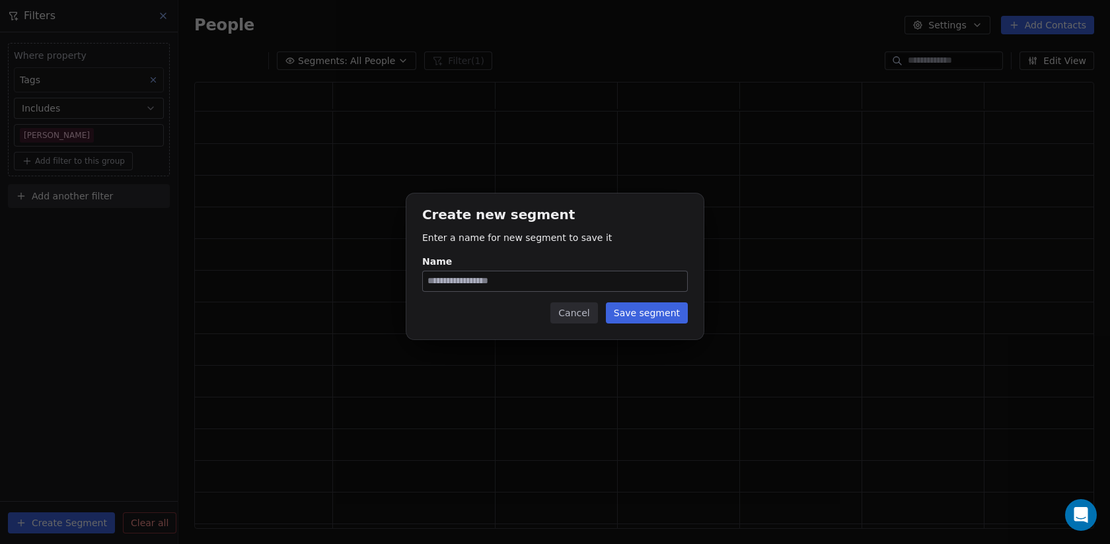
type input "*"
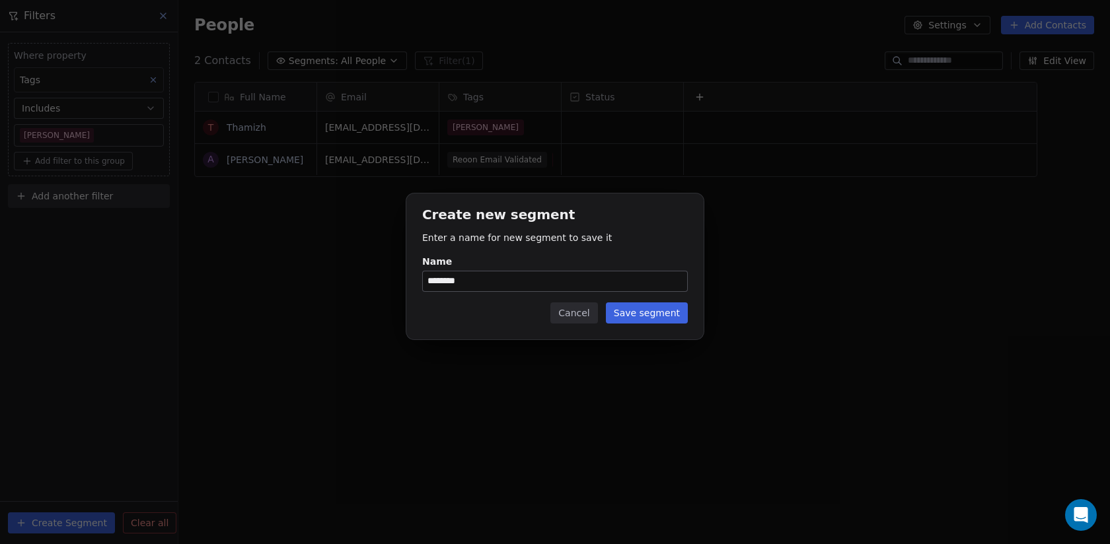
type input "********"
click at [656, 325] on div "Create new segment Enter a name for new segment to save it Name ******** Cancel…" at bounding box center [554, 267] width 297 height 146
click at [656, 318] on button "Save segment" at bounding box center [647, 313] width 82 height 21
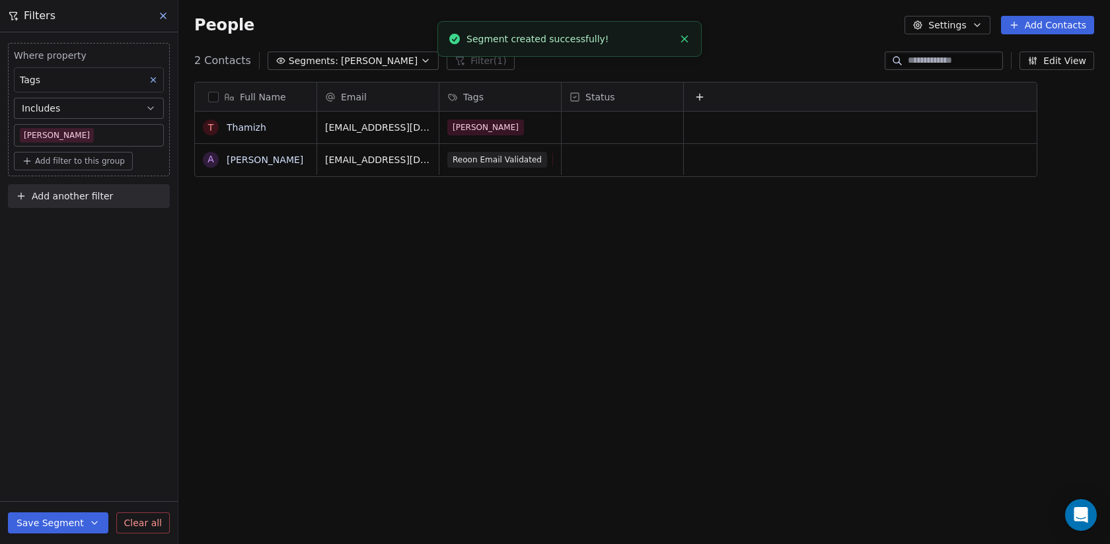
click at [168, 26] on div "Filters" at bounding box center [89, 16] width 178 height 32
click at [166, 14] on icon at bounding box center [163, 16] width 11 height 11
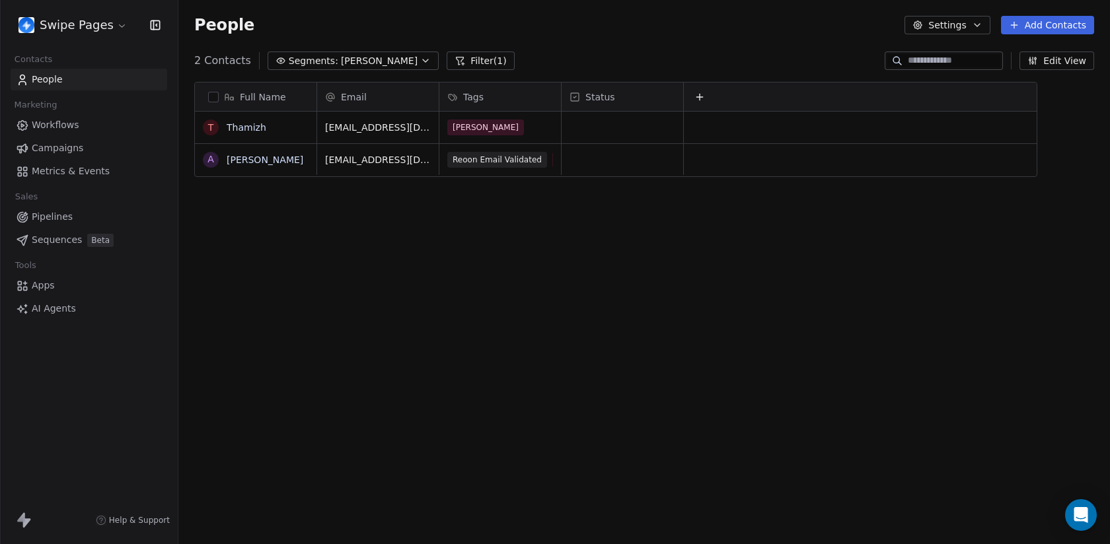
click at [87, 238] on span "Beta" at bounding box center [100, 240] width 26 height 13
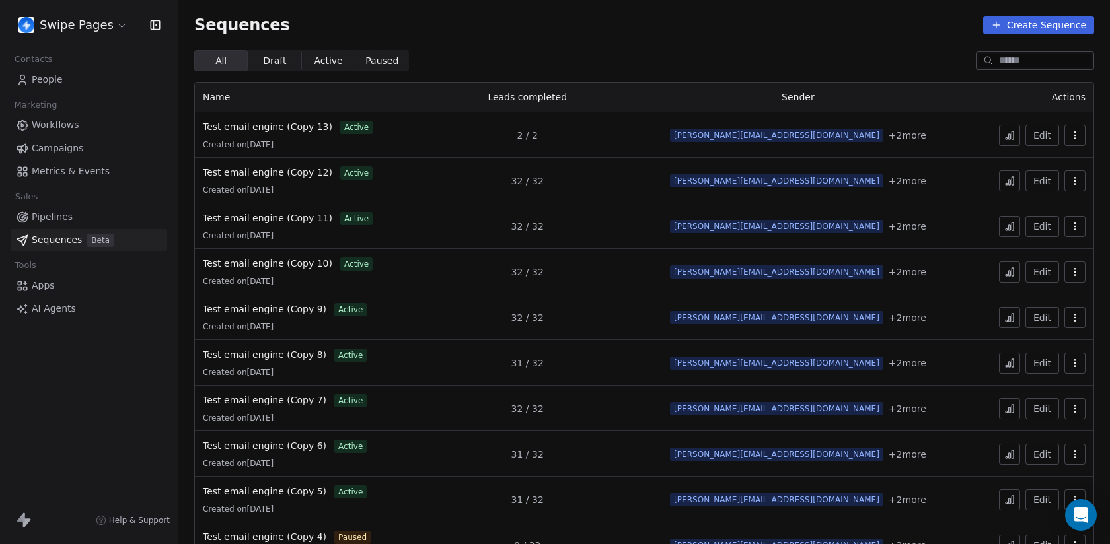
click at [730, 138] on button "button" at bounding box center [1074, 135] width 21 height 21
click at [730, 181] on span "Duplicate" at bounding box center [1053, 186] width 44 height 14
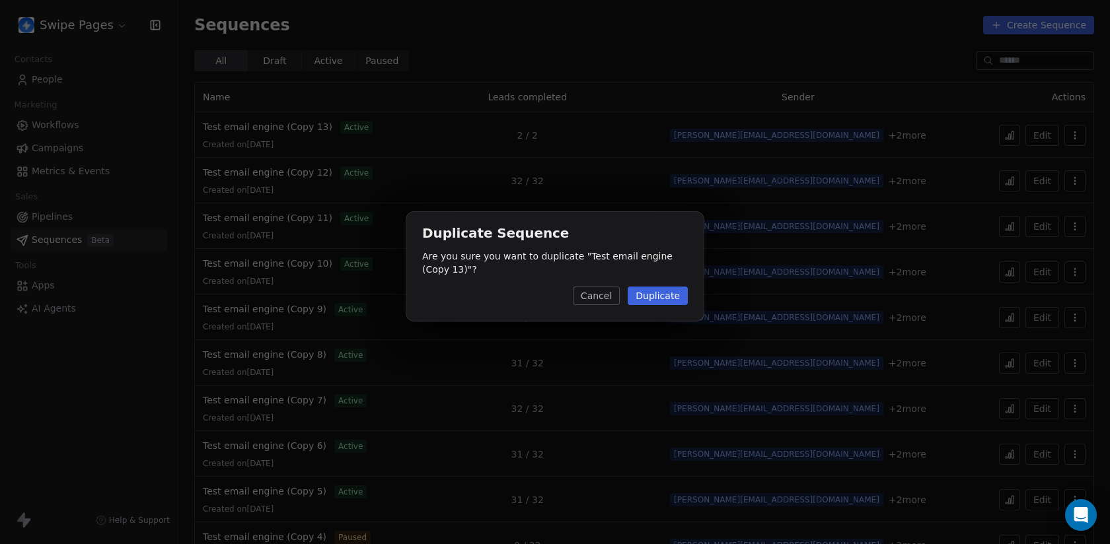
click at [659, 288] on button "Duplicate" at bounding box center [658, 296] width 60 height 18
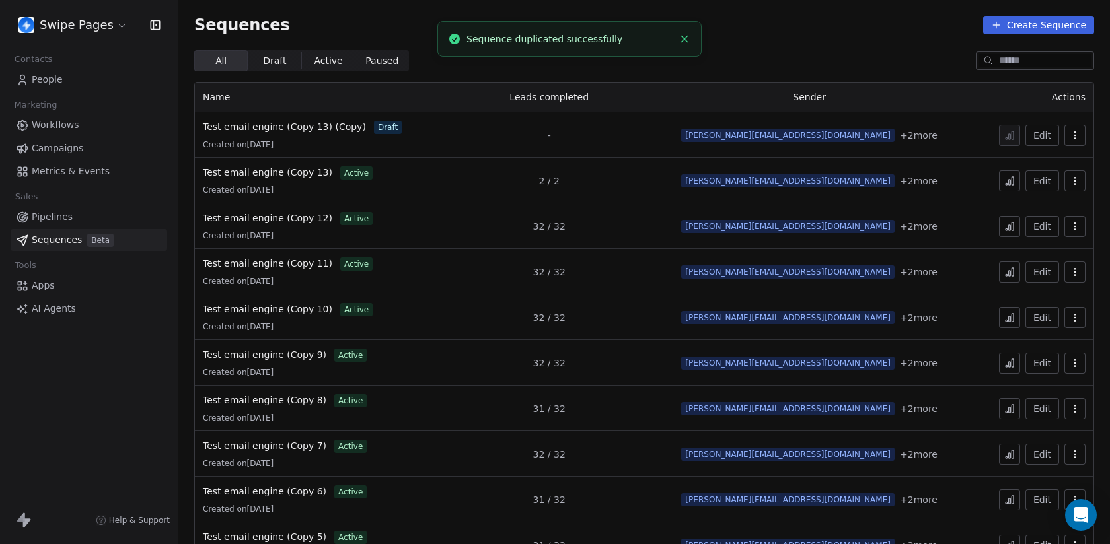
click at [730, 139] on td "Edit" at bounding box center [1032, 135] width 122 height 46
click at [730, 139] on button "button" at bounding box center [1074, 135] width 21 height 21
click at [730, 159] on span "Rename" at bounding box center [1050, 165] width 38 height 14
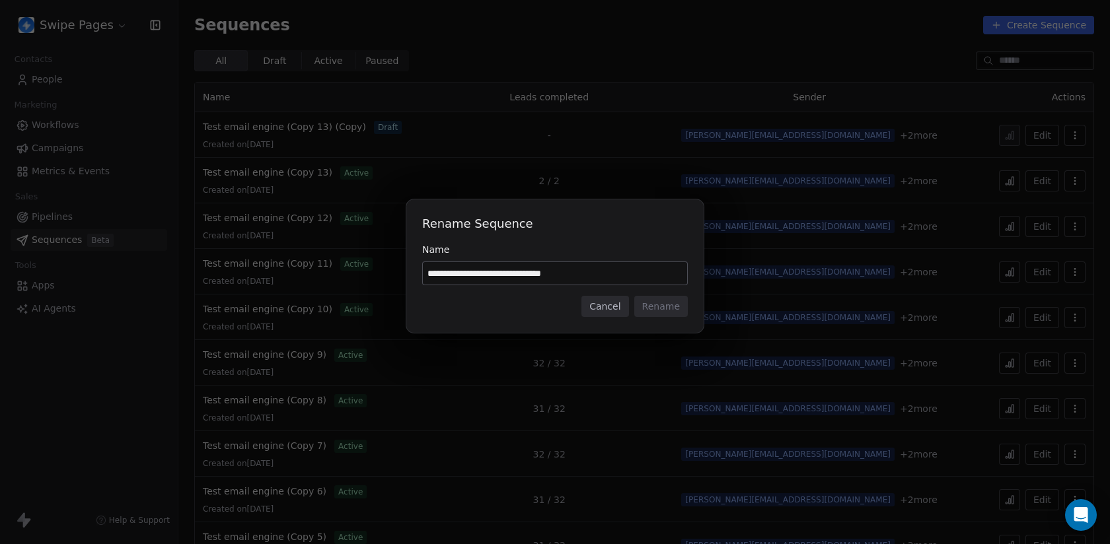
click at [538, 273] on input "**********" at bounding box center [555, 273] width 264 height 22
click at [562, 275] on input "**********" at bounding box center [555, 273] width 264 height 22
type input "**********"
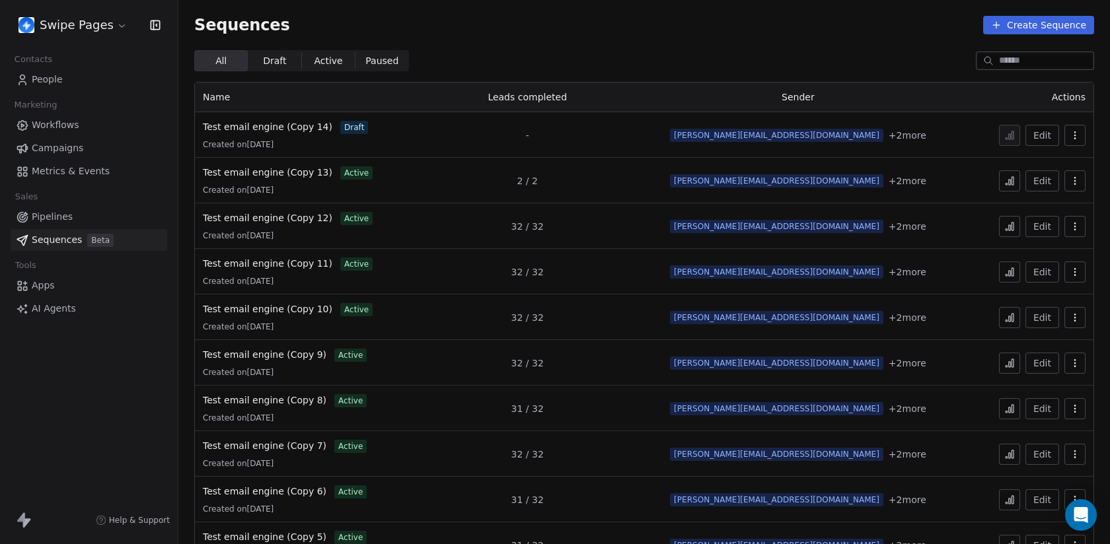
click at [730, 133] on div "Edit" at bounding box center [1029, 135] width 111 height 21
click at [730, 138] on td "Edit" at bounding box center [1029, 135] width 127 height 46
click at [730, 139] on icon "button" at bounding box center [1074, 135] width 11 height 11
click at [273, 134] on html "Swipe Pages Contacts People Marketing Workflows Campaigns Metrics & Events Sale…" at bounding box center [555, 272] width 1110 height 544
click at [273, 128] on span "Test email engine (Copy 14)" at bounding box center [267, 127] width 129 height 11
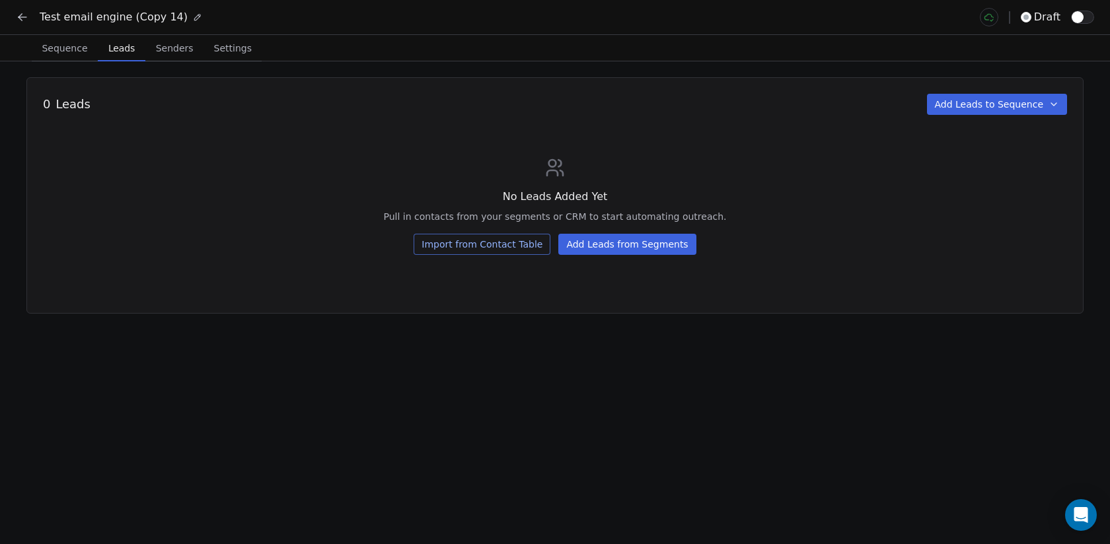
click at [119, 55] on span "Leads" at bounding box center [121, 48] width 37 height 18
click at [621, 246] on button "Add Leads from Segments" at bounding box center [626, 244] width 137 height 21
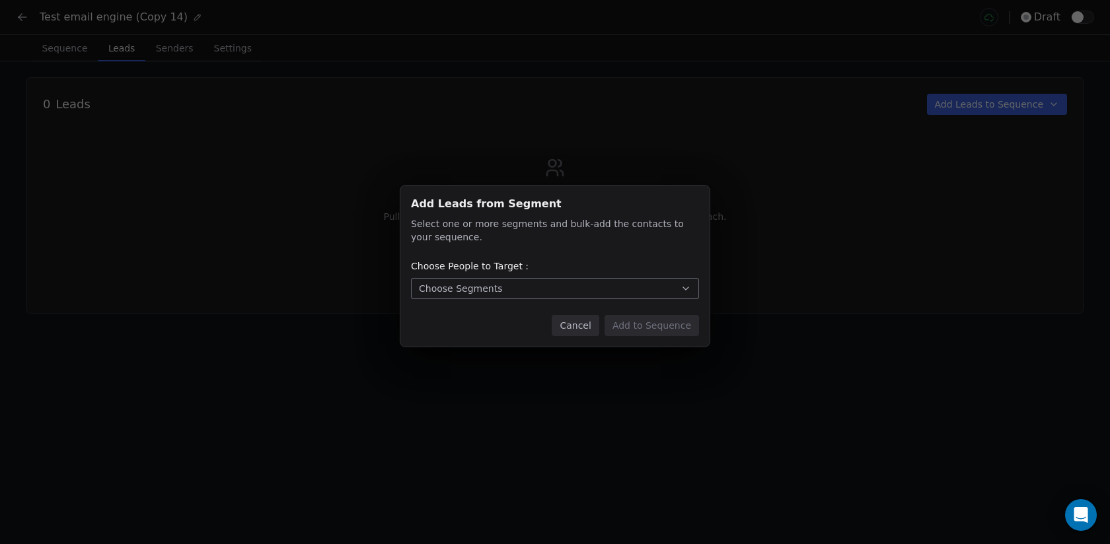
click at [526, 283] on button "Choose Segments" at bounding box center [555, 288] width 288 height 21
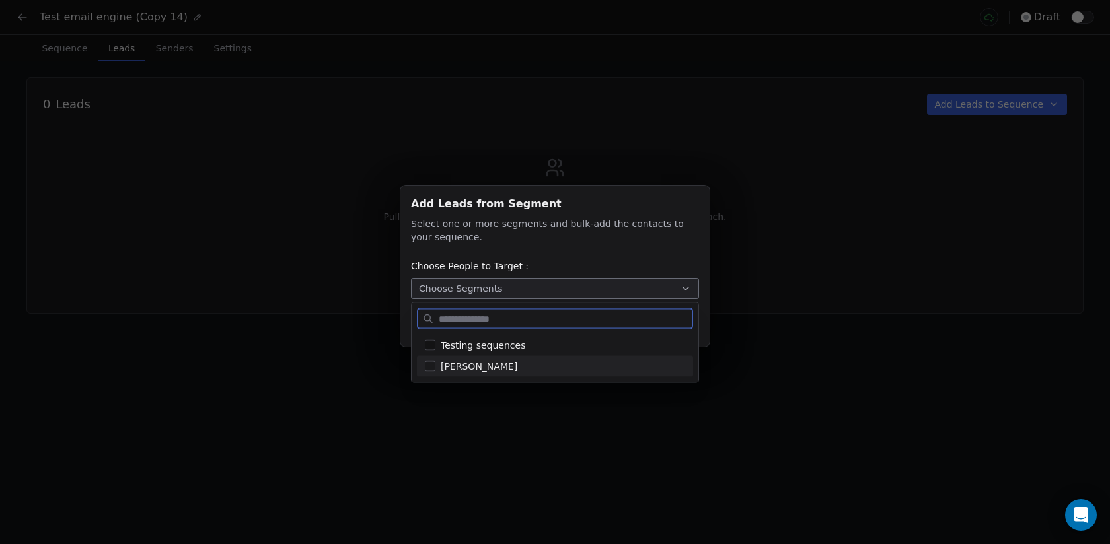
click at [509, 357] on div "[PERSON_NAME]" at bounding box center [555, 366] width 276 height 21
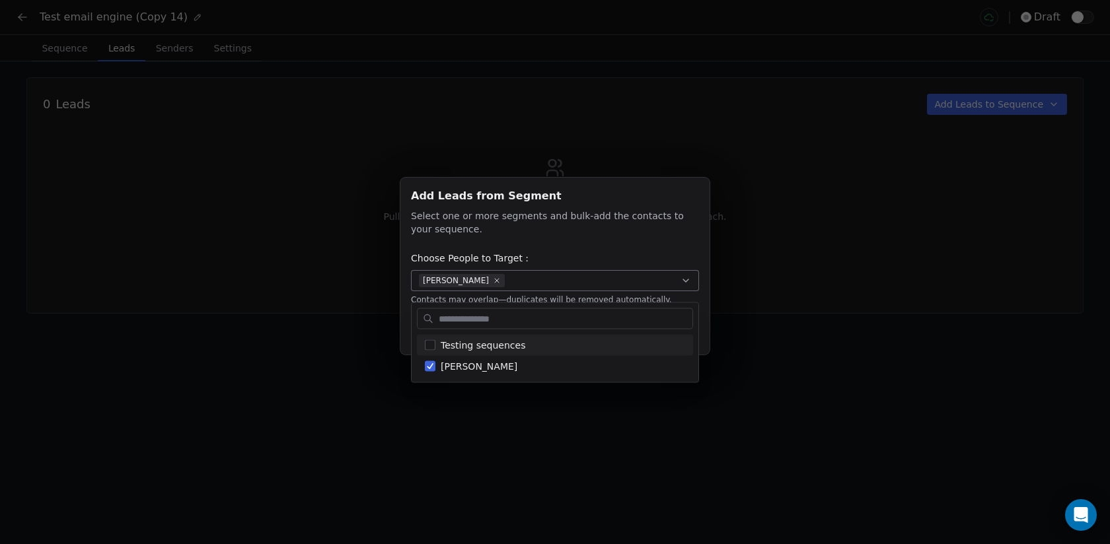
click at [327, 258] on div "Add Leads from Segment Add Leads from Segment Select one or more segments and b…" at bounding box center [555, 272] width 1110 height 231
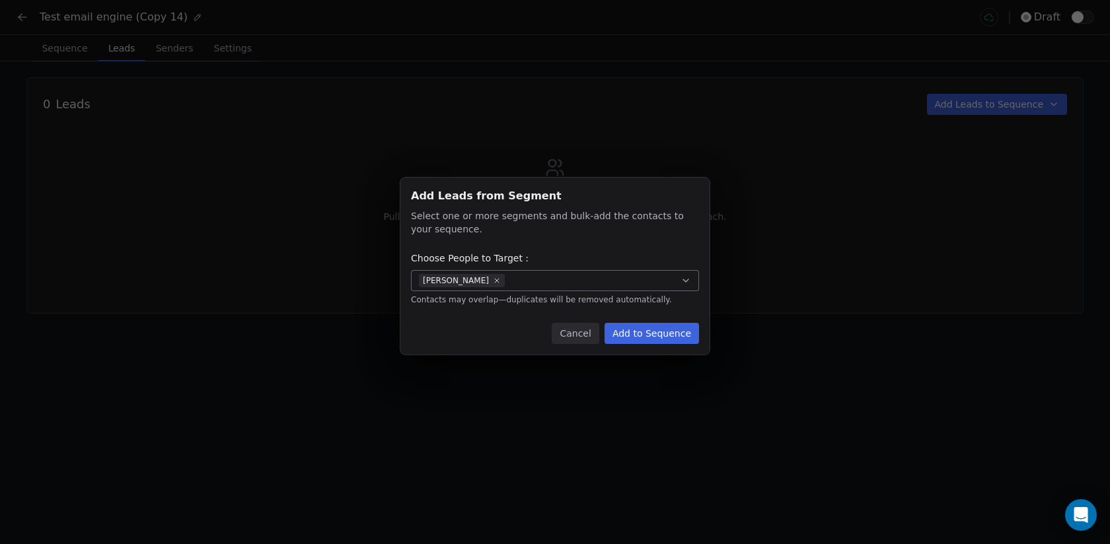
click at [681, 330] on button "Add to Sequence" at bounding box center [651, 333] width 94 height 21
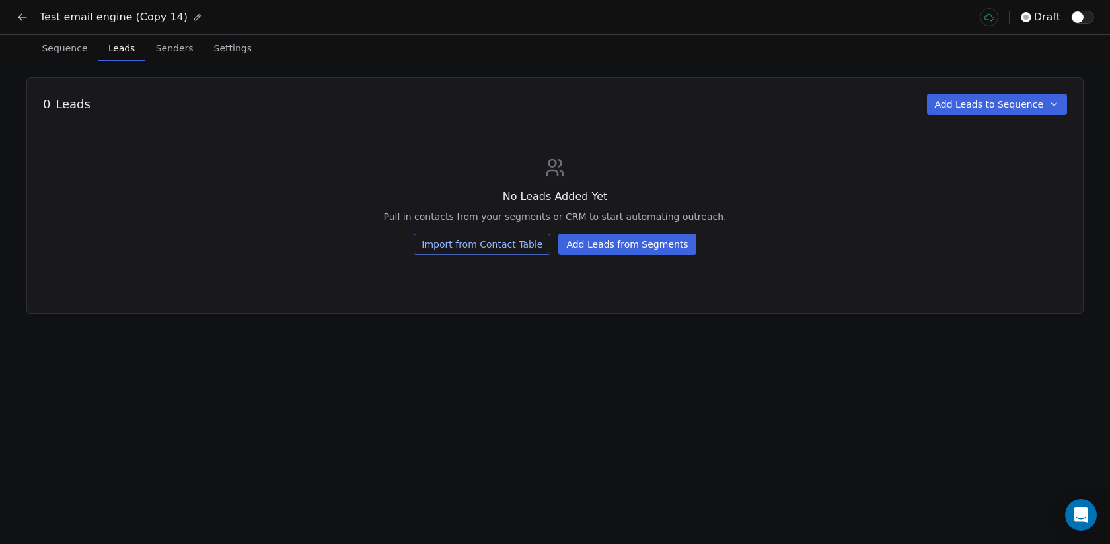
click at [629, 240] on button "Add Leads from Segments" at bounding box center [626, 244] width 137 height 21
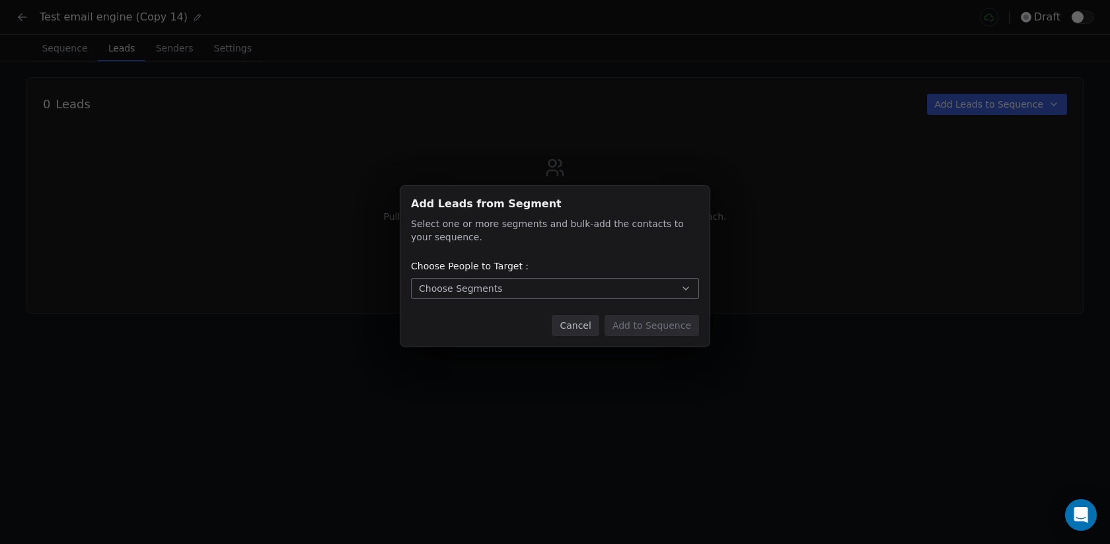
click at [619, 295] on button "Choose Segments" at bounding box center [555, 288] width 288 height 21
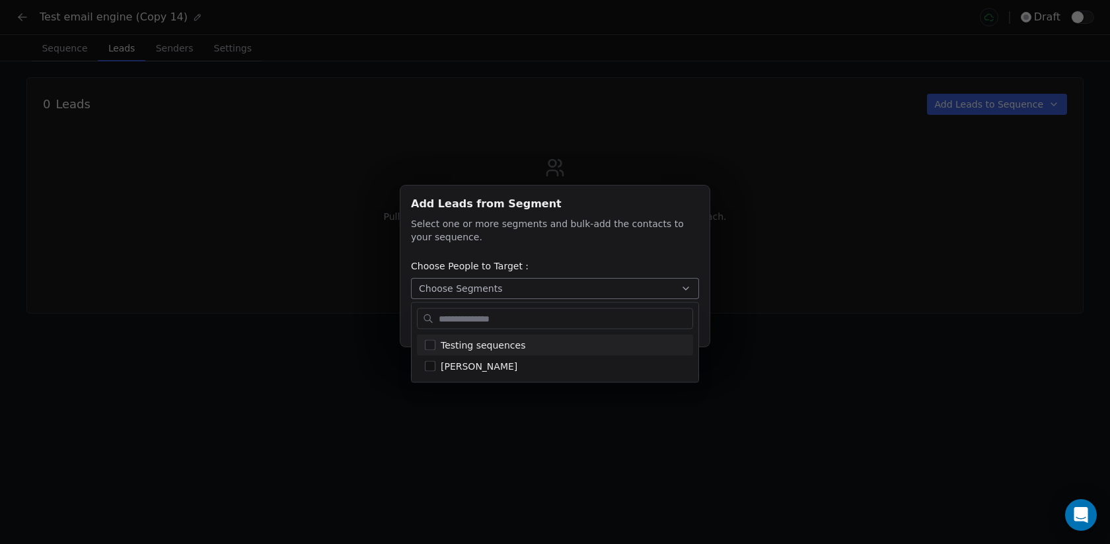
click at [781, 206] on div "Add Leads from Segment Add Leads from Segment Select one or more segments and b…" at bounding box center [555, 271] width 1110 height 215
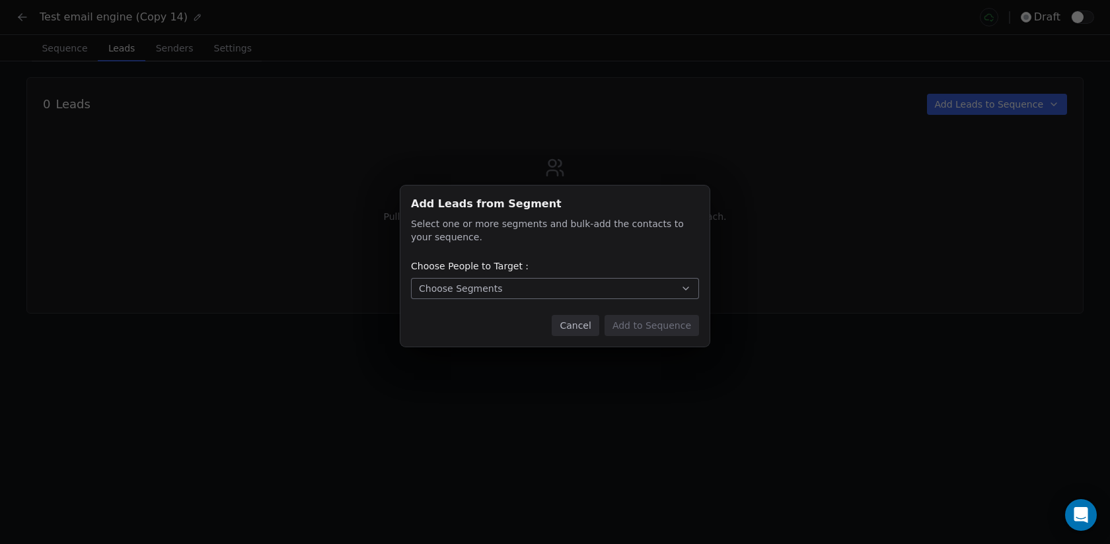
click at [664, 151] on div "Add Leads from Segment Add Leads from Segment Select one or more segments and b…" at bounding box center [555, 272] width 1110 height 544
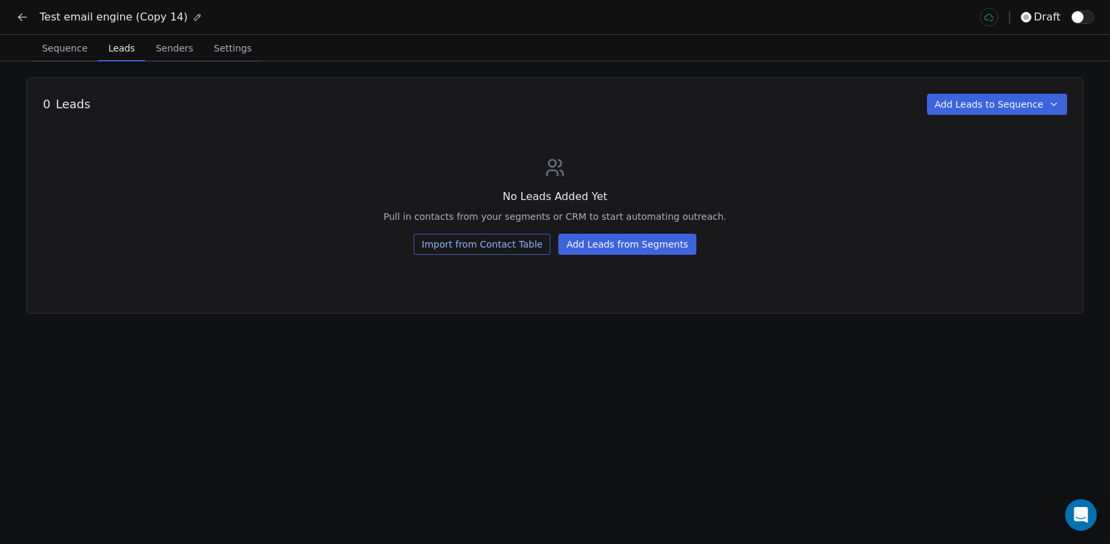
click at [633, 244] on button "Add Leads from Segments" at bounding box center [626, 244] width 137 height 21
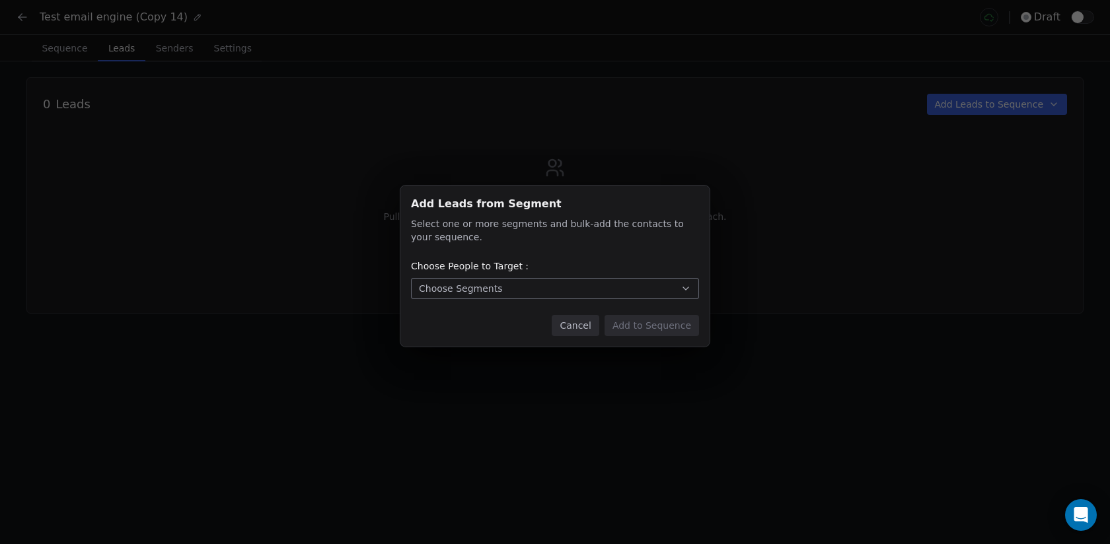
click at [551, 289] on button "Choose Segments" at bounding box center [555, 288] width 288 height 21
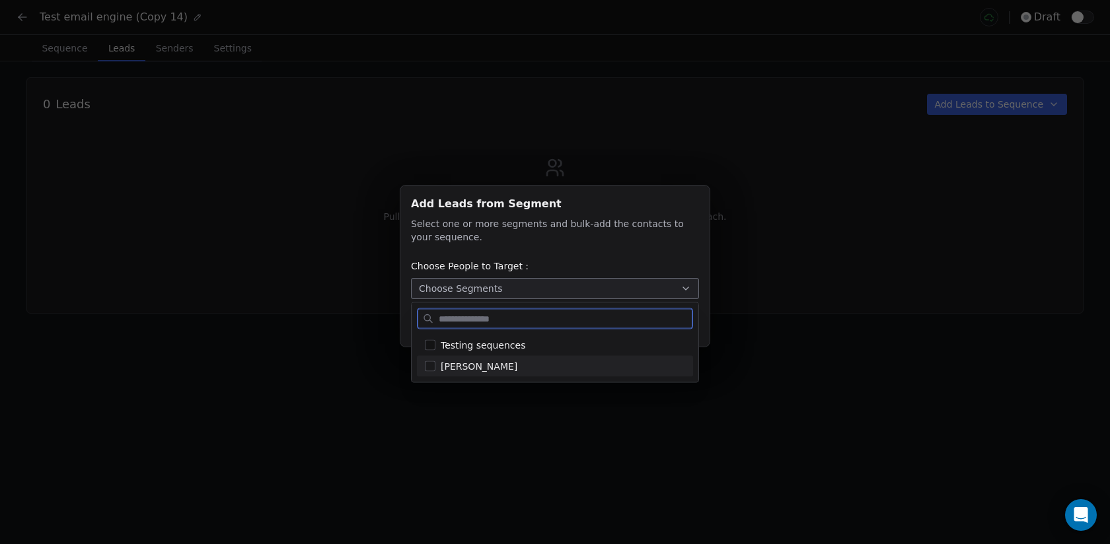
click at [530, 366] on div "[PERSON_NAME]" at bounding box center [563, 366] width 244 height 14
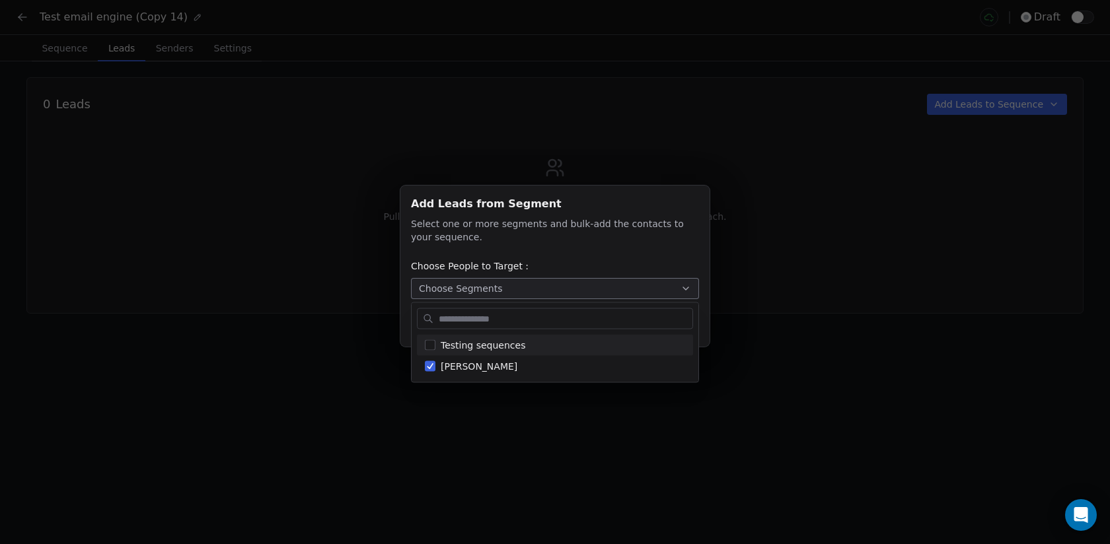
click at [830, 282] on div "Add Leads from Segment Add Leads from Segment Select one or more segments and b…" at bounding box center [555, 271] width 1110 height 215
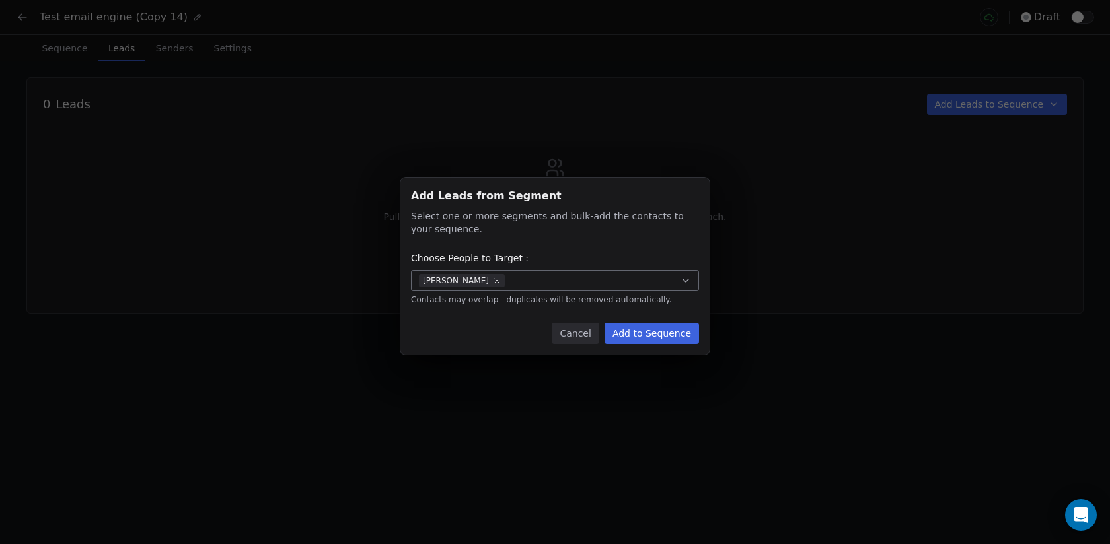
click at [670, 332] on button "Add to Sequence" at bounding box center [651, 333] width 94 height 21
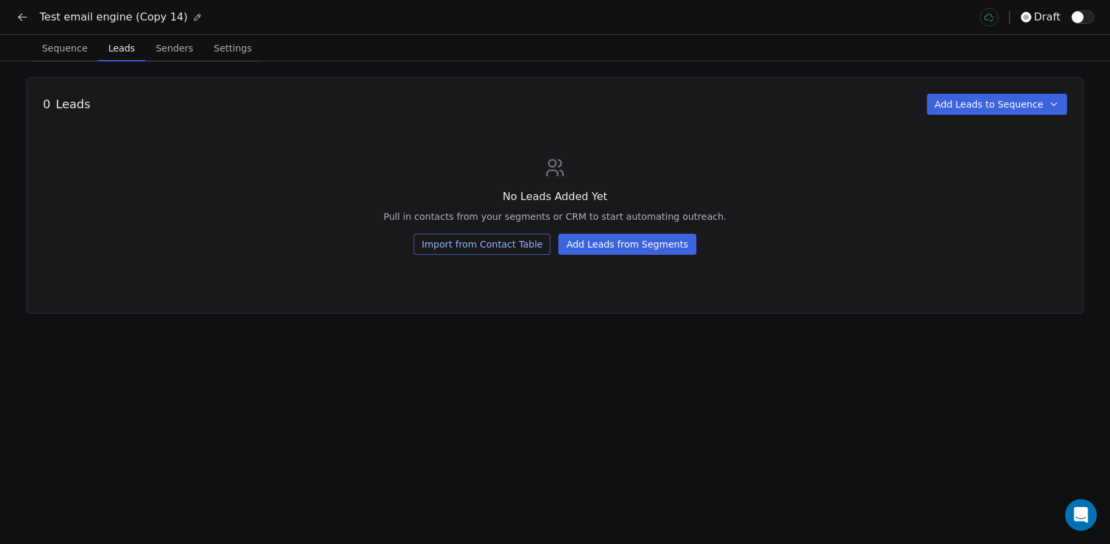
click at [186, 52] on span "Senders" at bounding box center [175, 48] width 48 height 18
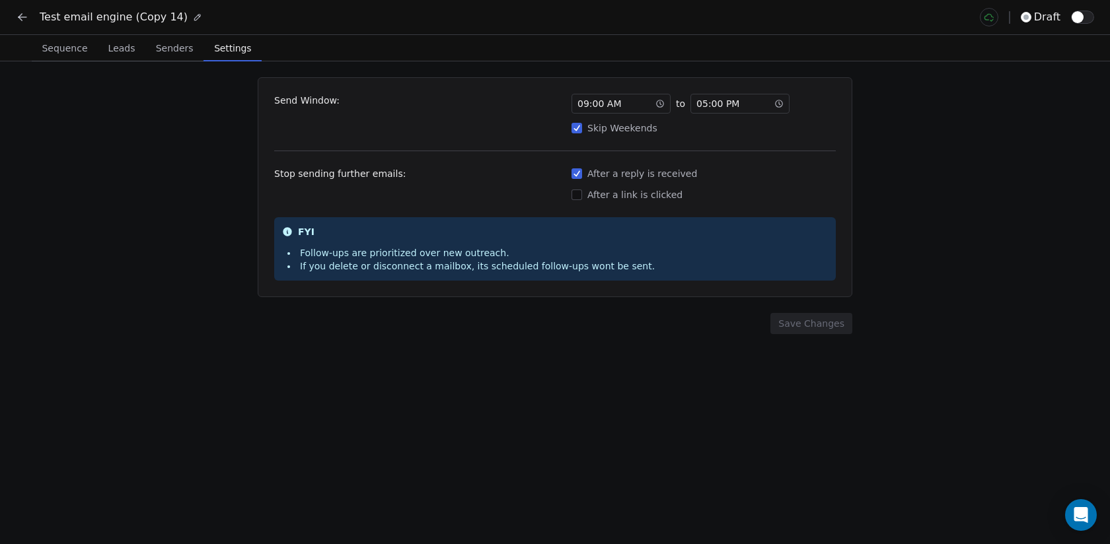
click at [219, 44] on span "Settings" at bounding box center [233, 48] width 48 height 18
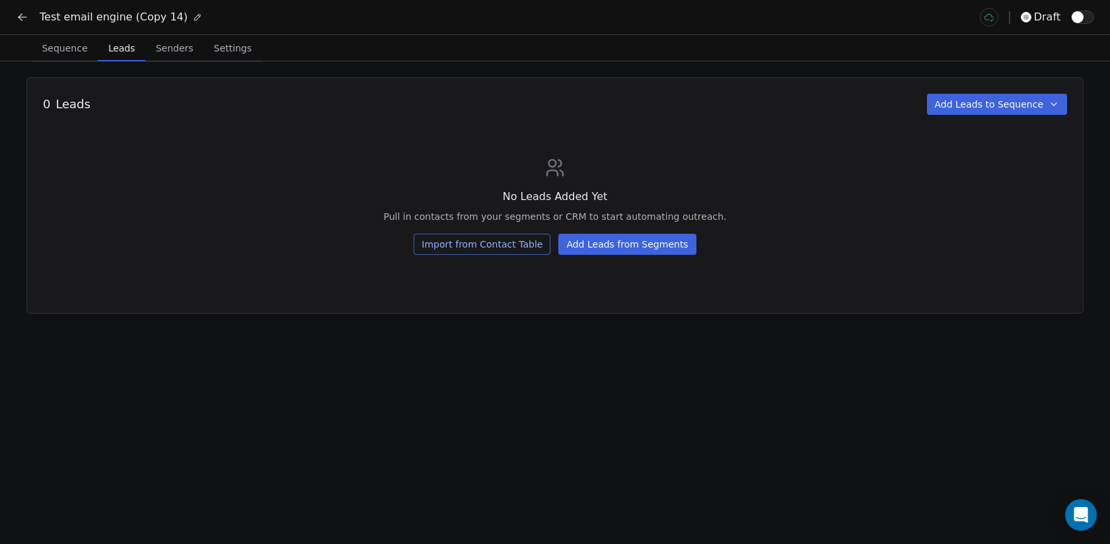
click at [103, 46] on span "Leads" at bounding box center [121, 48] width 37 height 18
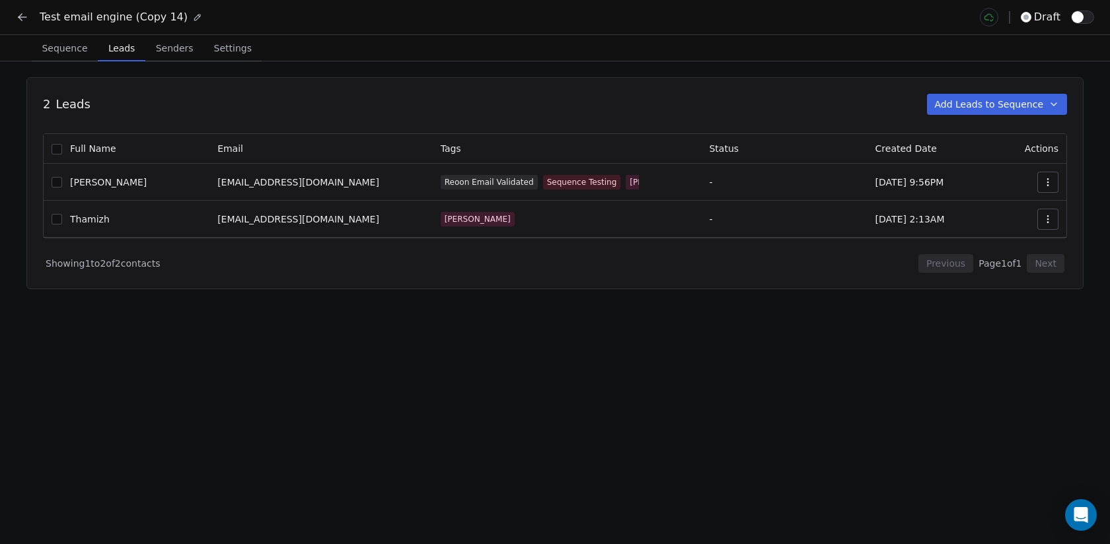
click at [20, 18] on icon at bounding box center [19, 18] width 3 height 3
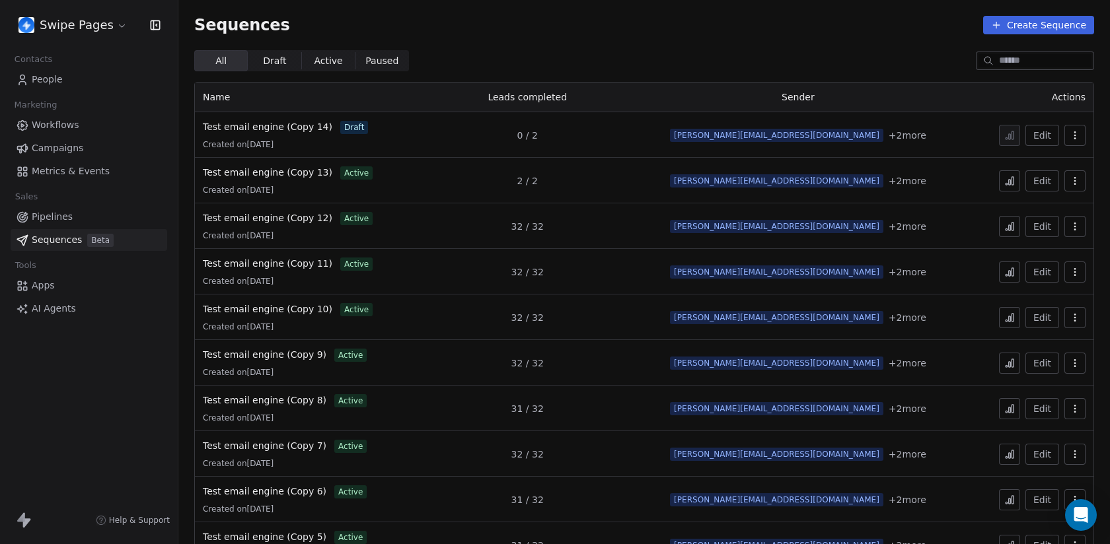
click at [59, 72] on link "People" at bounding box center [89, 80] width 157 height 22
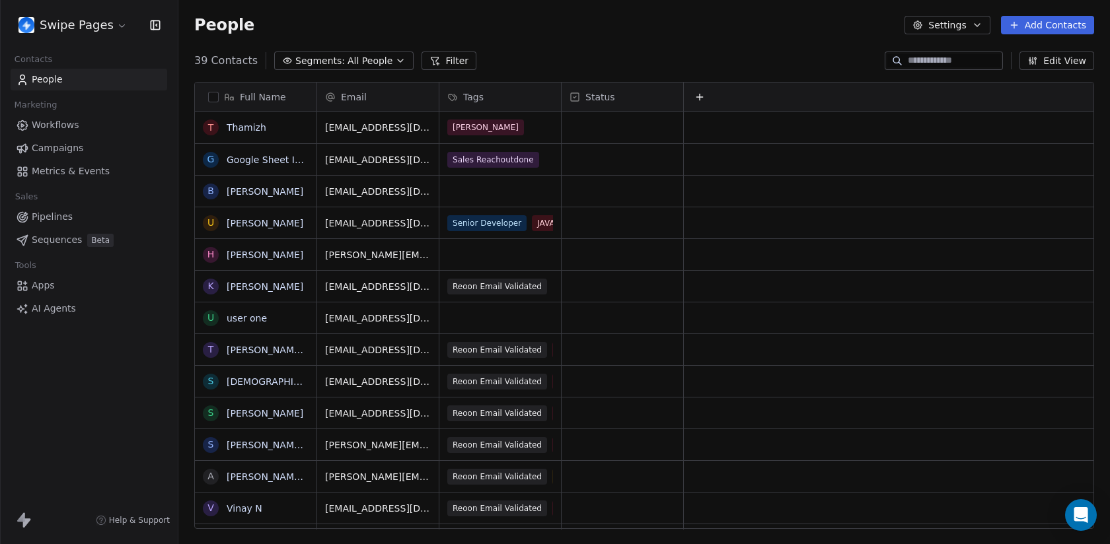
scroll to position [479, 931]
click at [375, 57] on span "All People" at bounding box center [369, 61] width 45 height 14
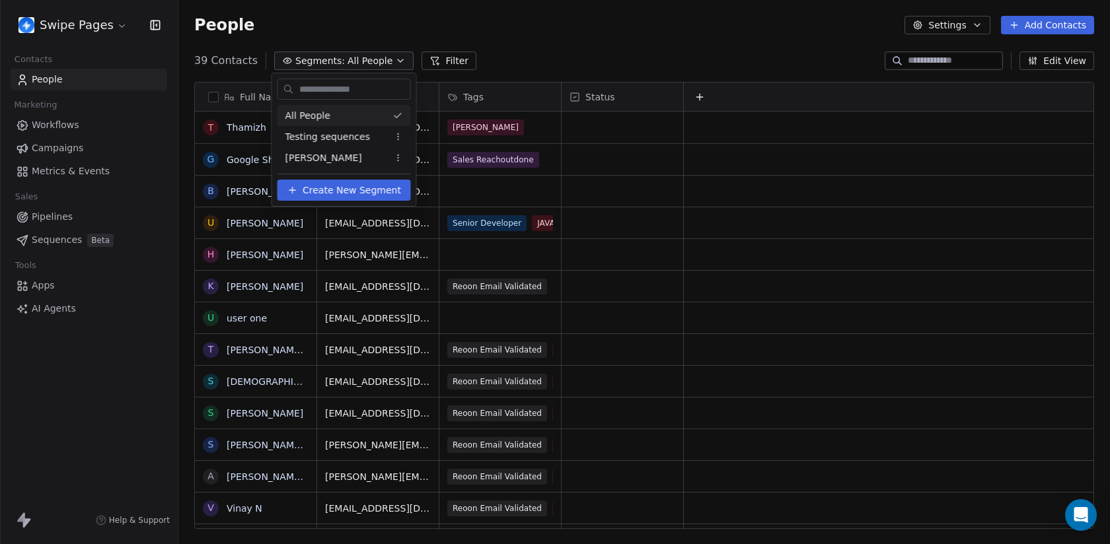
click at [375, 57] on html "Swipe Pages Contacts People Marketing Workflows Campaigns Metrics & Events Sale…" at bounding box center [555, 272] width 1110 height 544
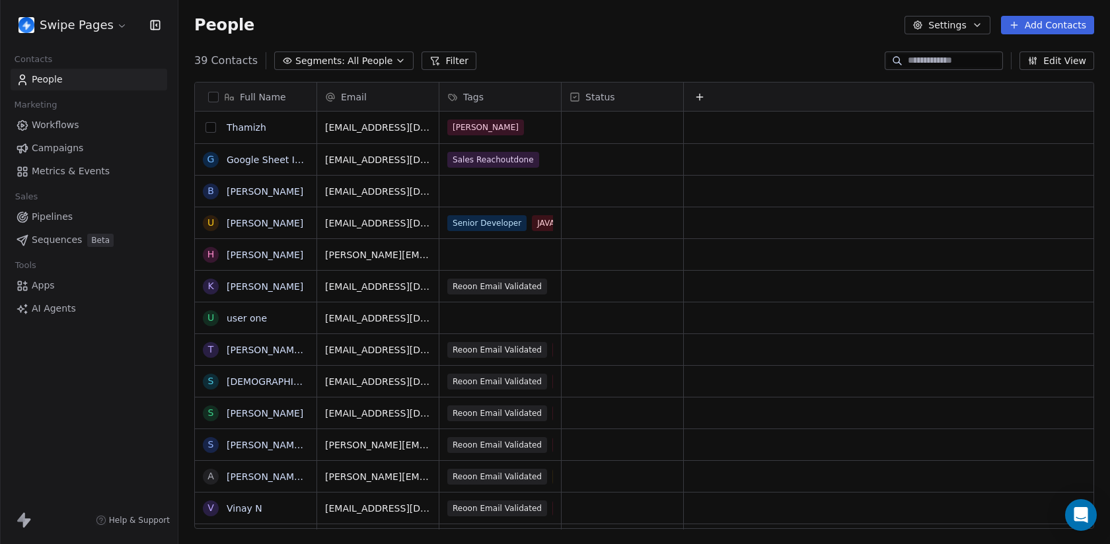
click at [211, 124] on button "grid" at bounding box center [210, 127] width 11 height 11
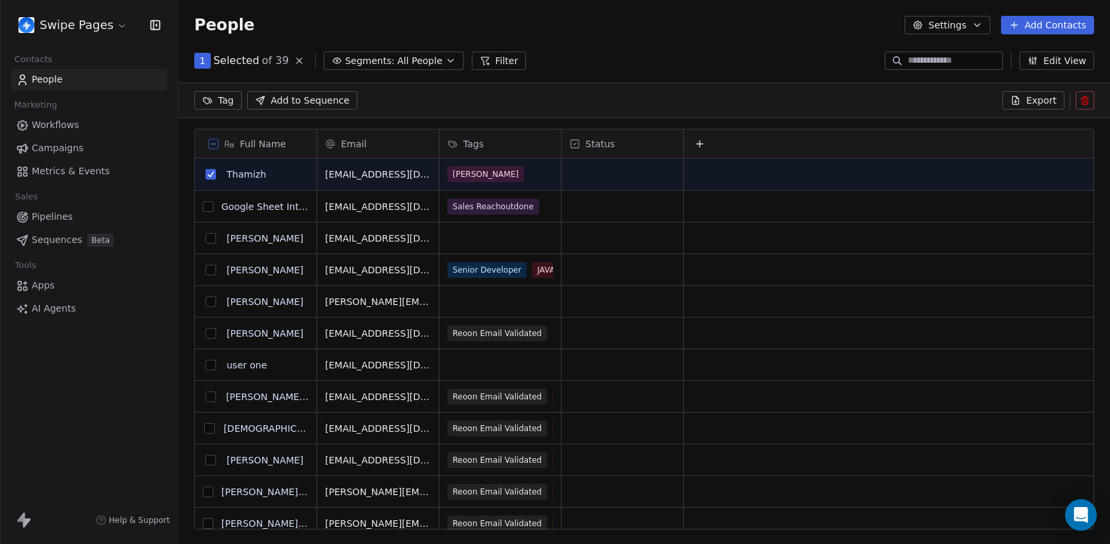
scroll to position [433, 931]
click at [1085, 105] on icon at bounding box center [1084, 100] width 11 height 11
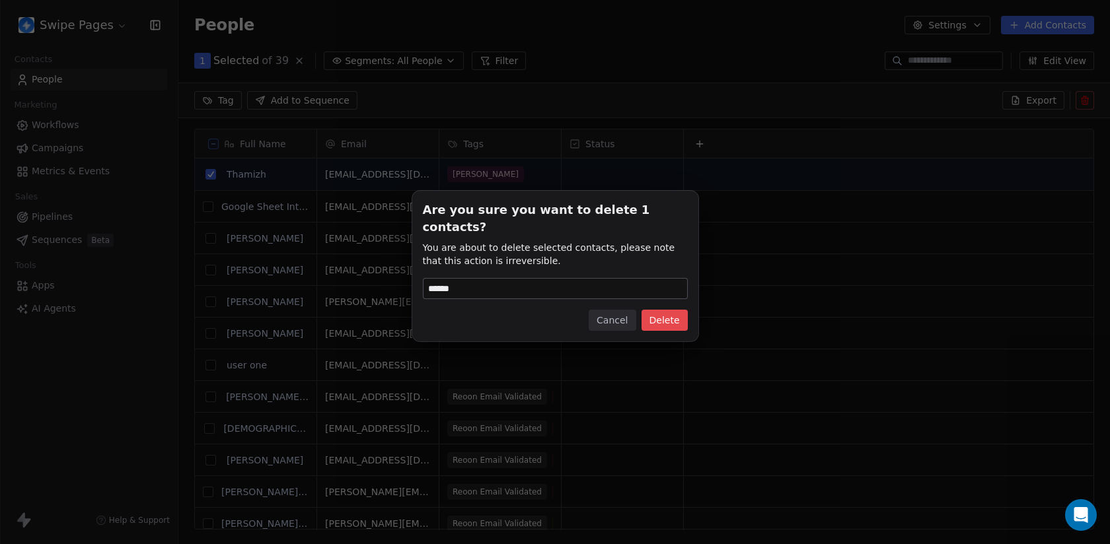
type input "******"
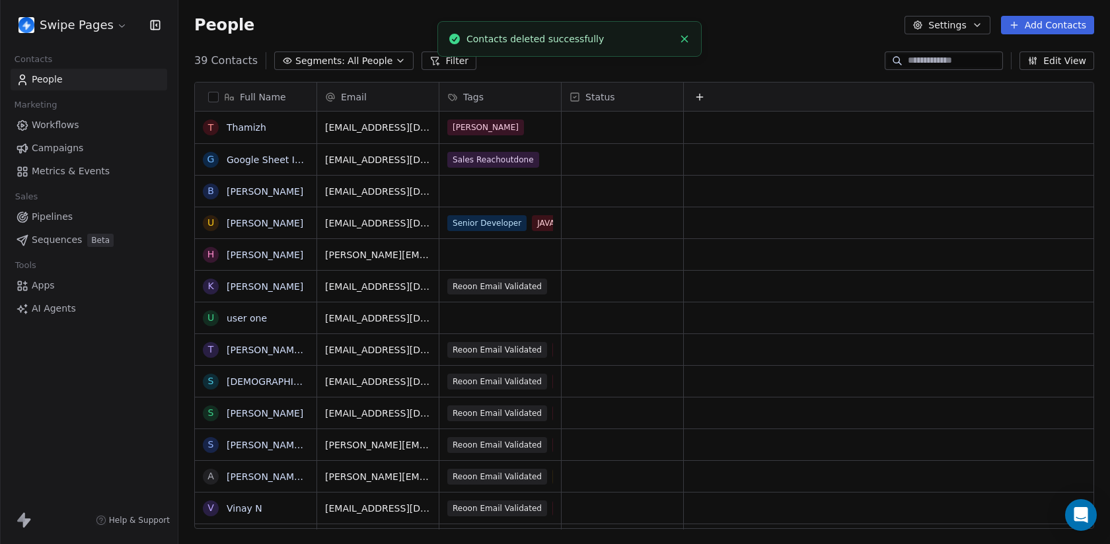
scroll to position [479, 931]
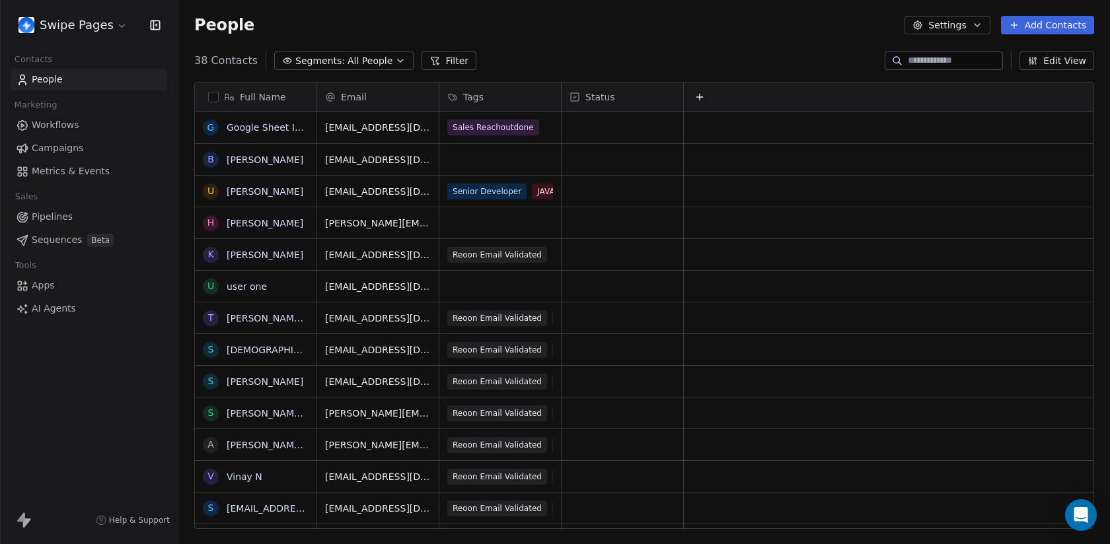
click at [85, 211] on link "Pipelines" at bounding box center [89, 217] width 157 height 22
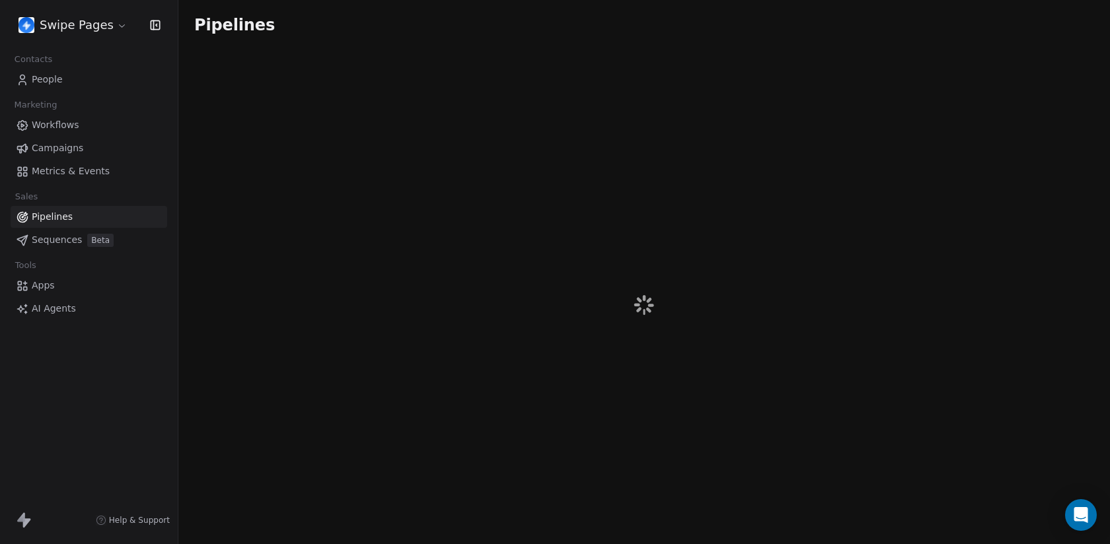
click at [87, 240] on span "Beta" at bounding box center [100, 240] width 26 height 13
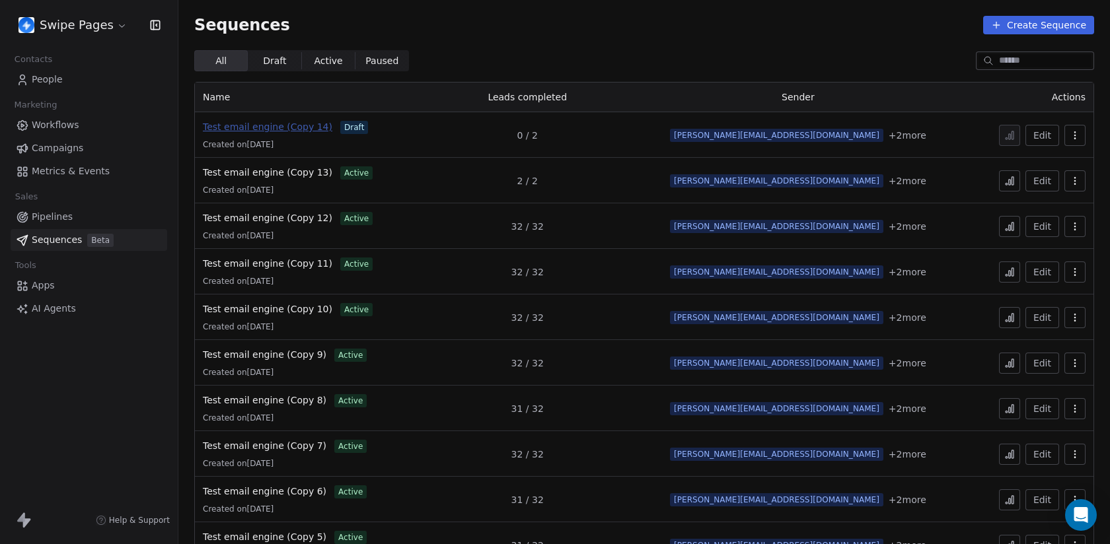
click at [281, 123] on span "Test email engine (Copy 14)" at bounding box center [267, 127] width 129 height 11
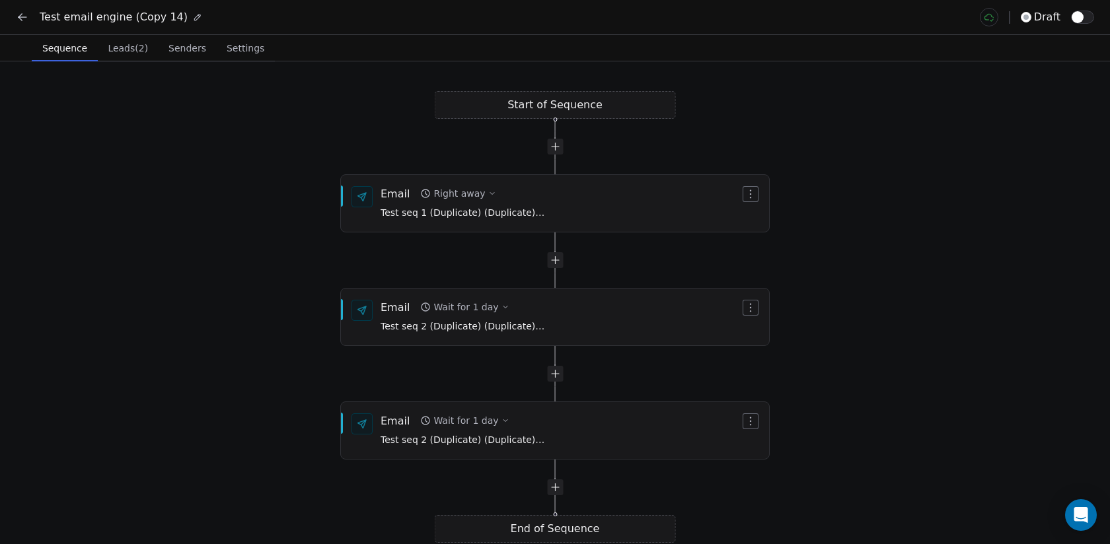
click at [1081, 18] on span "button" at bounding box center [1077, 17] width 12 height 12
click at [23, 16] on icon at bounding box center [22, 17] width 13 height 13
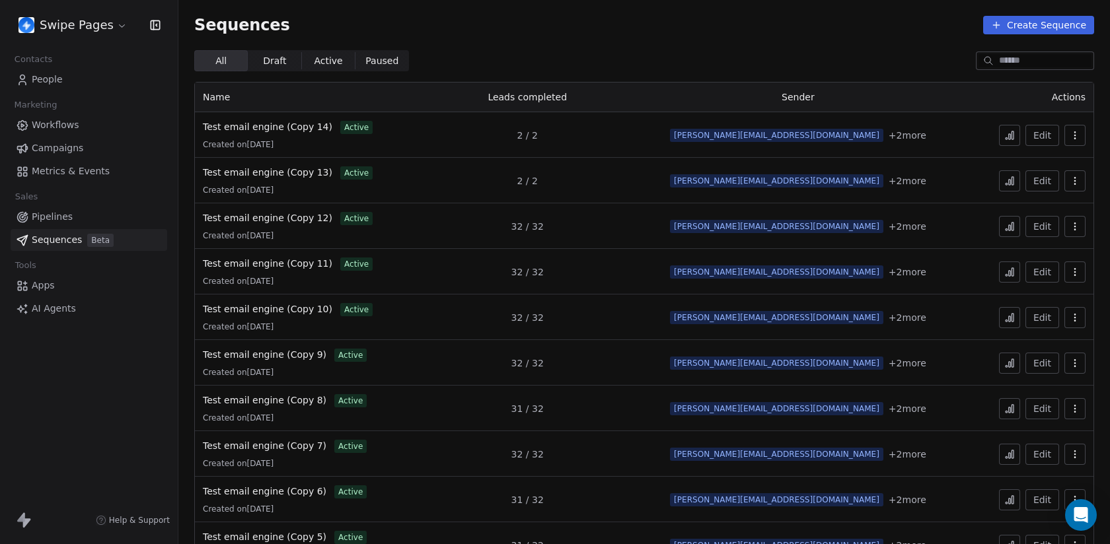
click at [1015, 139] on button at bounding box center [1009, 135] width 21 height 21
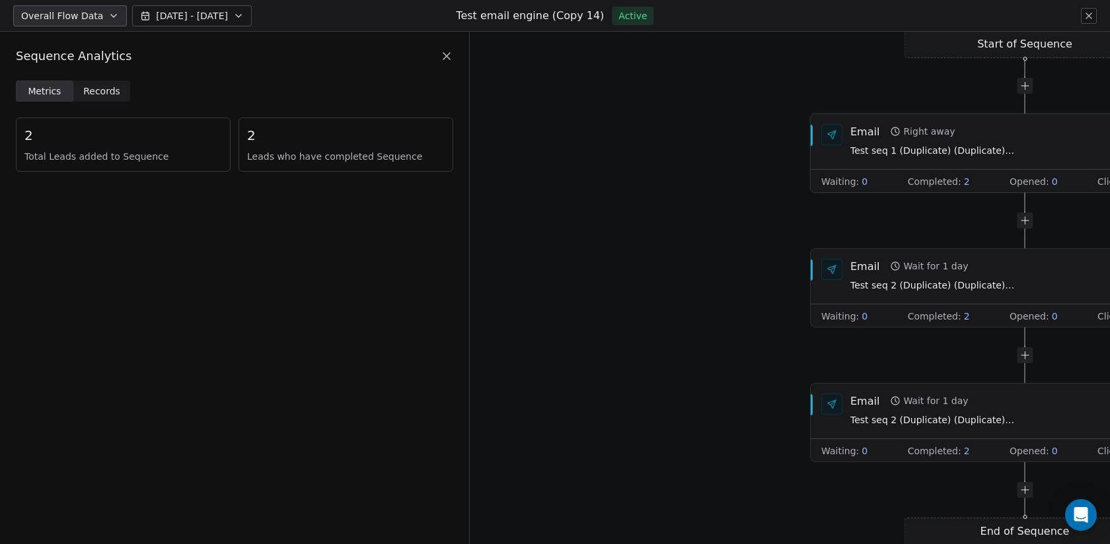
click at [905, 151] on span "Test seq 1 (Duplicate) (Duplicate) (Duplicate) (Duplicate) (Duplicate) (Duplica…" at bounding box center [932, 151] width 165 height 15
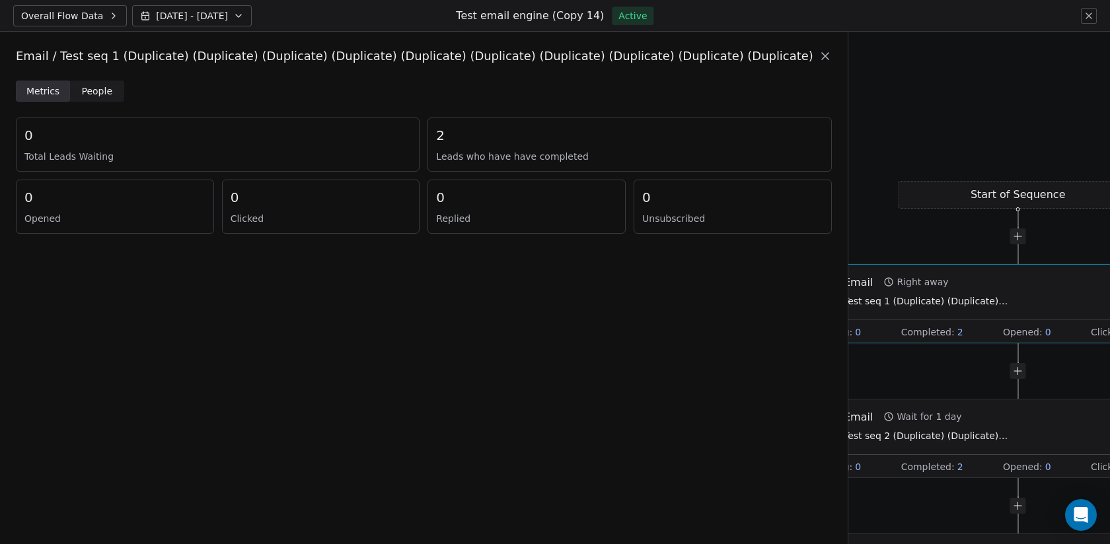
click at [112, 93] on span "People People" at bounding box center [97, 91] width 54 height 21
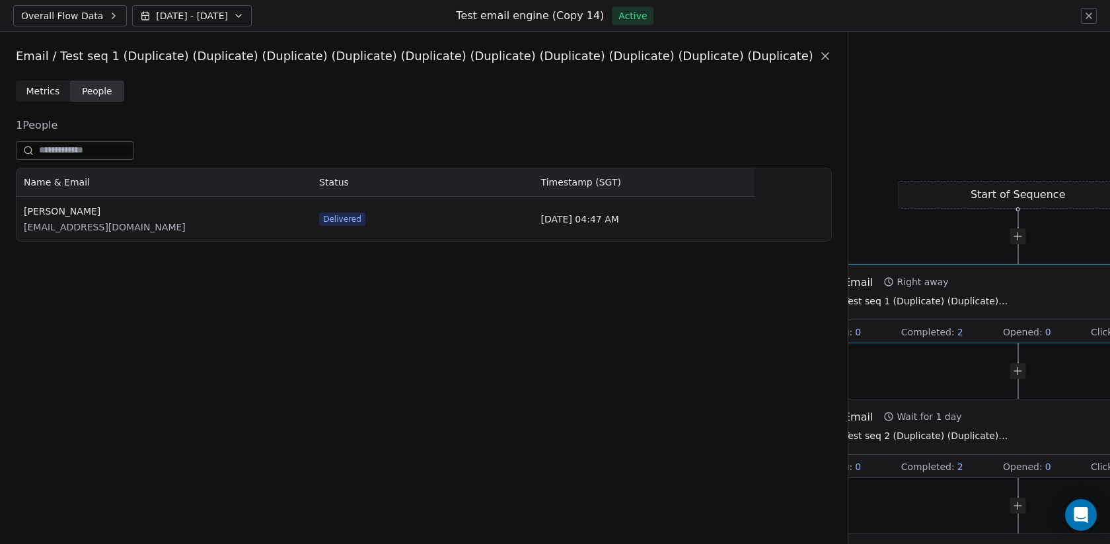
scroll to position [74, 739]
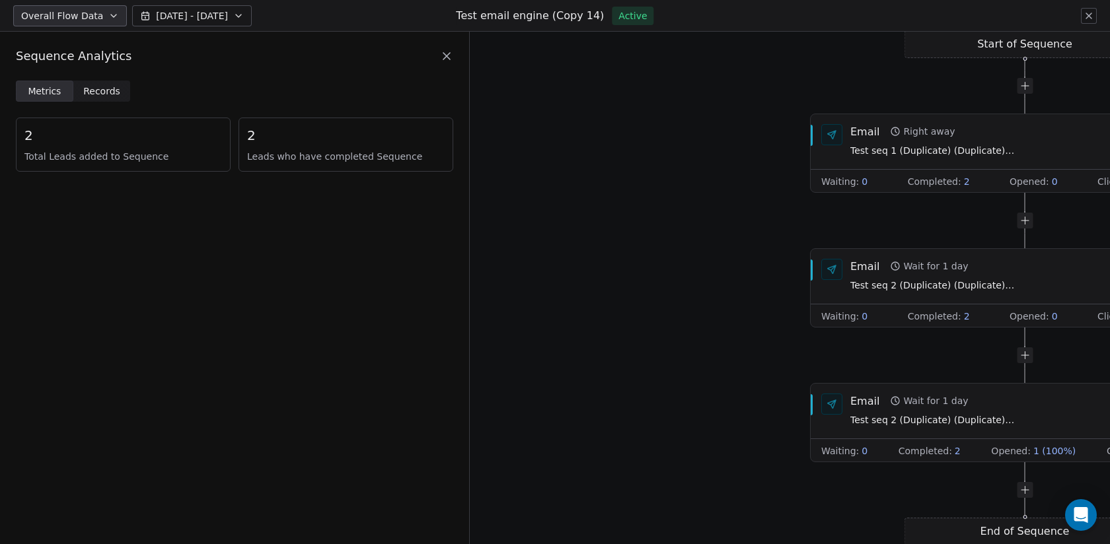
click at [117, 92] on span "Records" at bounding box center [101, 92] width 37 height 14
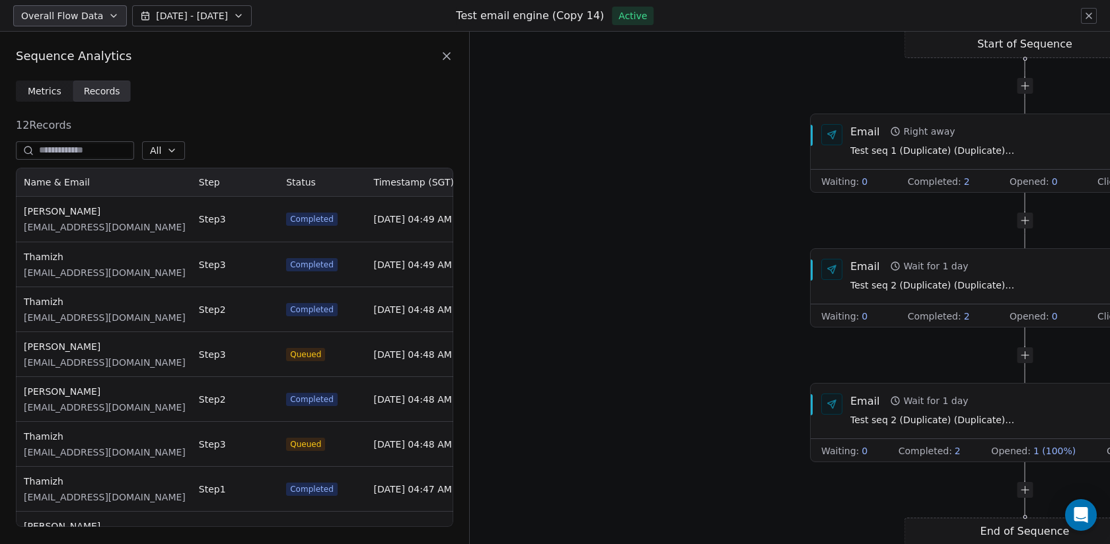
scroll to position [359, 437]
click at [949, 155] on span "Test seq 1 (Duplicate) (Duplicate) (Duplicate) (Duplicate) (Duplicate) (Duplica…" at bounding box center [932, 151] width 165 height 15
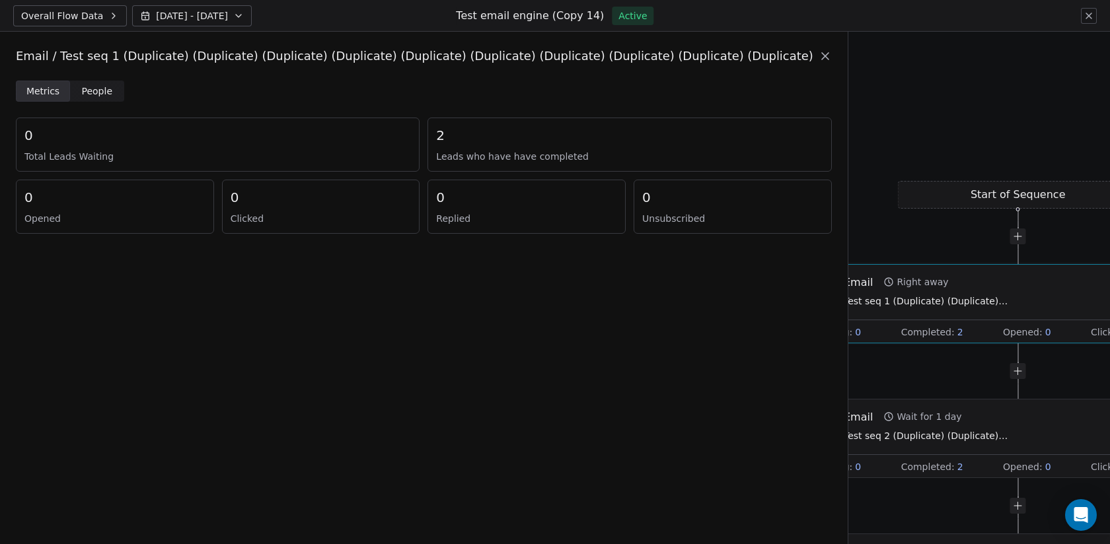
click at [93, 90] on span "People" at bounding box center [97, 92] width 31 height 14
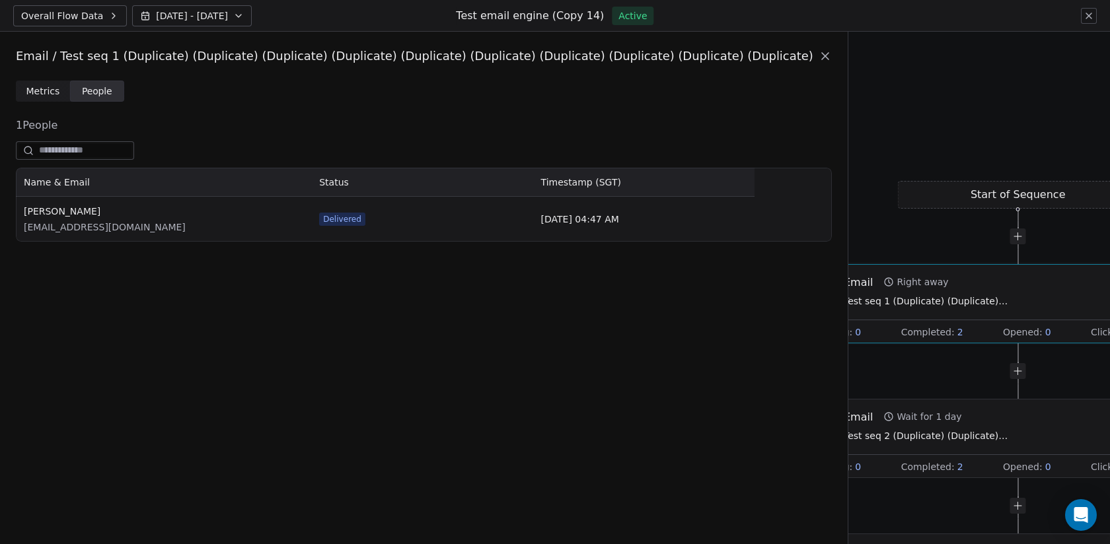
scroll to position [74, 739]
click at [848, 185] on div "Start of Sequence Email Right away Test seq 1 (Duplicate) (Duplicate) (Duplicat…" at bounding box center [979, 288] width 262 height 513
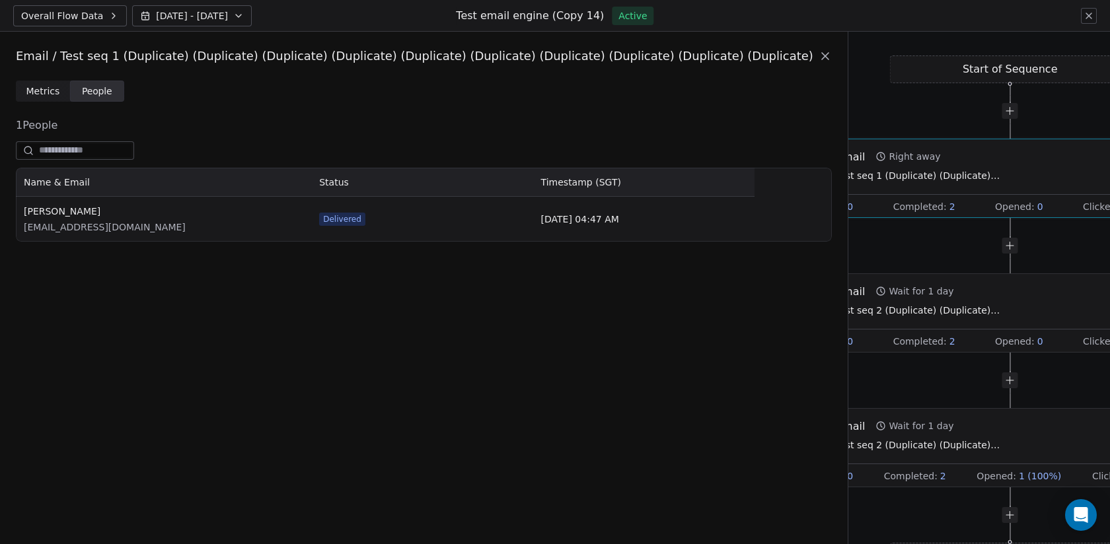
drag, startPoint x: 772, startPoint y: 183, endPoint x: 764, endPoint y: 161, distance: 23.2
click at [764, 161] on div "Email / Test seq 1 (Duplicate) (Duplicate) (Duplicate) (Duplicate) (Duplicate) …" at bounding box center [555, 288] width 1110 height 513
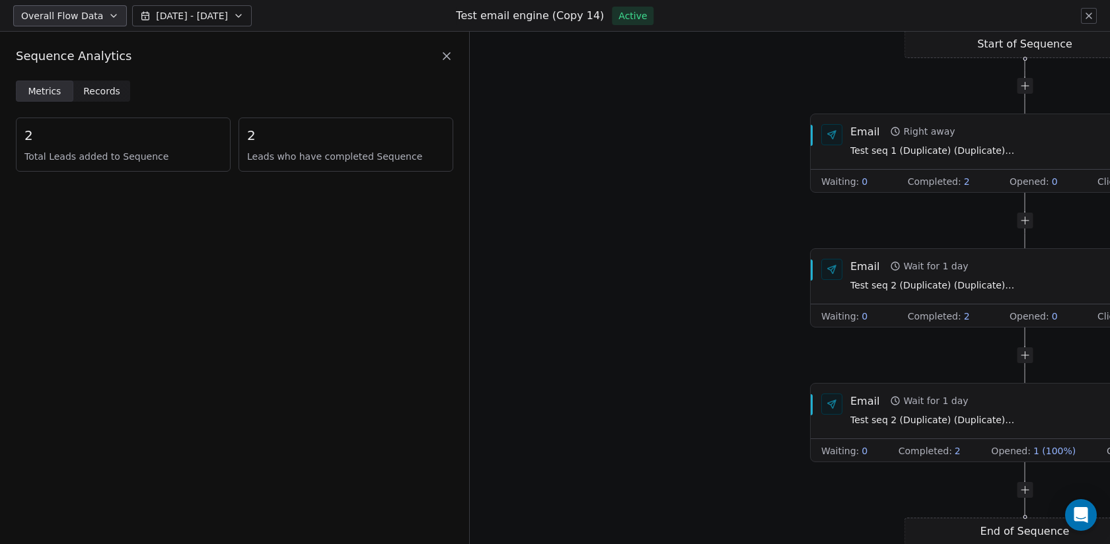
click at [111, 79] on div "Sequence Analytics" at bounding box center [234, 56] width 469 height 49
click at [111, 98] on span "Records" at bounding box center [101, 92] width 37 height 14
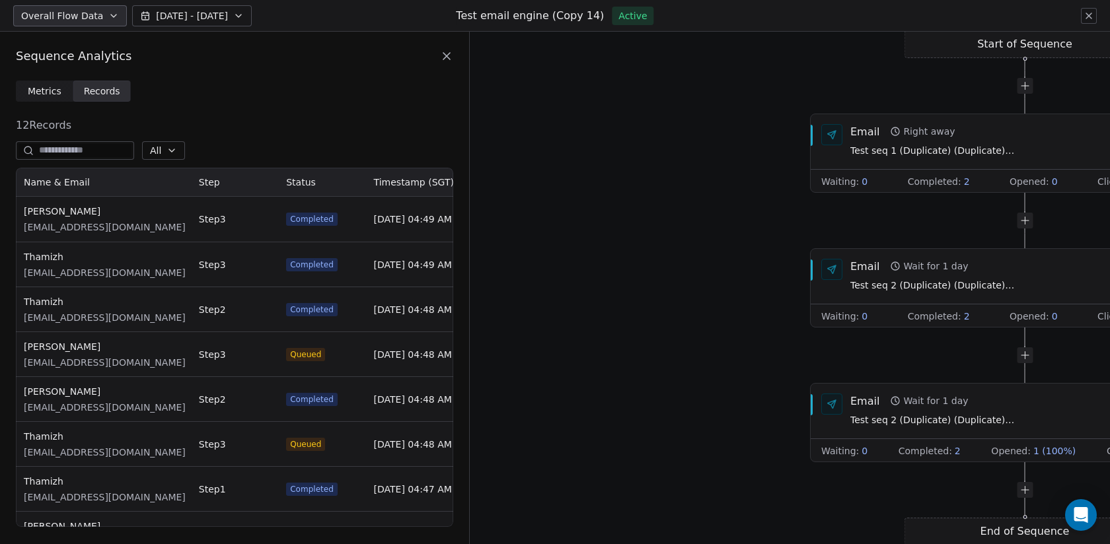
scroll to position [359, 437]
click at [862, 301] on div "Email Wait for 1 day Test seq 2 (Duplicate) (Duplicate) (Duplicate) (Duplicate)…" at bounding box center [1025, 275] width 428 height 55
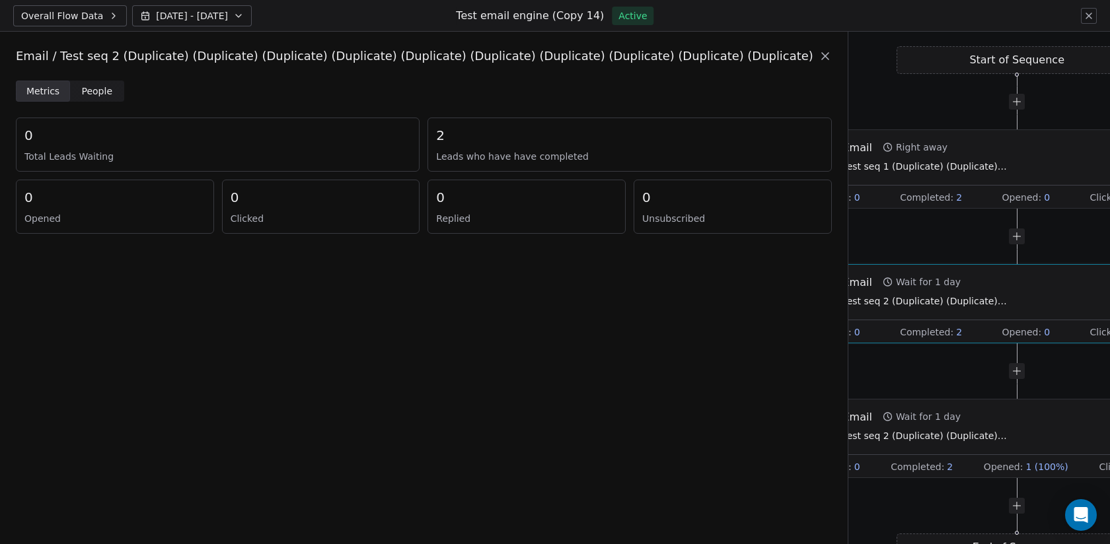
click at [108, 88] on span "People" at bounding box center [97, 92] width 31 height 14
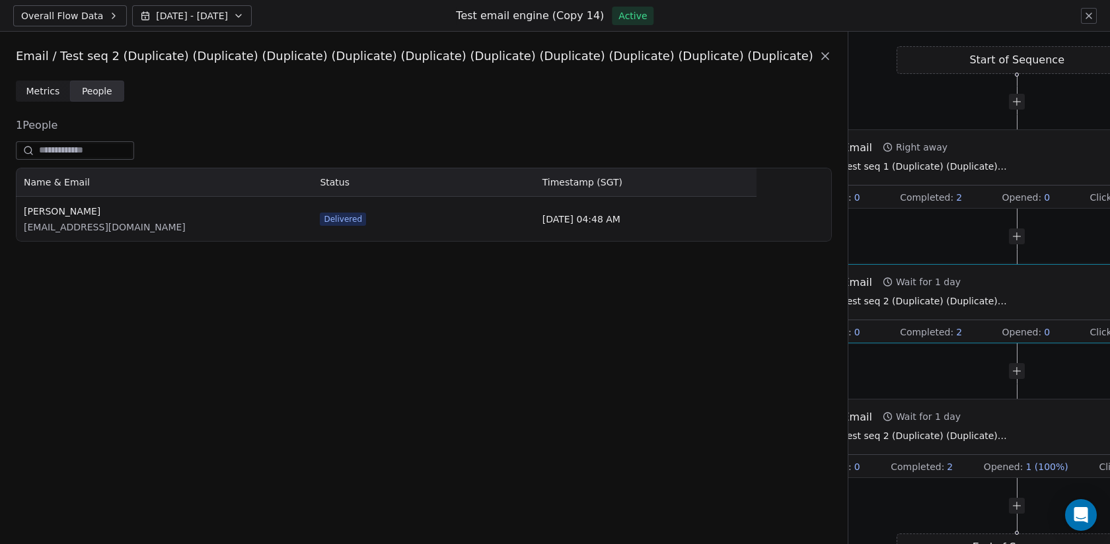
scroll to position [74, 740]
click at [947, 412] on div "Email Wait for 1 day Test seq 2 (Duplicate) (Duplicate) (Duplicate) (Duplicate)…" at bounding box center [1031, 427] width 378 height 34
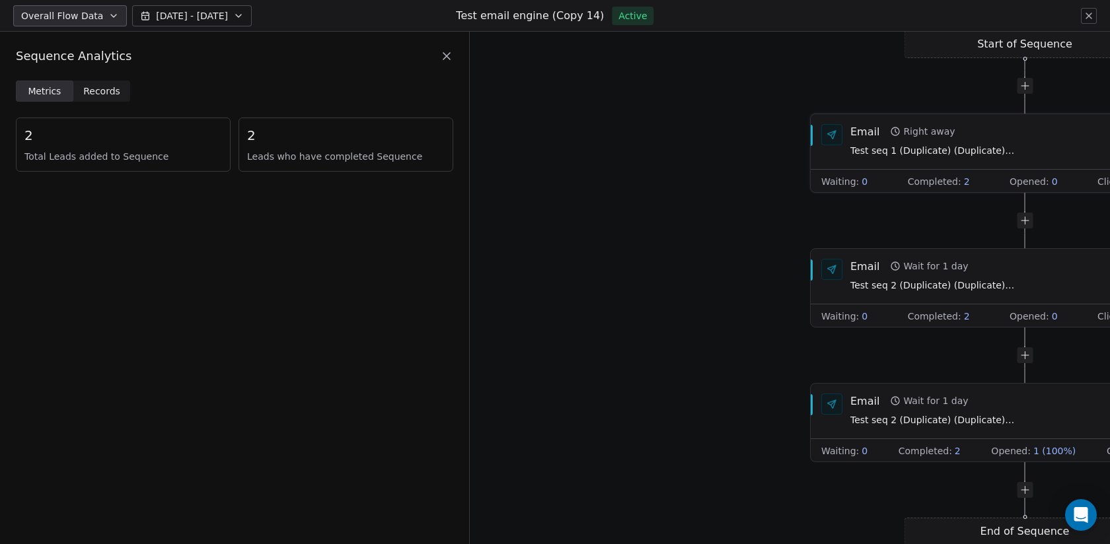
click at [855, 143] on div "Email Right away Test seq 1 (Duplicate) (Duplicate) (Duplicate) (Duplicate) (Du…" at bounding box center [932, 141] width 165 height 34
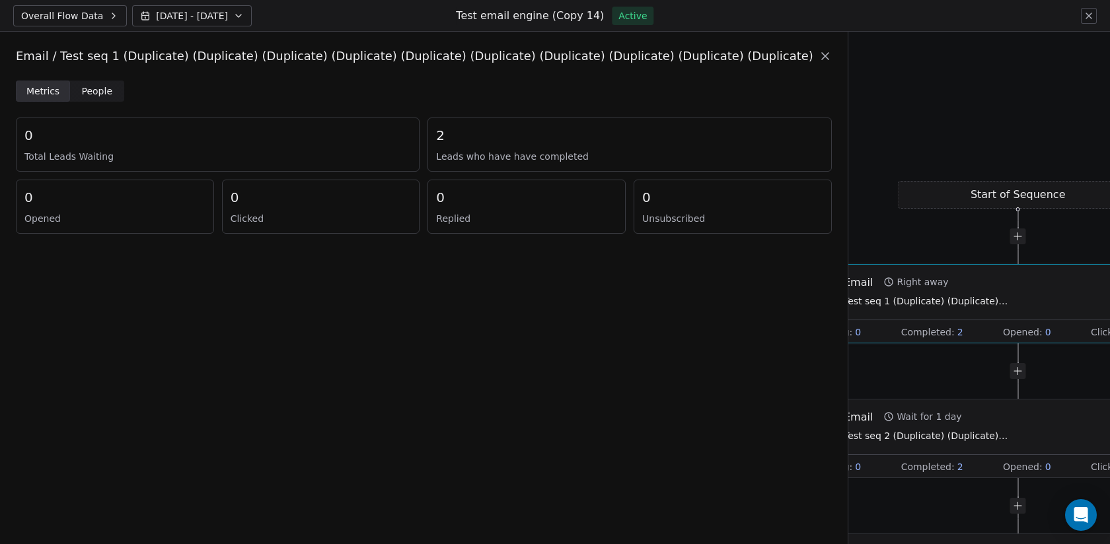
click at [90, 94] on span "People" at bounding box center [97, 92] width 31 height 14
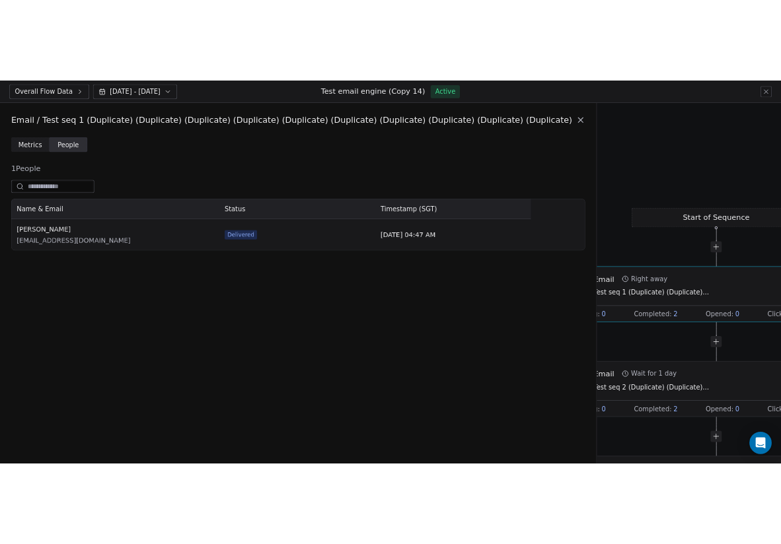
scroll to position [74, 739]
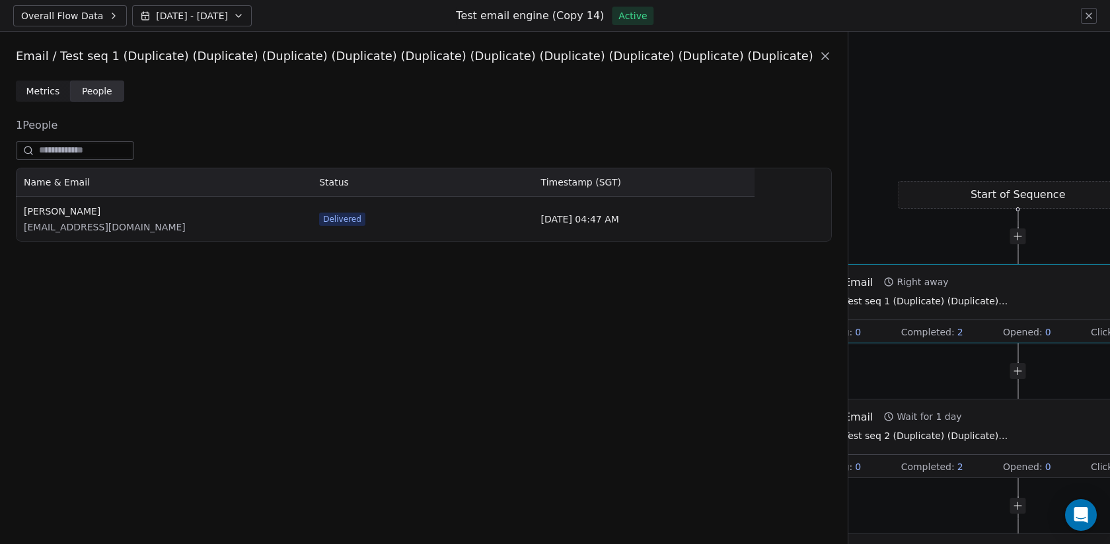
click at [818, 58] on icon at bounding box center [824, 56] width 13 height 13
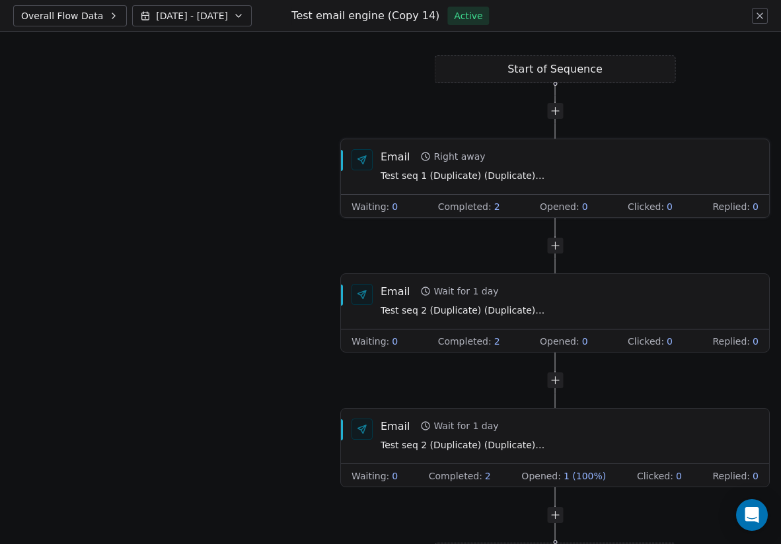
click at [470, 286] on div "Start of Sequence Email Right away Test seq 1 (Duplicate) (Duplicate) (Duplicat…" at bounding box center [730, 282] width 781 height 513
click at [70, 13] on span "Overall Flow Data" at bounding box center [62, 15] width 82 height 13
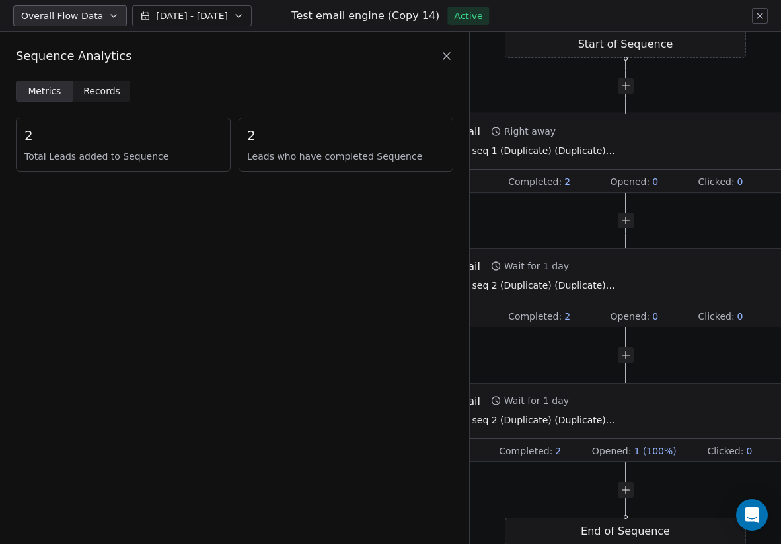
click at [549, 147] on span "Test seq 1 (Duplicate) (Duplicate) (Duplicate) (Duplicate) (Duplicate) (Duplica…" at bounding box center [533, 151] width 165 height 15
